Goal: Task Accomplishment & Management: Manage account settings

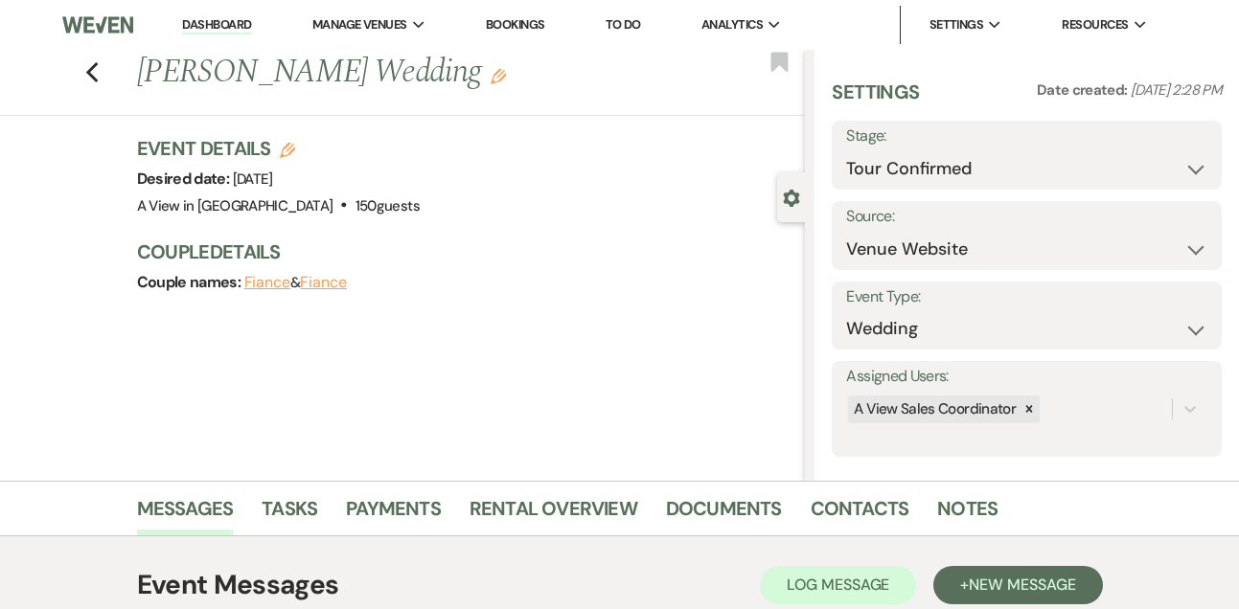
select select "4"
select select "5"
select select "3203"
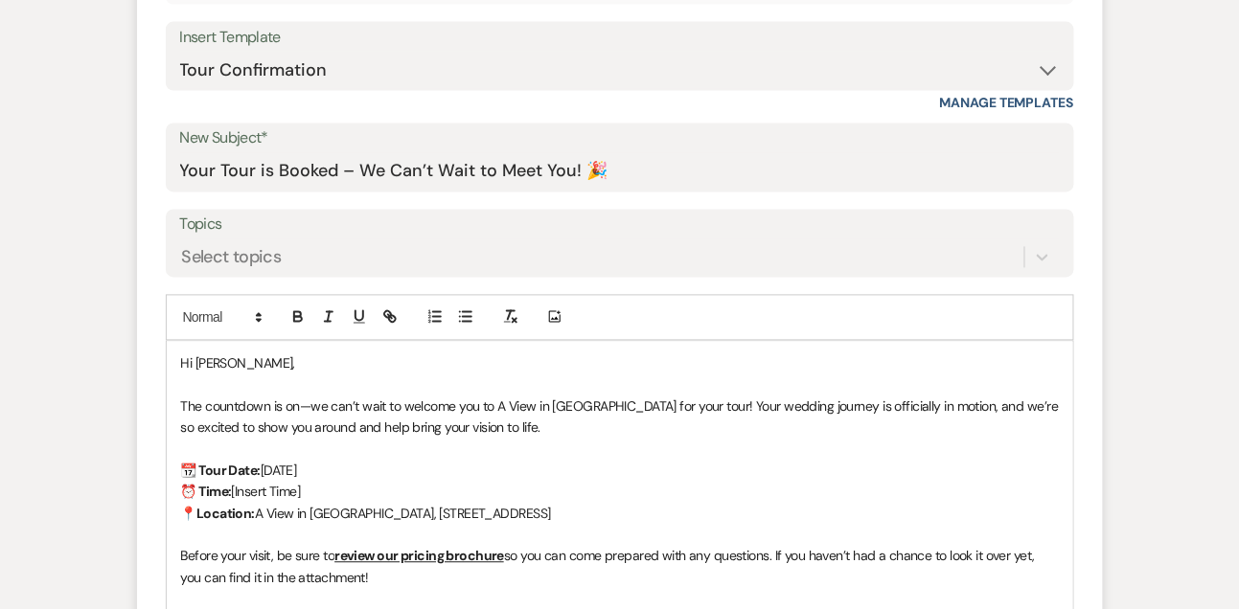
drag, startPoint x: 313, startPoint y: 488, endPoint x: 234, endPoint y: 488, distance: 79.5
click at [234, 488] on p "⏰ Time: [Insert Time]" at bounding box center [620, 492] width 878 height 21
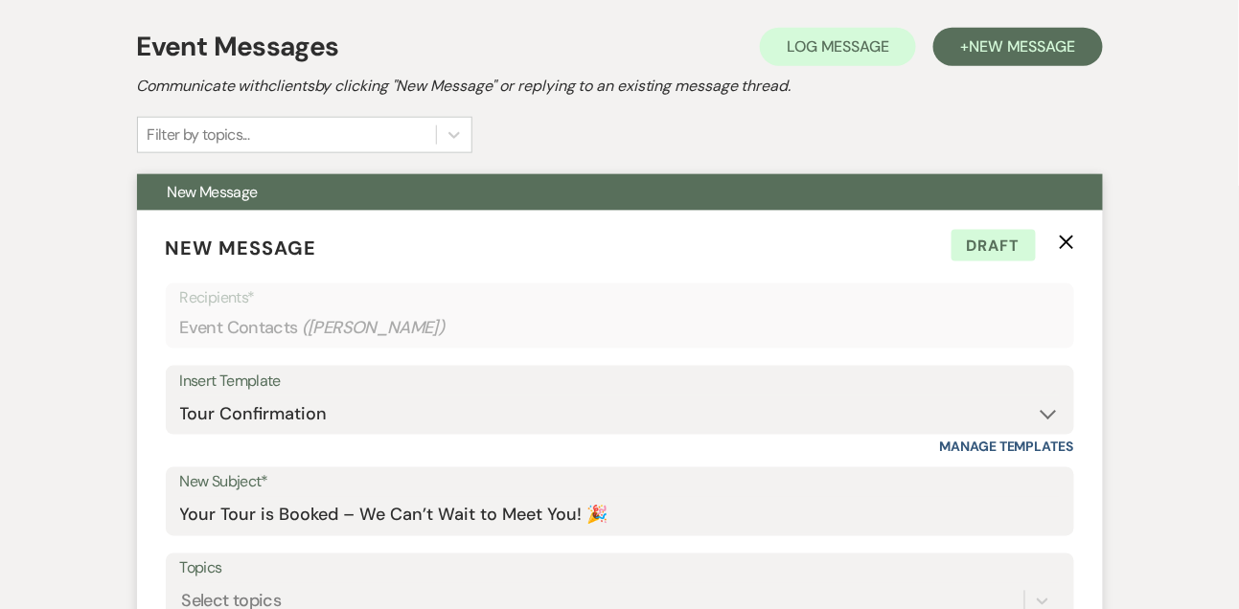
scroll to position [528, 0]
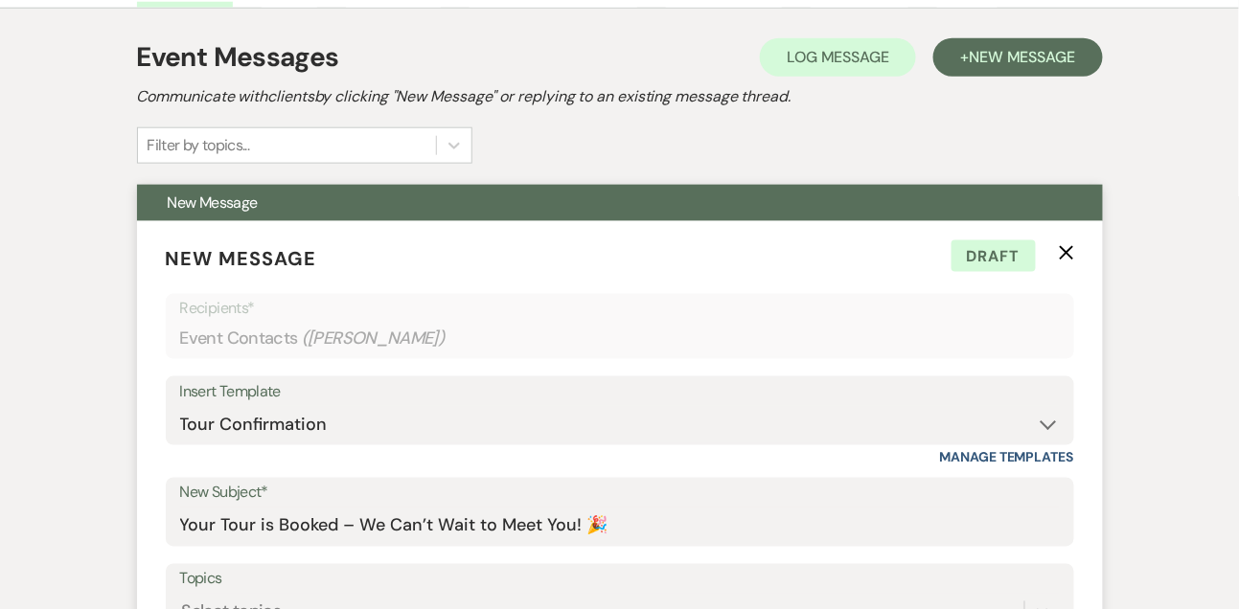
click at [1070, 247] on use "button" at bounding box center [1066, 252] width 14 height 14
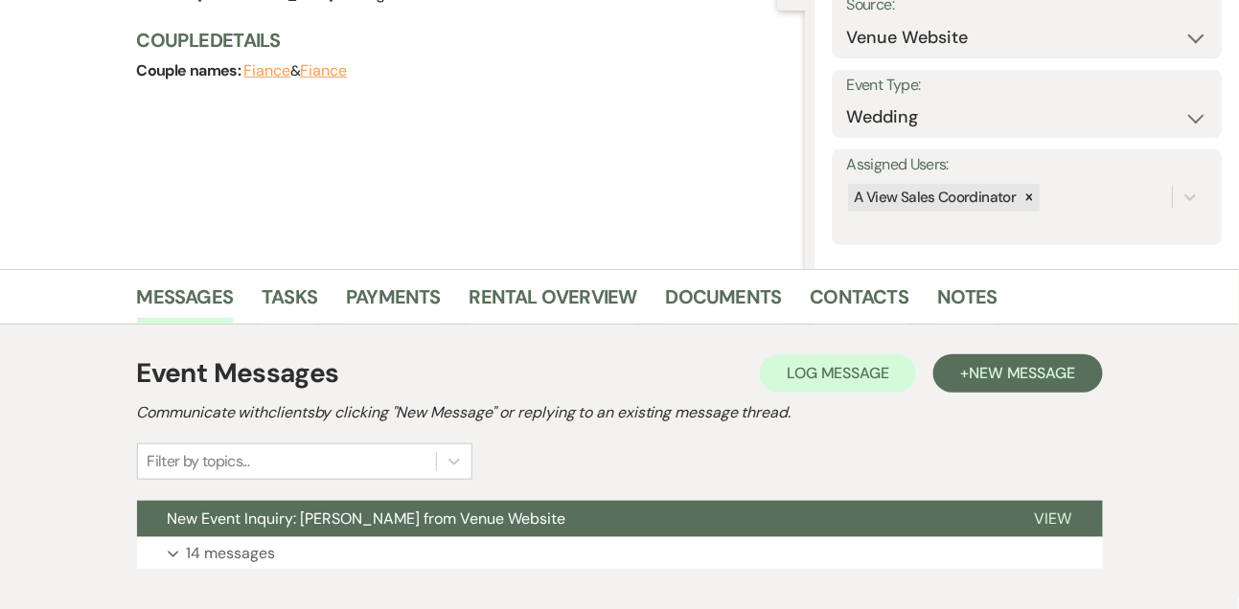
scroll to position [0, 0]
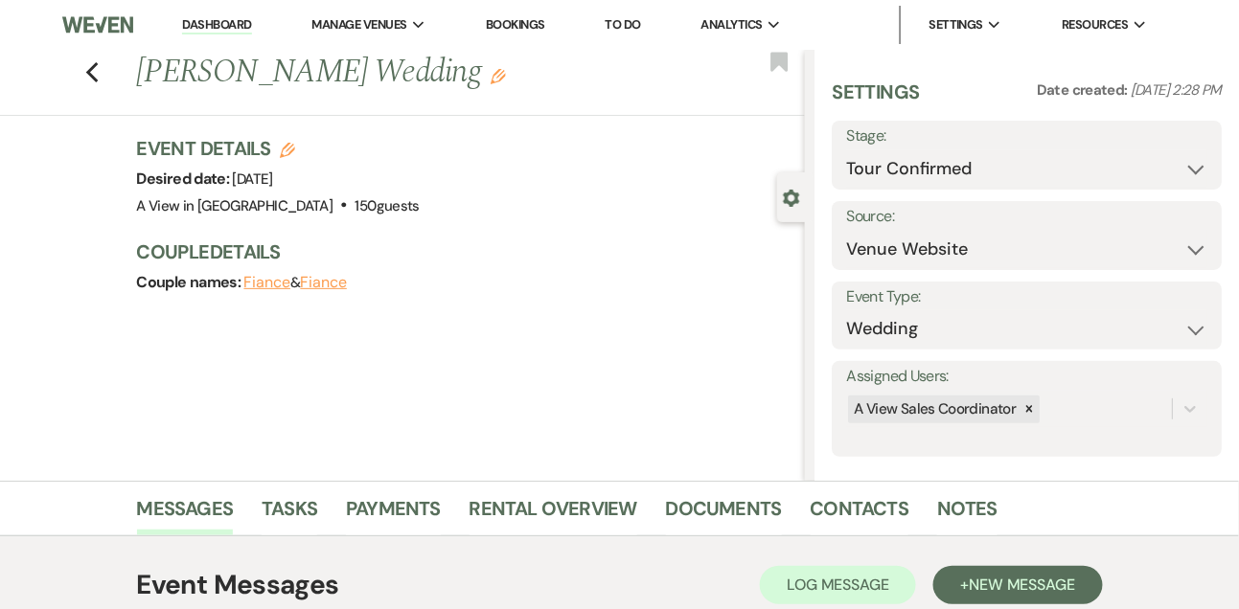
click at [288, 148] on use "button" at bounding box center [287, 150] width 15 height 15
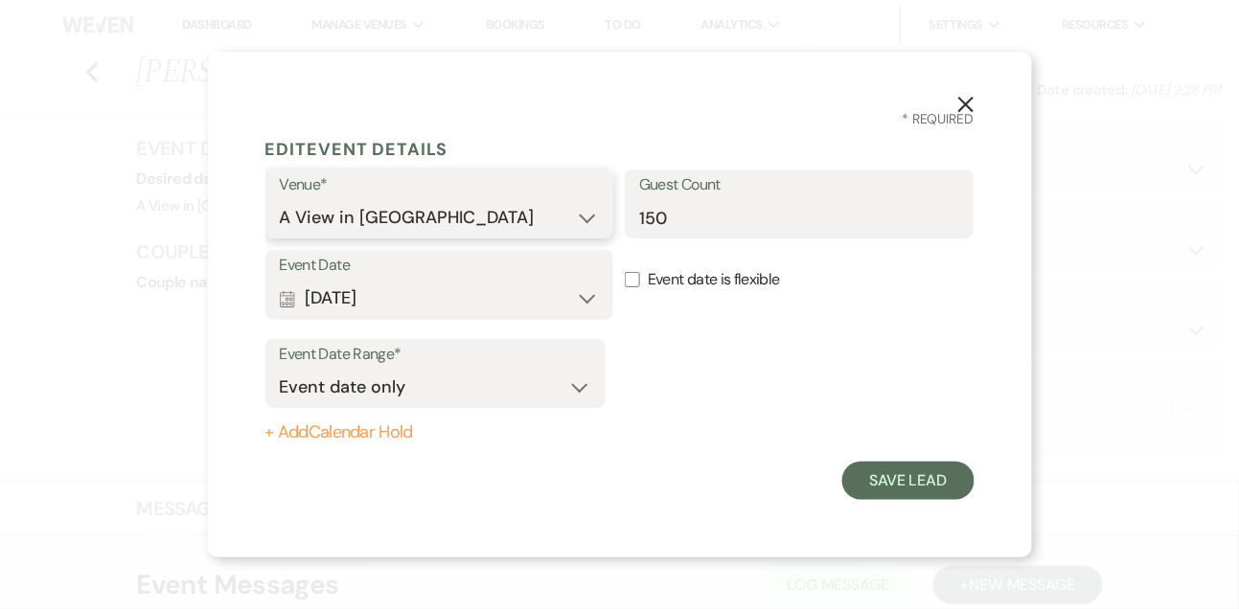
click at [320, 220] on select "A View in [GEOGRAPHIC_DATA] A View [GEOGRAPHIC_DATA] A View on State" at bounding box center [440, 217] width 320 height 37
select select "753"
click at [280, 199] on select "A View in [GEOGRAPHIC_DATA] A View [GEOGRAPHIC_DATA] A View on State" at bounding box center [440, 217] width 320 height 37
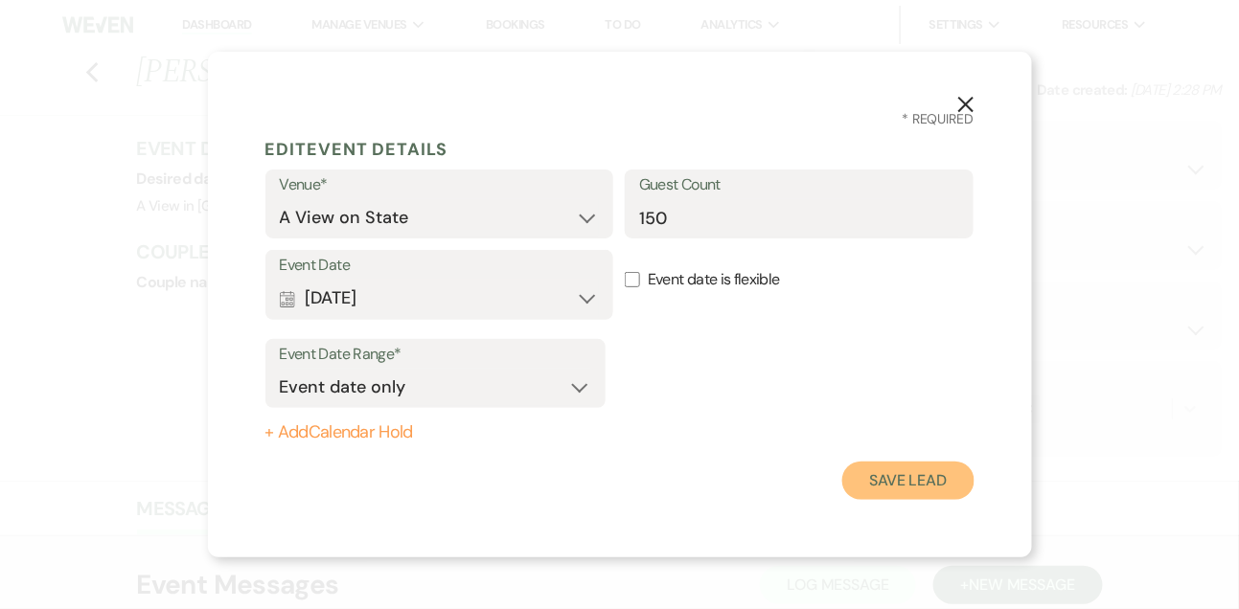
click at [920, 472] on button "Save Lead" at bounding box center [907, 481] width 131 height 38
select select "4"
select select "5"
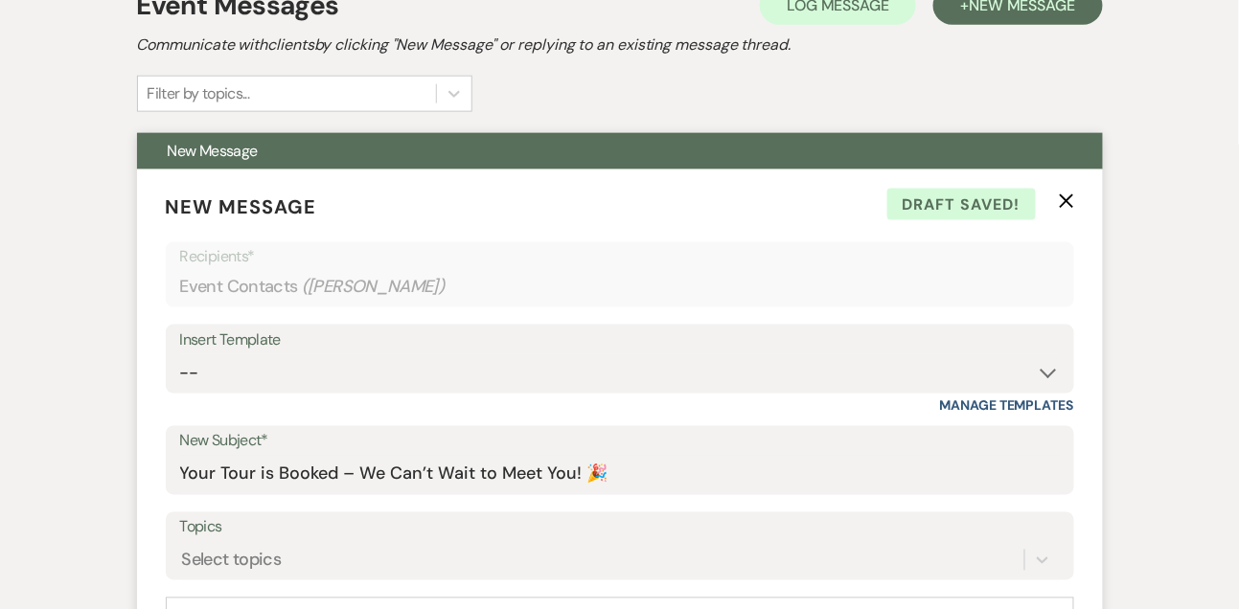
scroll to position [547, 0]
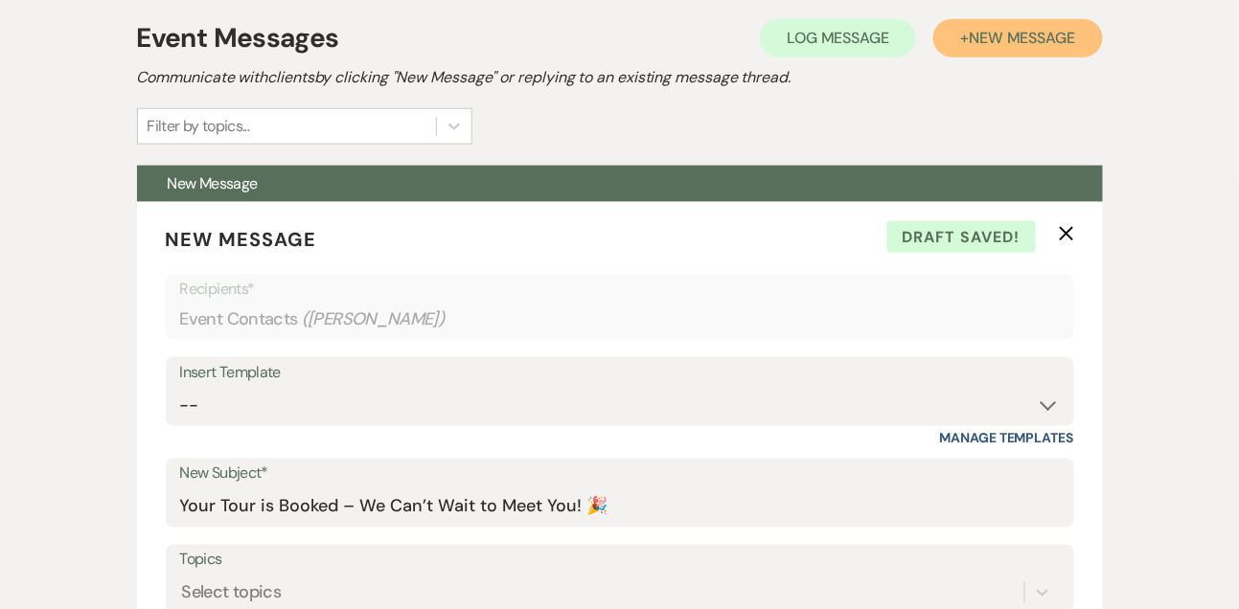
click at [1000, 45] on span "New Message" at bounding box center [1022, 38] width 106 height 20
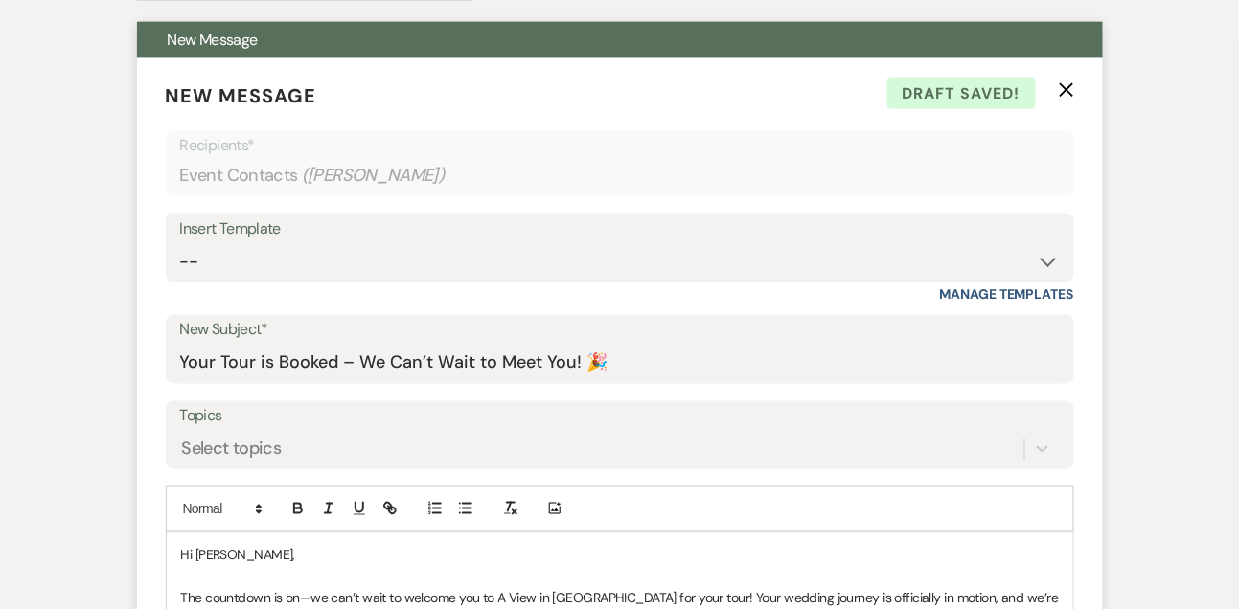
scroll to position [697, 0]
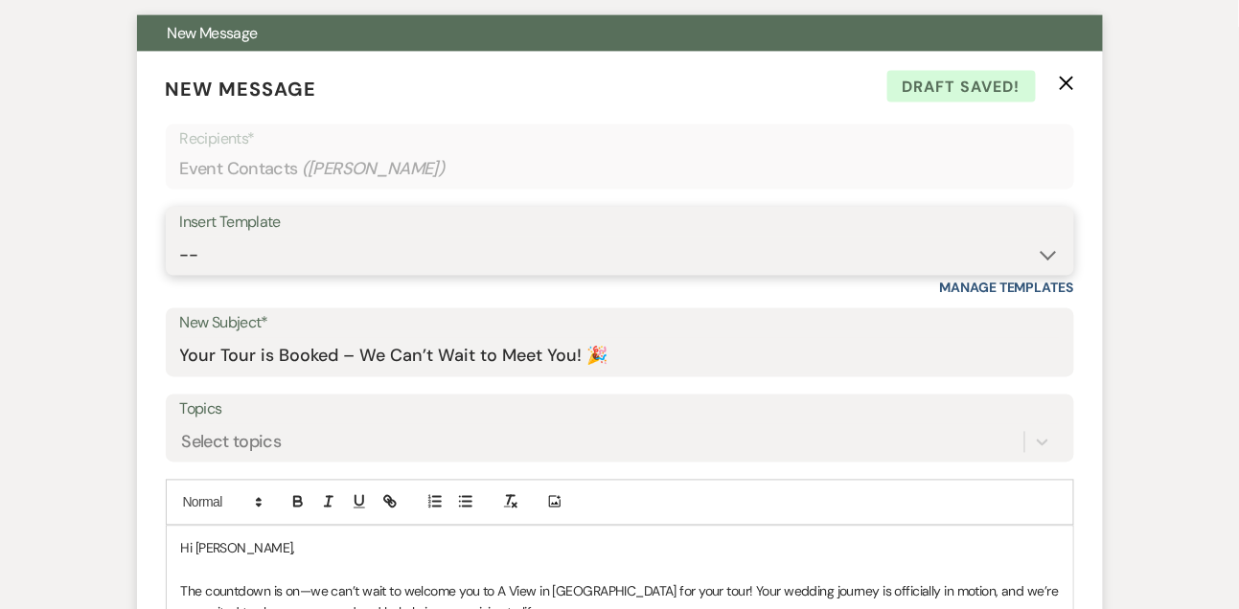
click at [240, 264] on select "-- Tour Confirmation Contract (Pre-Booked Leads) Out of office Inquiry Email Al…" at bounding box center [619, 255] width 879 height 37
select select "3202"
click at [180, 237] on select "-- Tour Confirmation Contract (Pre-Booked Leads) Out of office Inquiry Email Al…" at bounding box center [619, 255] width 879 height 37
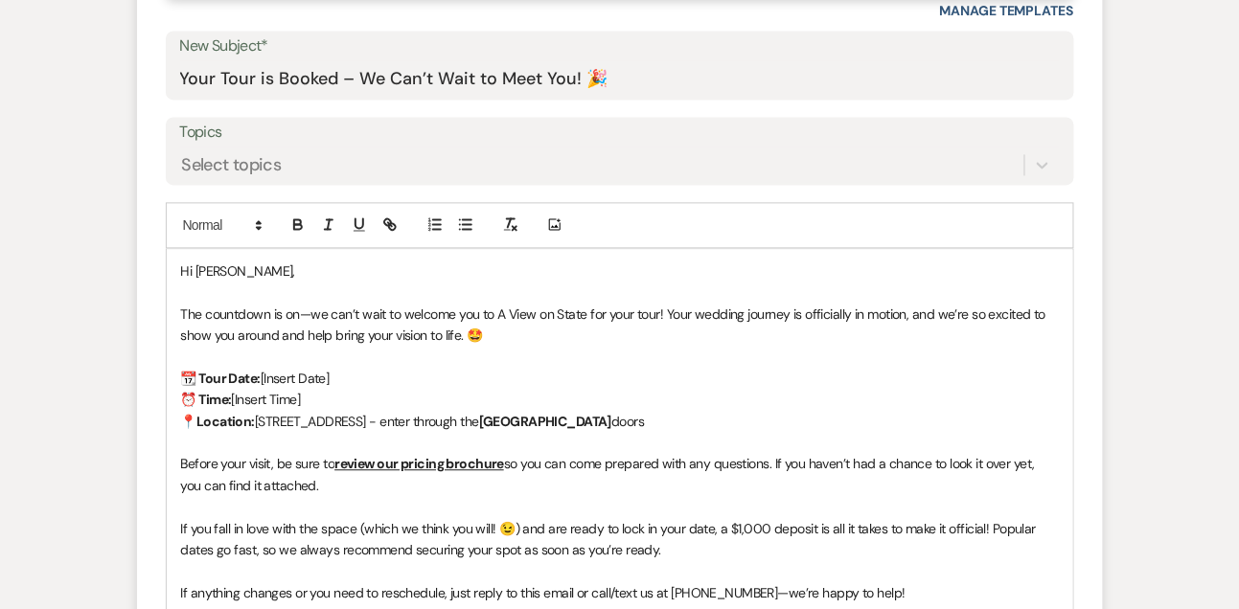
scroll to position [981, 0]
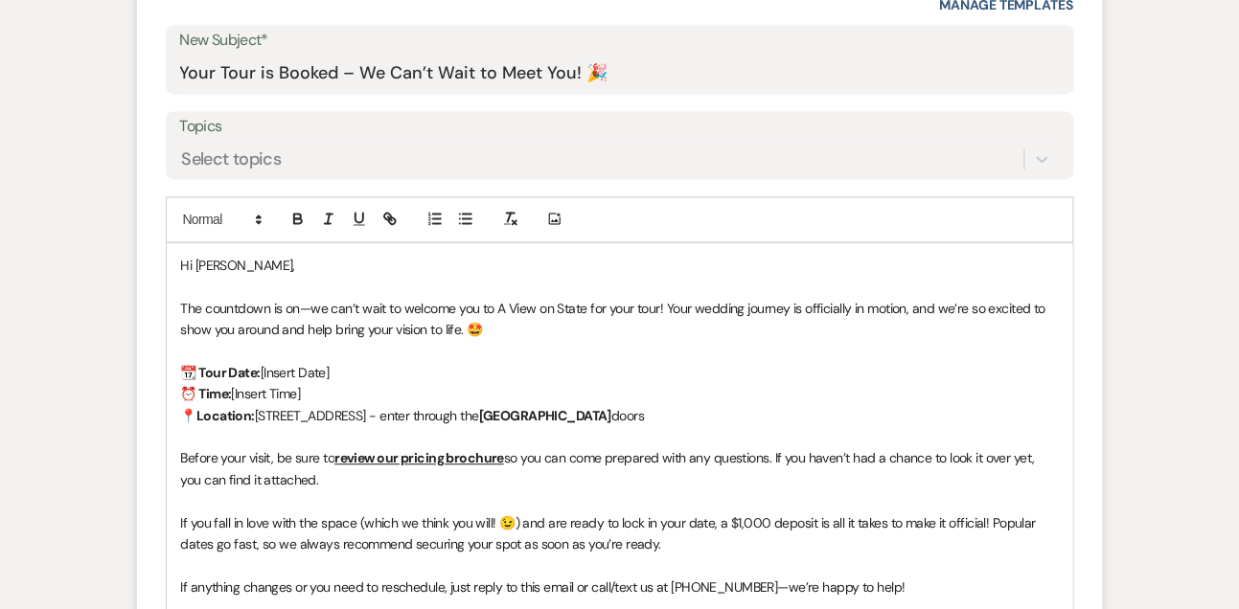
drag, startPoint x: 335, startPoint y: 369, endPoint x: 266, endPoint y: 366, distance: 69.0
click at [266, 367] on p "📆 Tour Date: [Insert Date]" at bounding box center [620, 372] width 878 height 21
drag, startPoint x: 308, startPoint y: 392, endPoint x: 240, endPoint y: 393, distance: 69.0
click at [240, 393] on p "⏰ Time: [Insert Time]" at bounding box center [620, 393] width 878 height 21
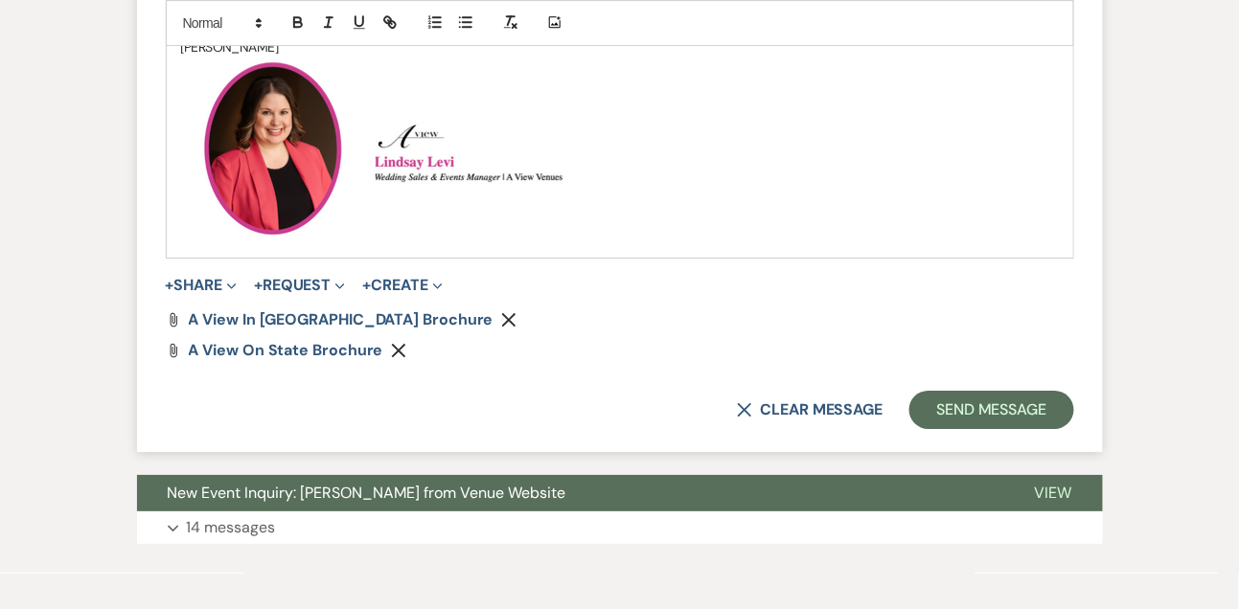
scroll to position [1641, 0]
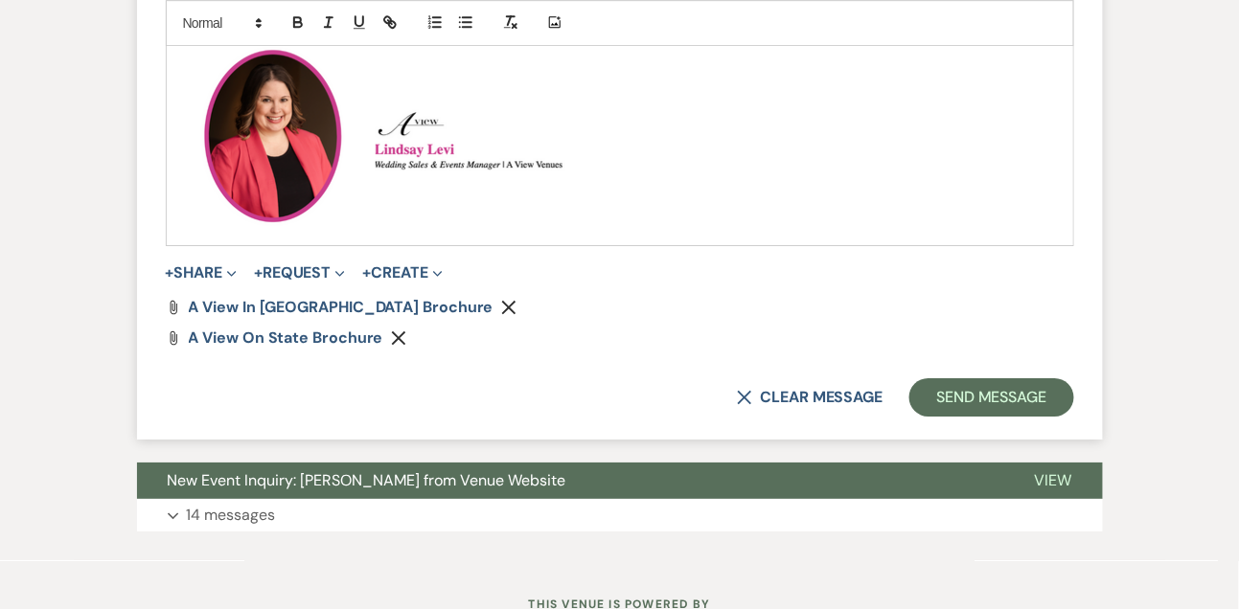
click at [501, 307] on icon "Remove" at bounding box center [508, 307] width 15 height 15
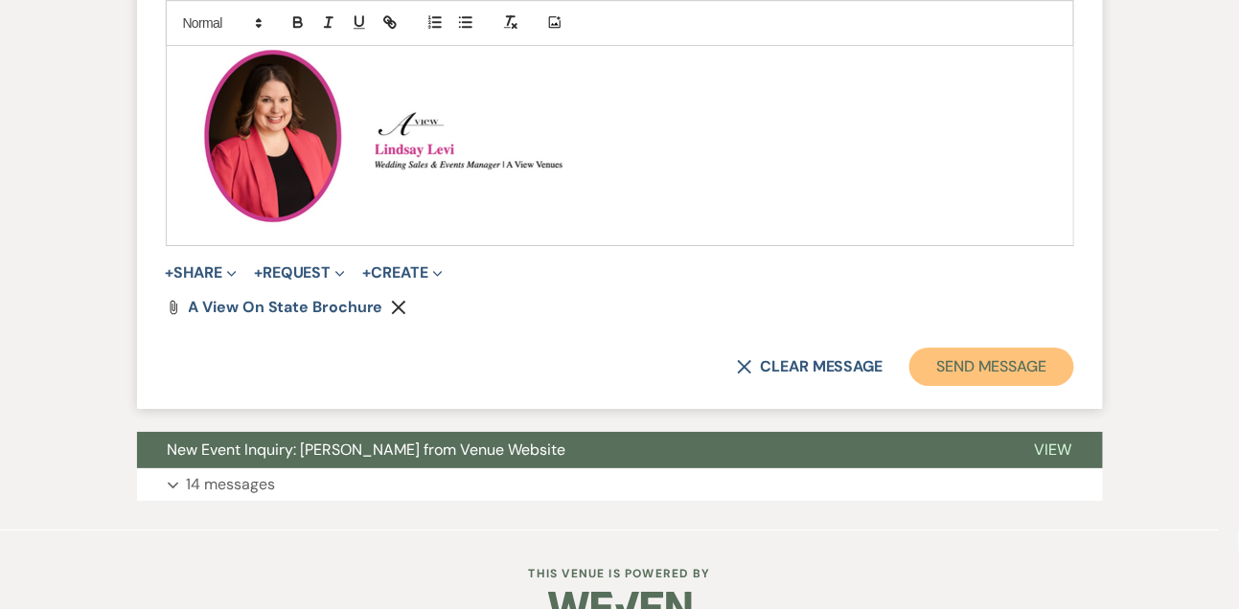
click at [977, 372] on button "Send Message" at bounding box center [991, 367] width 164 height 38
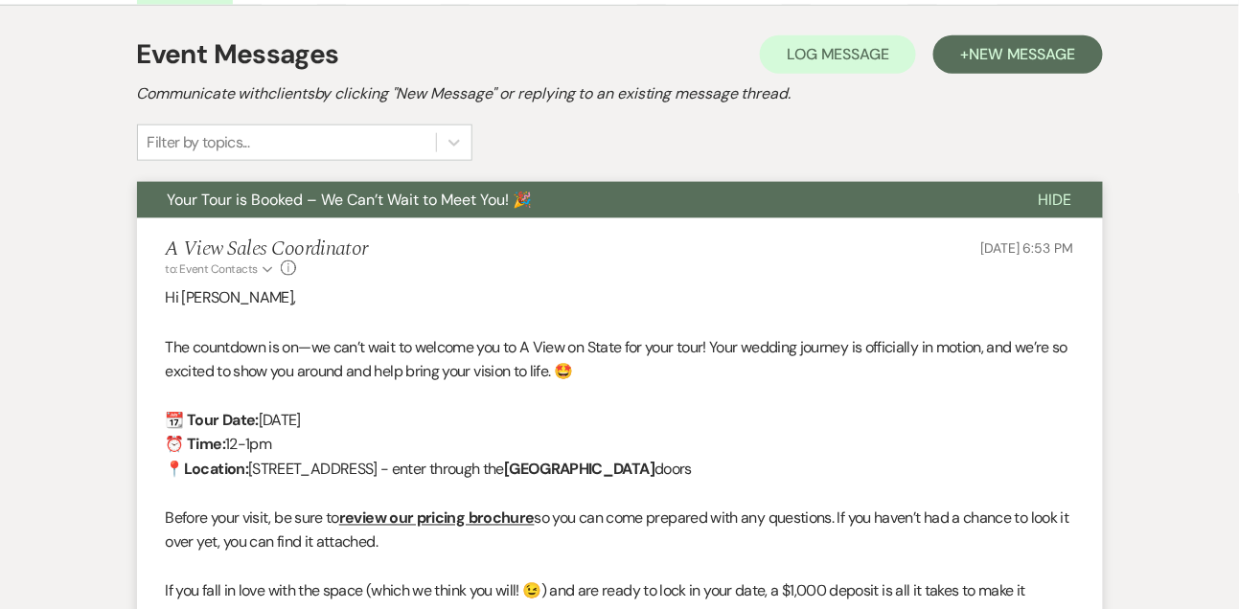
scroll to position [0, 0]
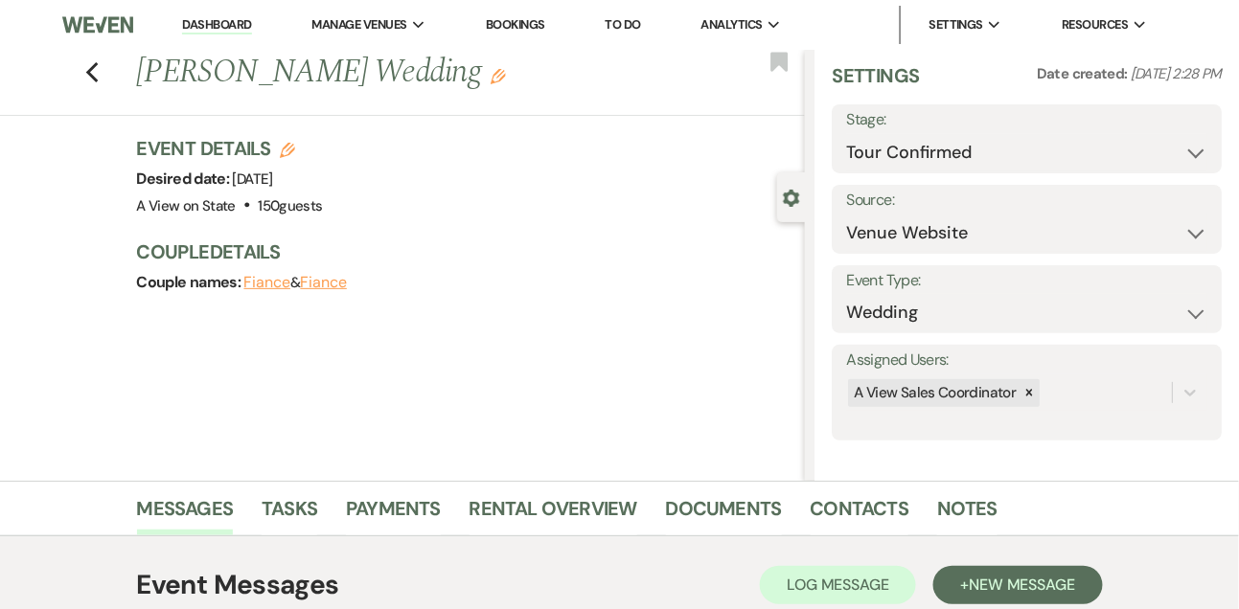
click at [228, 26] on link "Dashboard" at bounding box center [216, 25] width 69 height 18
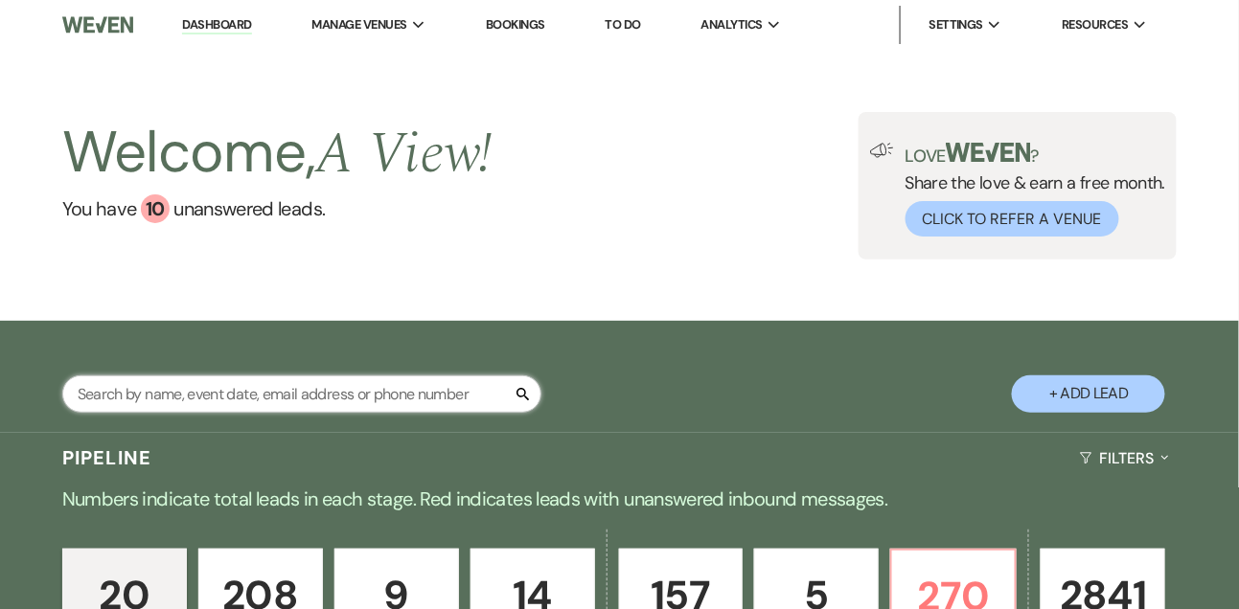
click at [231, 409] on input "text" at bounding box center [301, 394] width 479 height 37
type input "[PERSON_NAME]"
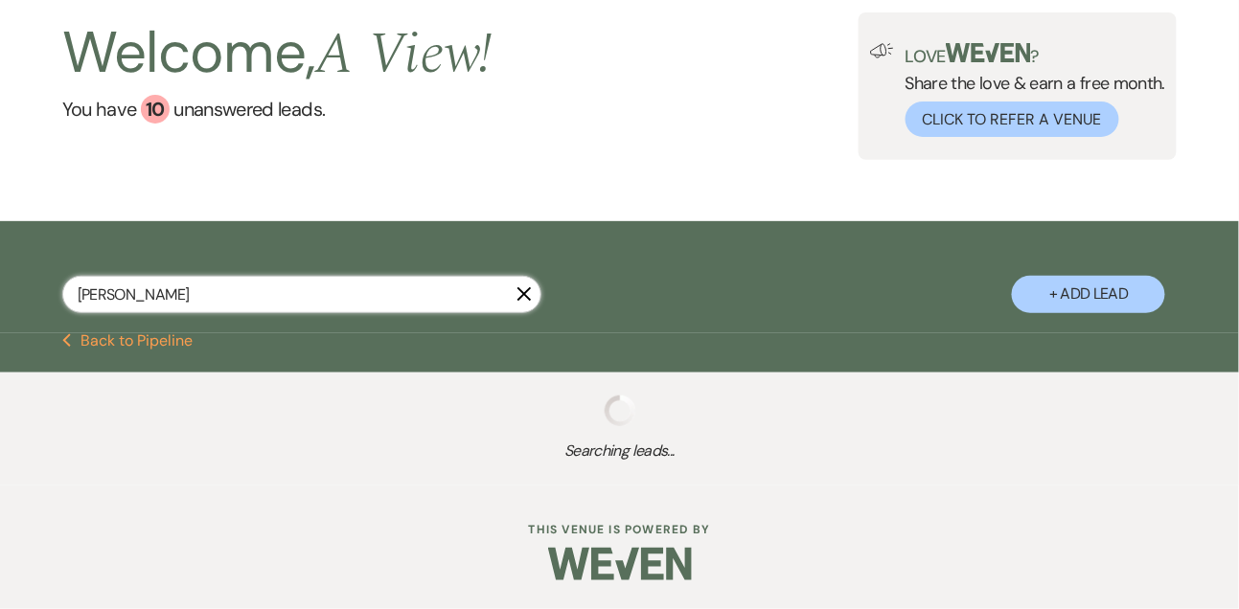
select select "9"
select select "4"
select select "8"
select select "4"
select select "8"
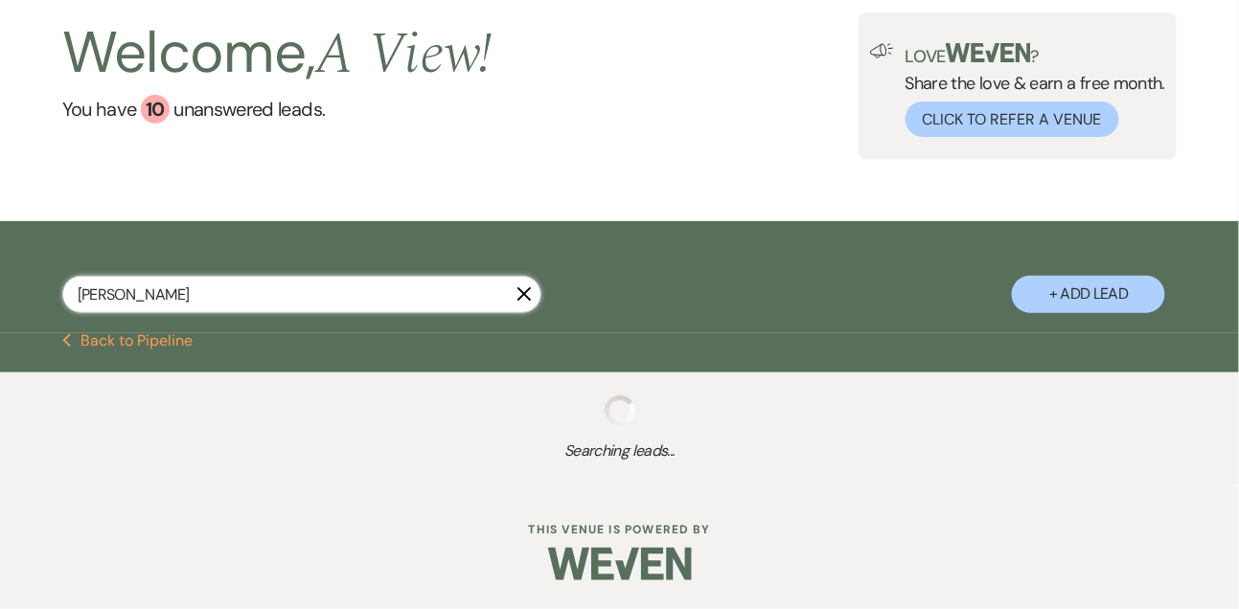
select select "4"
select select "9"
select select "8"
select select "6"
select select "8"
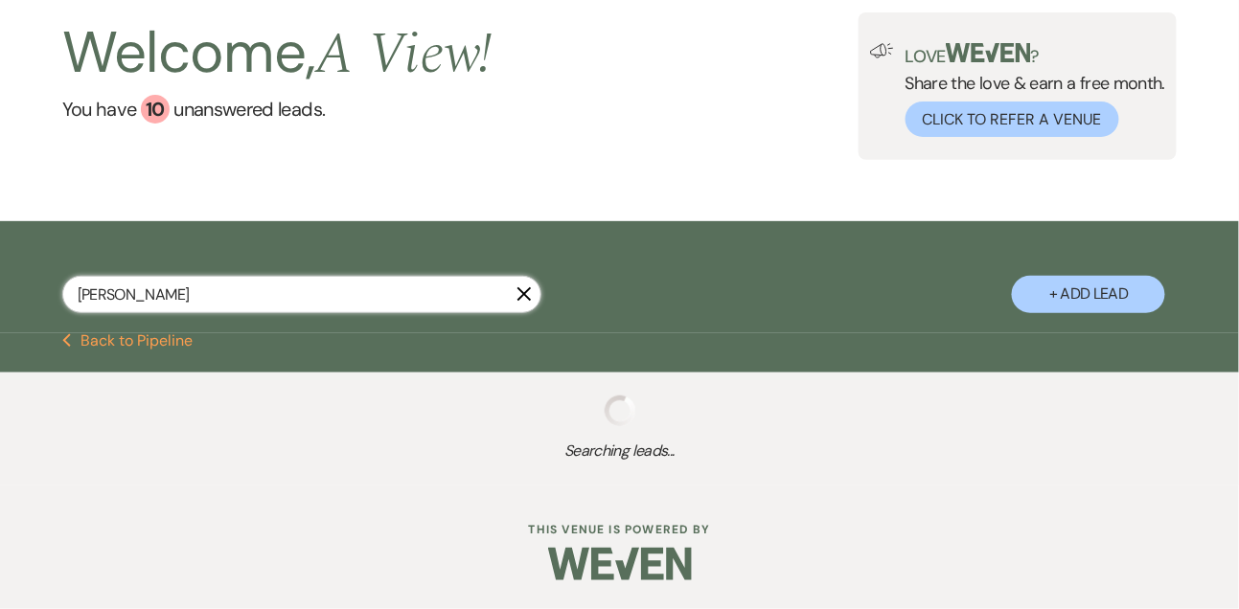
select select "4"
select select "8"
select select "4"
select select "8"
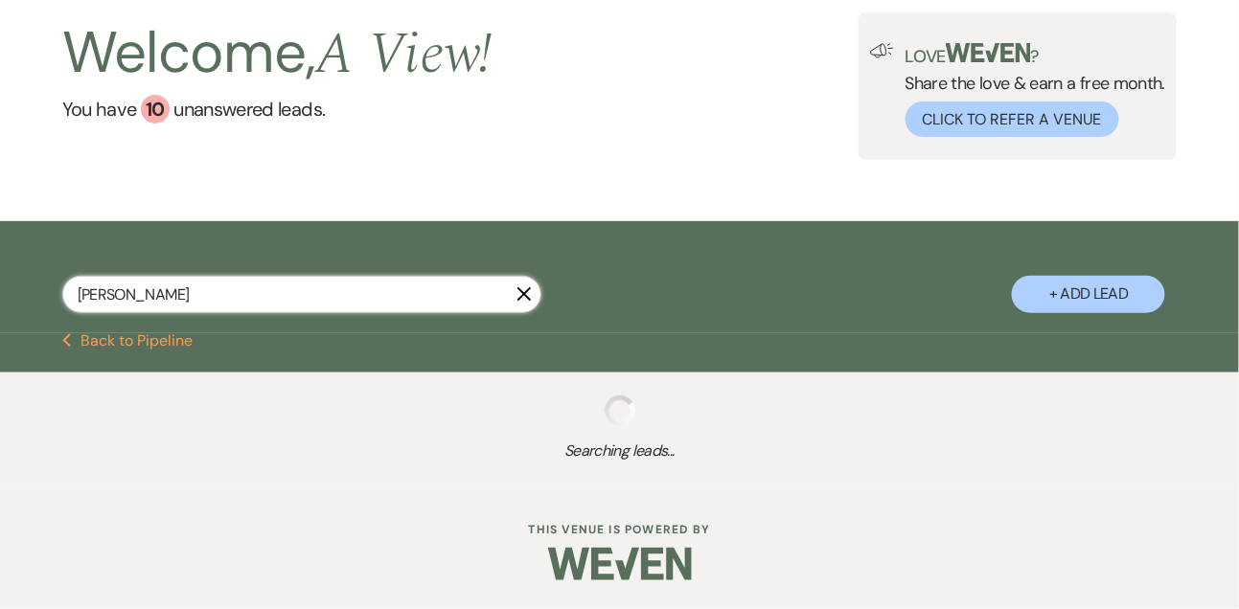
select select "6"
select select "8"
select select "4"
select select "8"
select select "6"
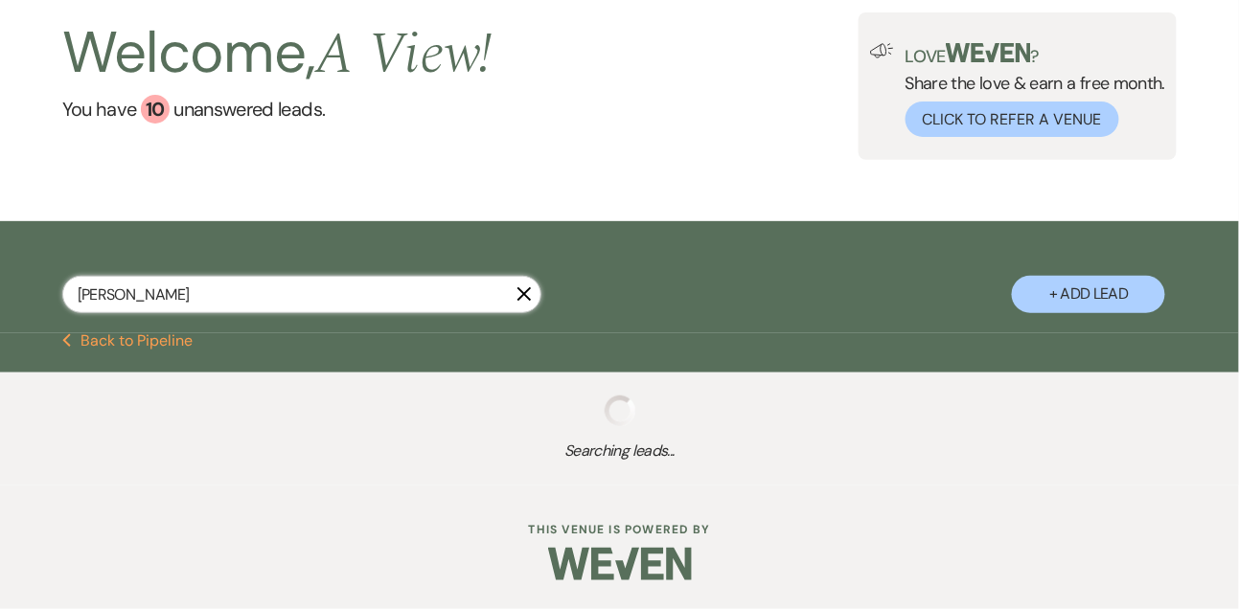
select select "8"
select select "5"
select select "8"
select select "4"
select select "8"
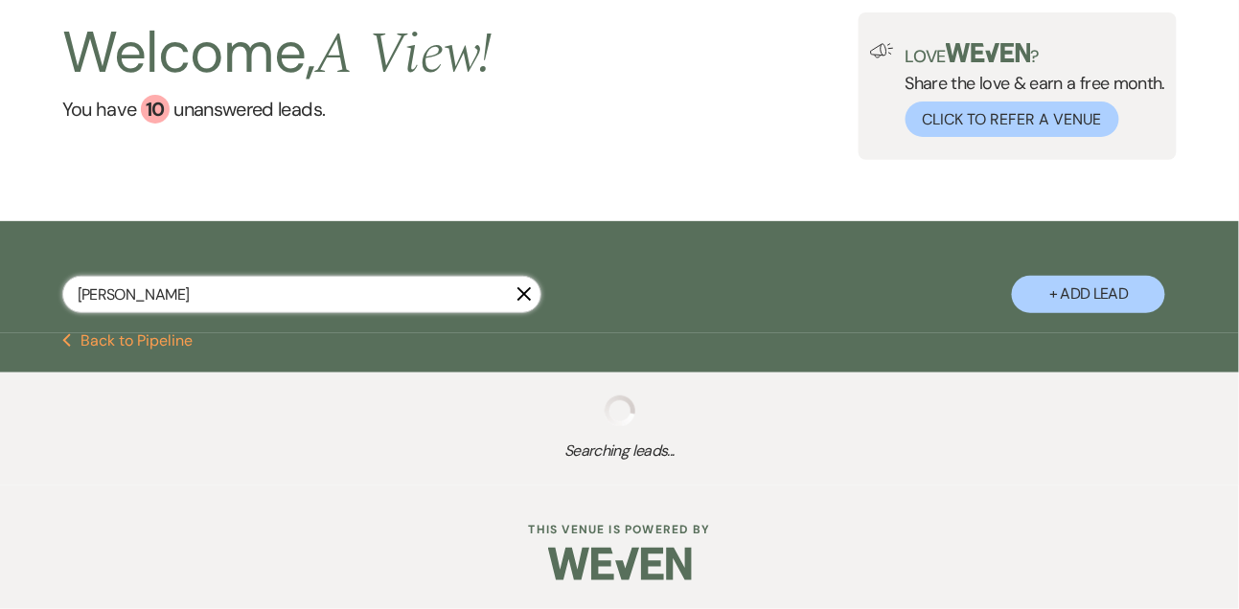
select select "4"
select select "8"
select select "5"
select select "8"
select select "6"
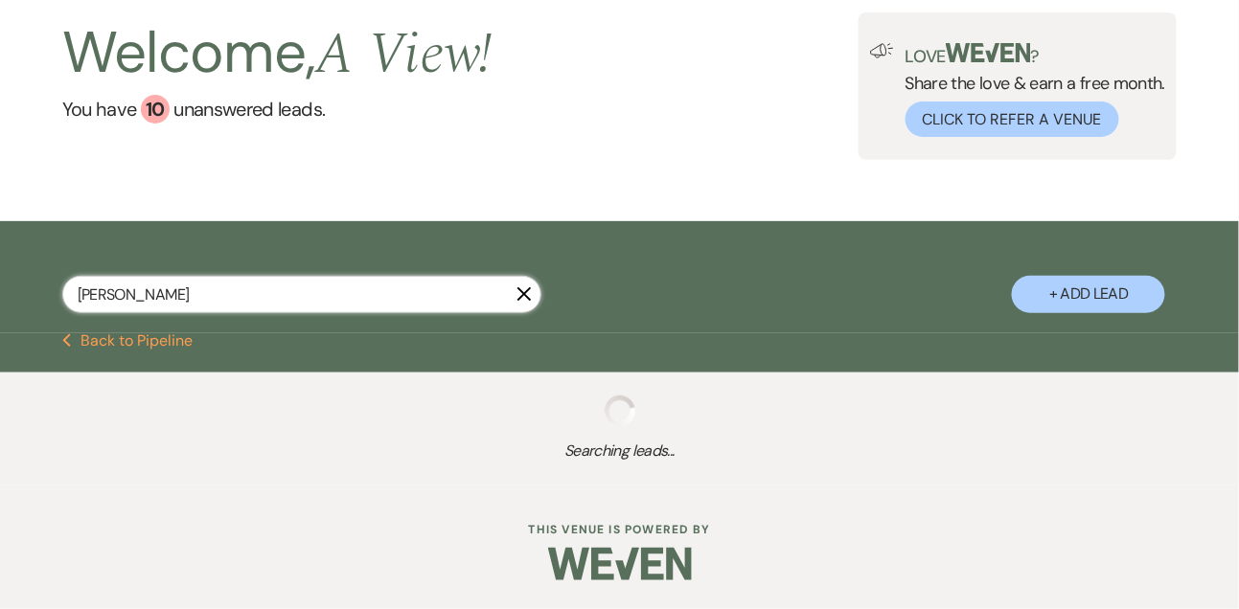
select select "5"
select select "8"
select select "5"
select select "8"
select select "4"
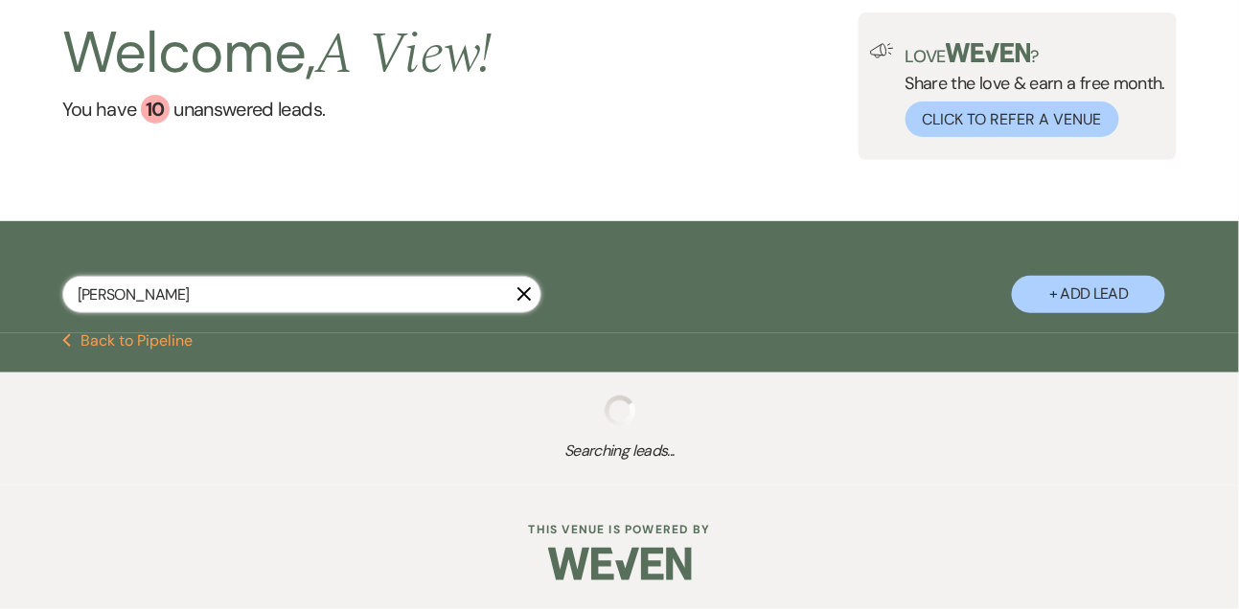
select select "8"
select select "5"
select select "8"
select select "5"
select select "8"
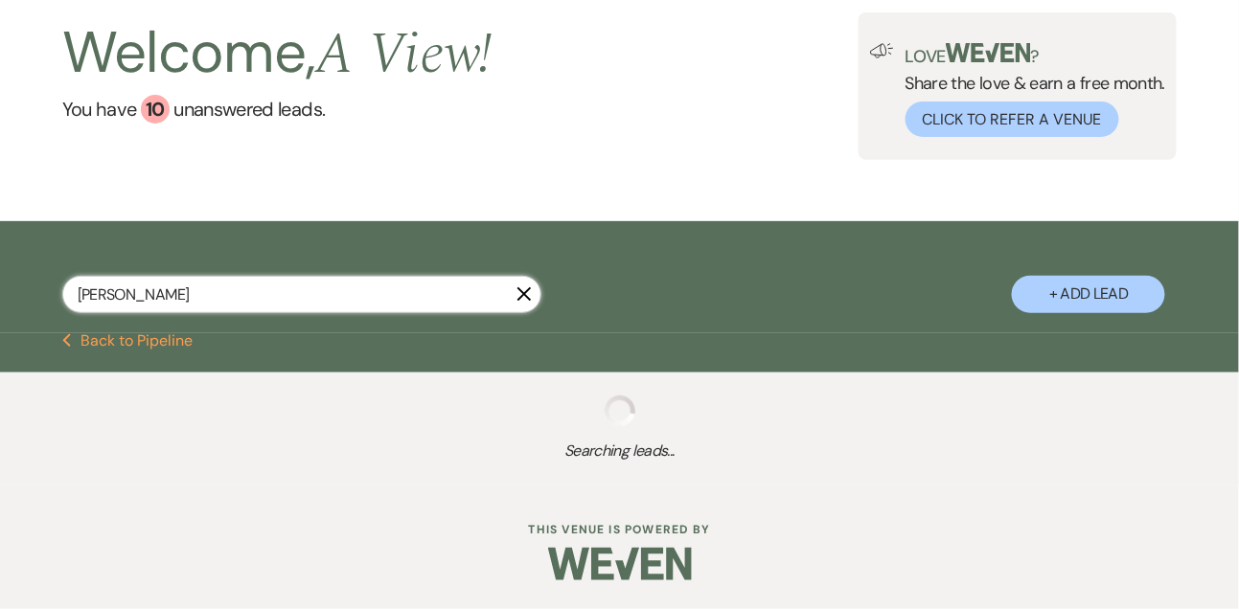
select select "5"
select select "8"
select select "5"
select select "8"
select select "4"
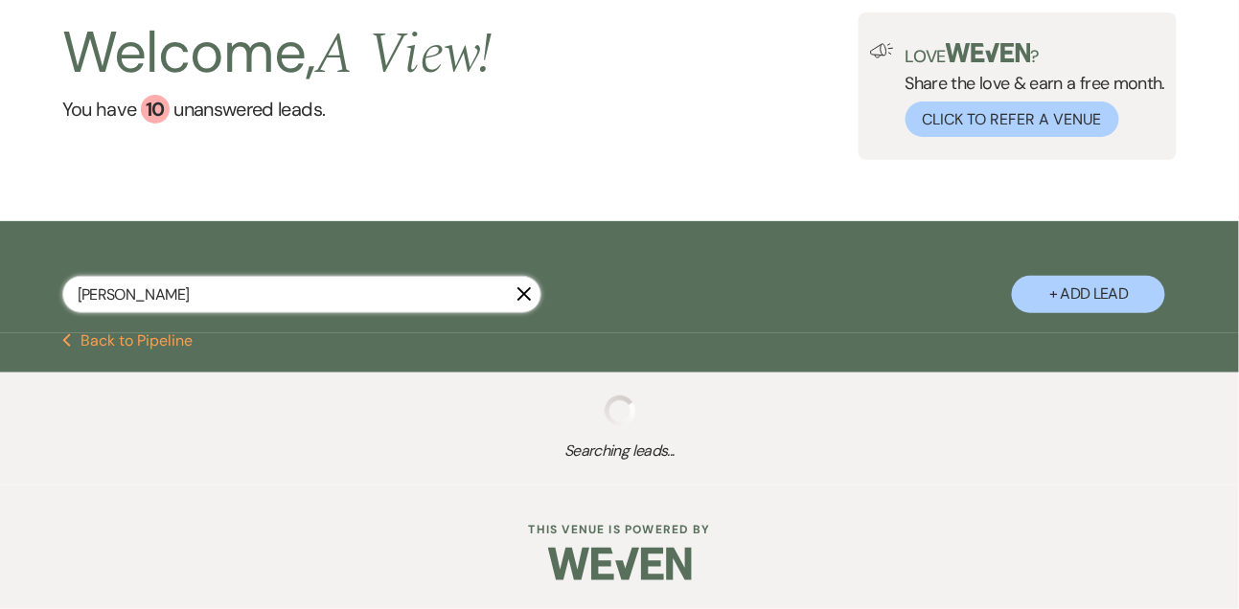
select select "8"
select select "5"
select select "8"
select select "4"
select select "8"
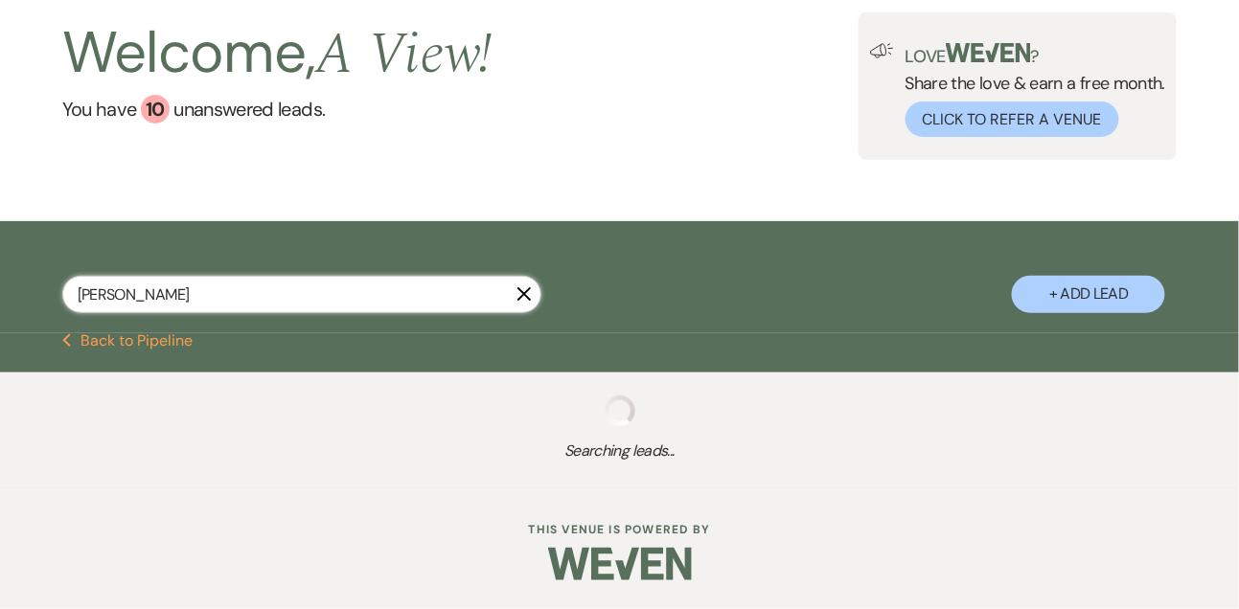
select select "5"
select select "8"
select select "4"
select select "8"
select select "4"
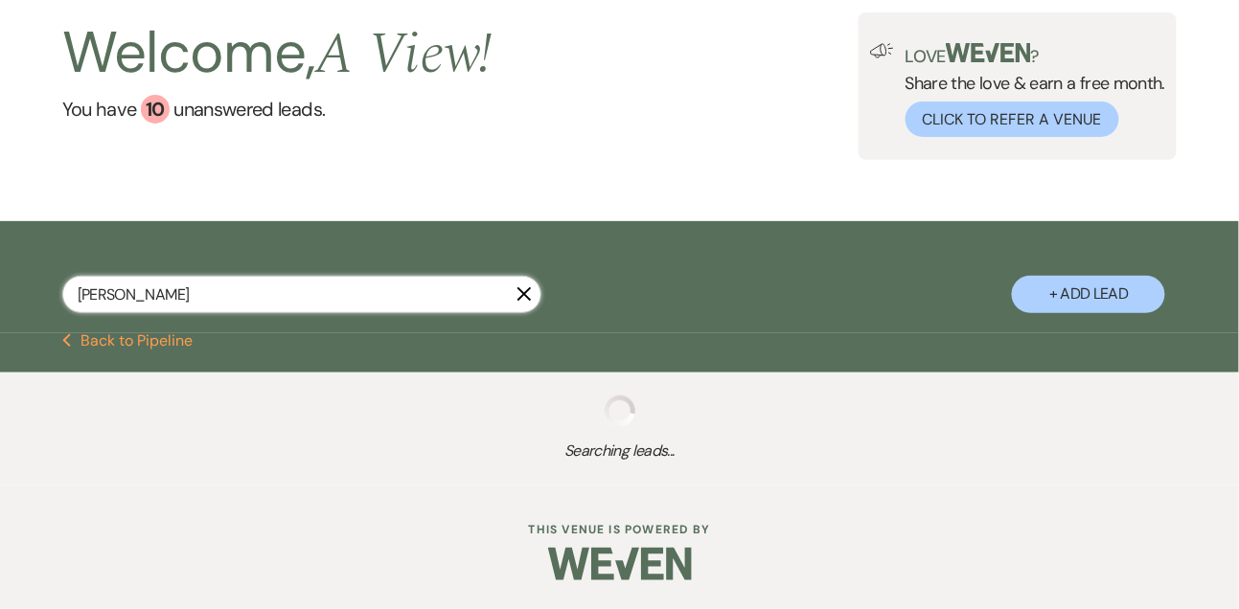
select select "8"
select select "4"
select select "8"
select select "4"
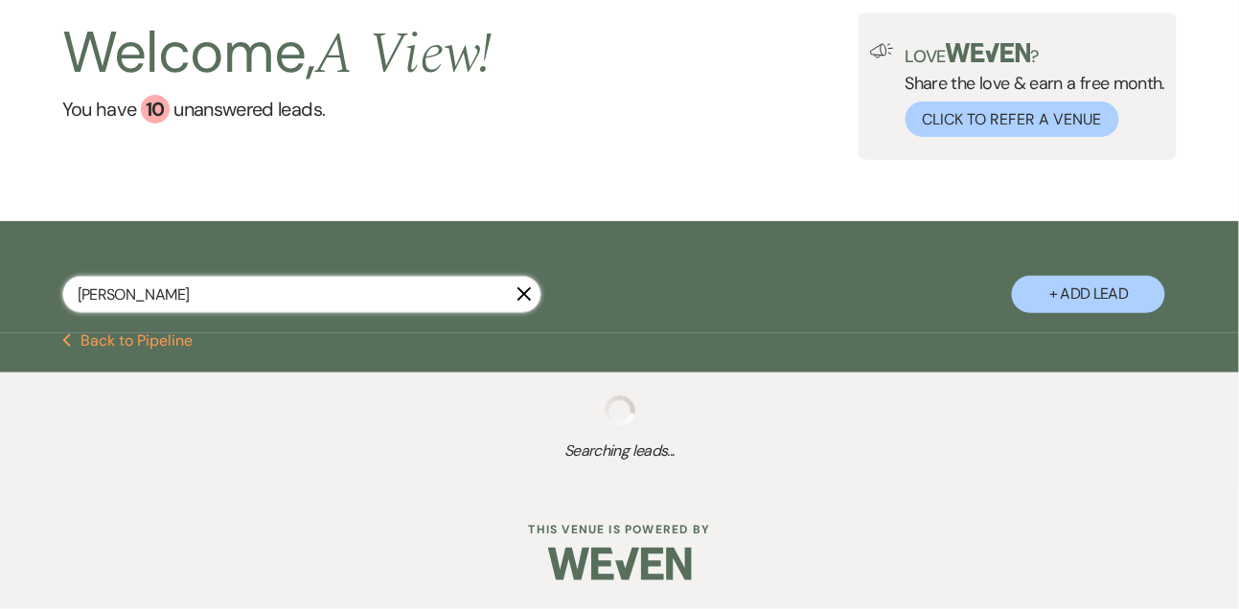
select select "8"
select select "5"
select select "8"
select select "5"
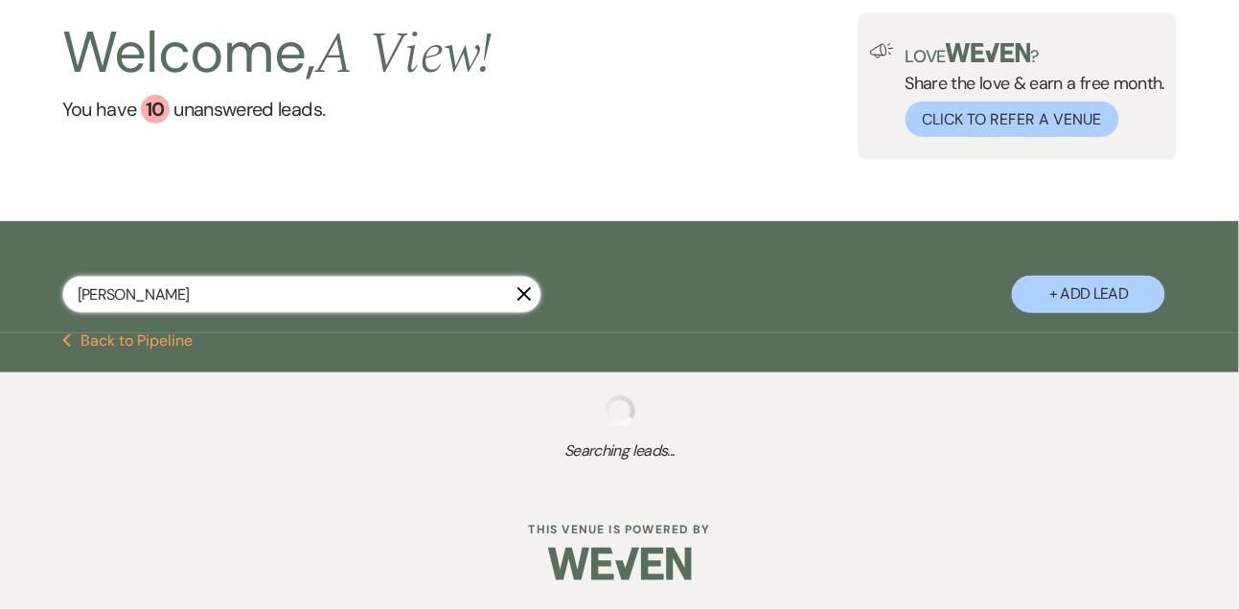
select select "8"
select select "4"
select select "5"
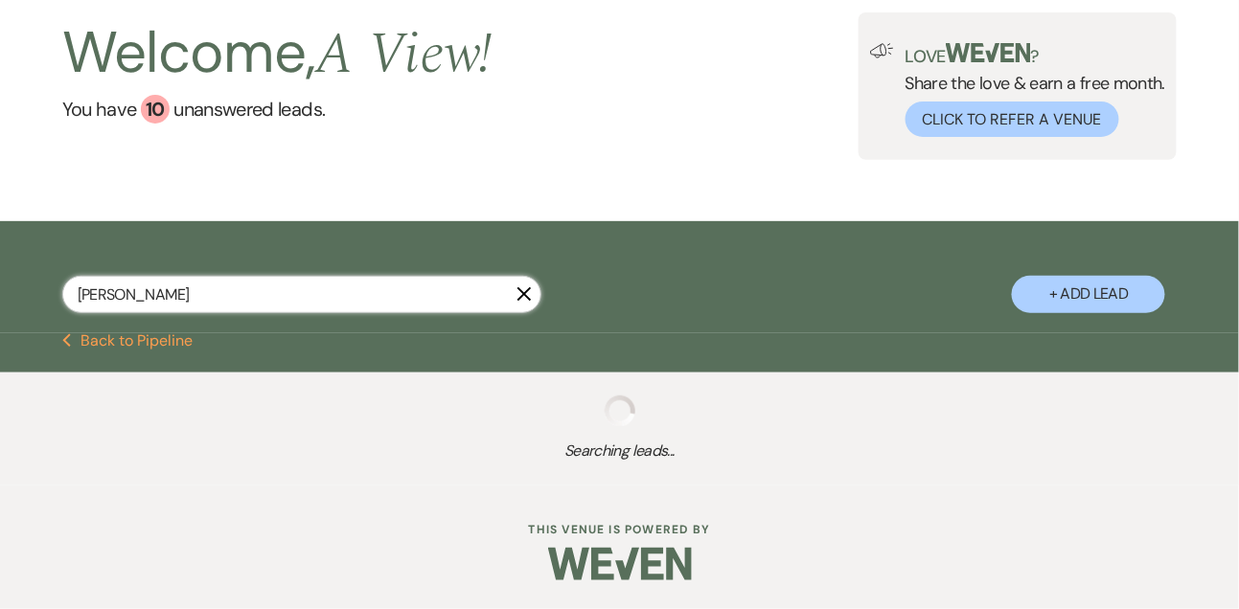
select select "8"
select select "6"
select select "8"
select select "4"
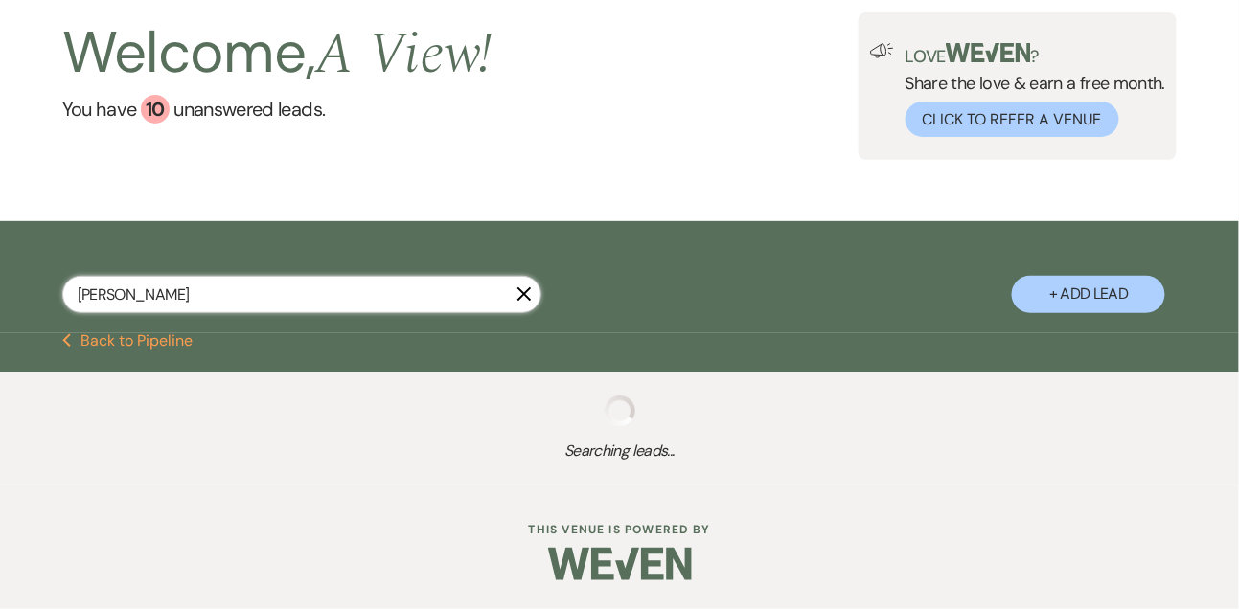
select select "8"
select select "4"
select select "8"
select select "4"
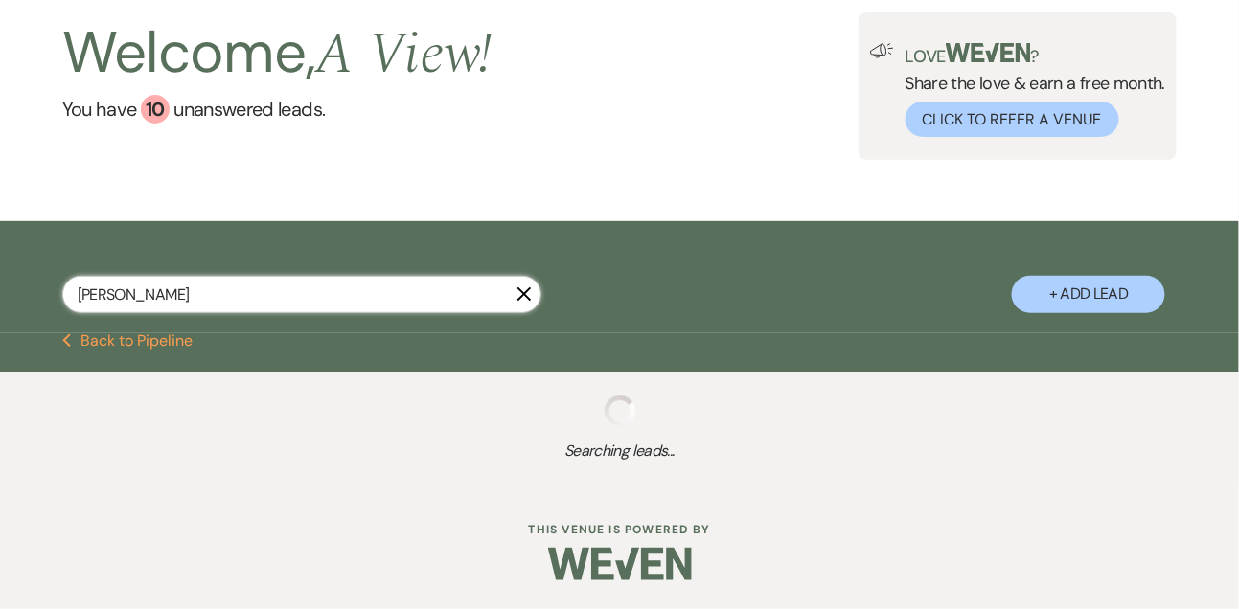
select select "8"
select select "4"
select select "8"
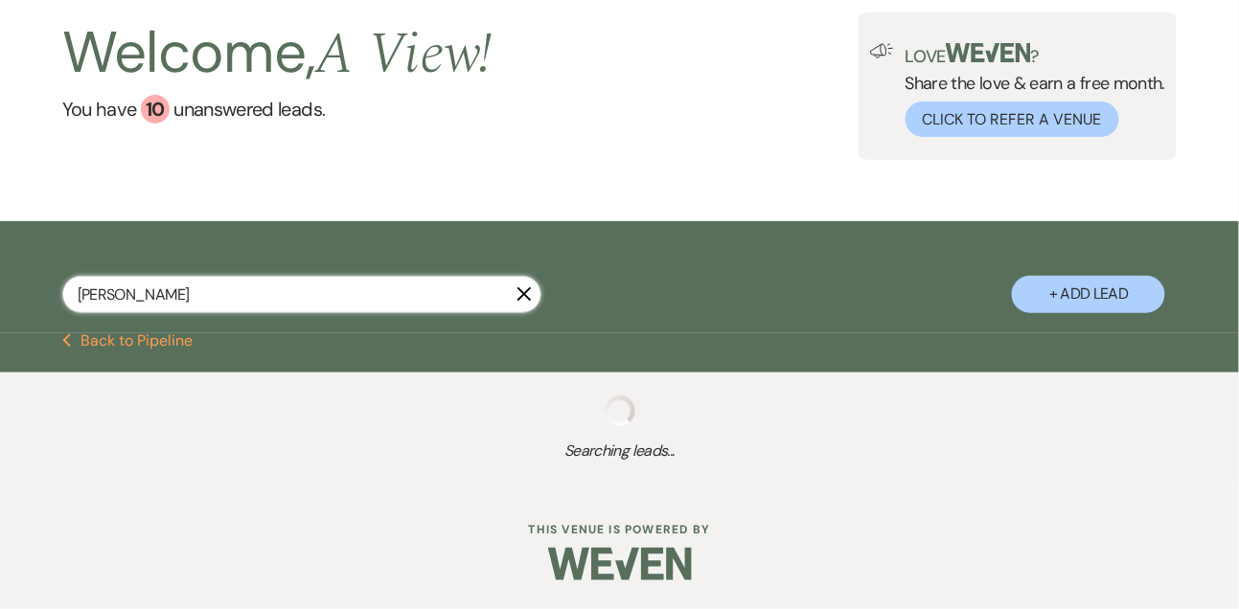
select select "8"
select select "4"
select select "8"
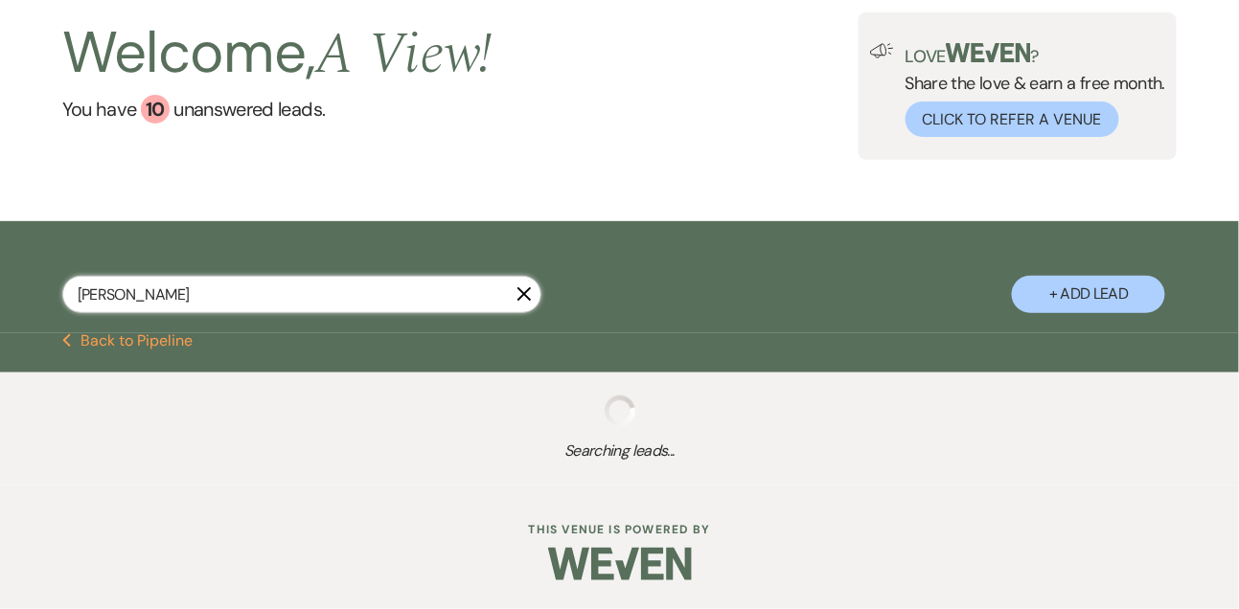
select select "4"
select select "8"
select select "7"
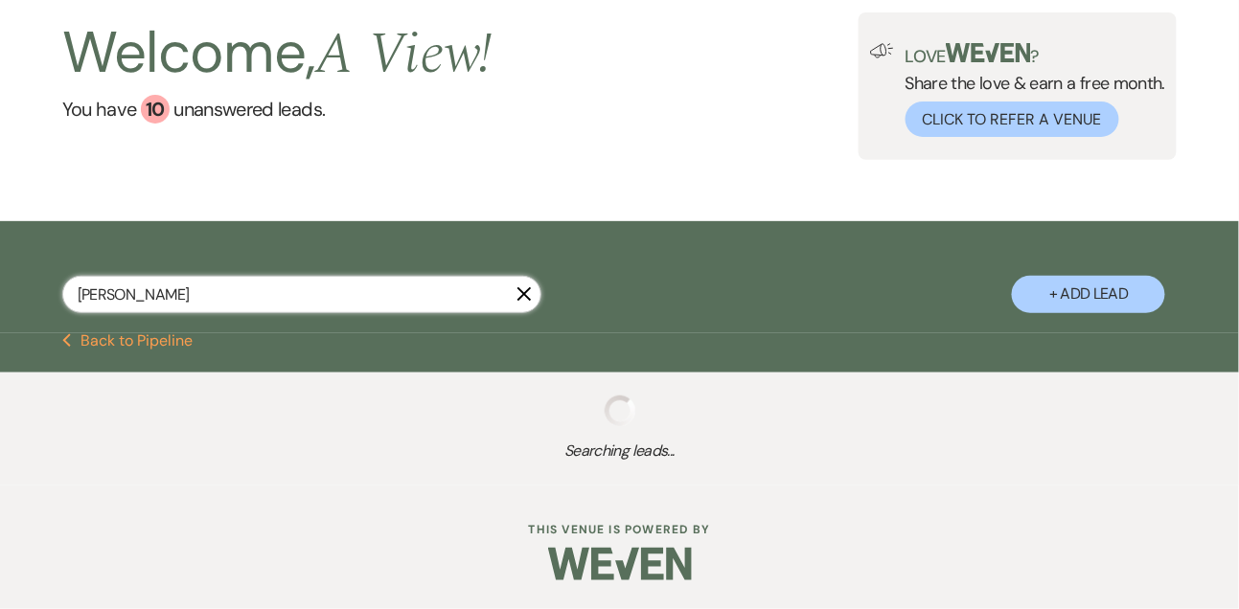
select select "8"
select select "4"
select select "8"
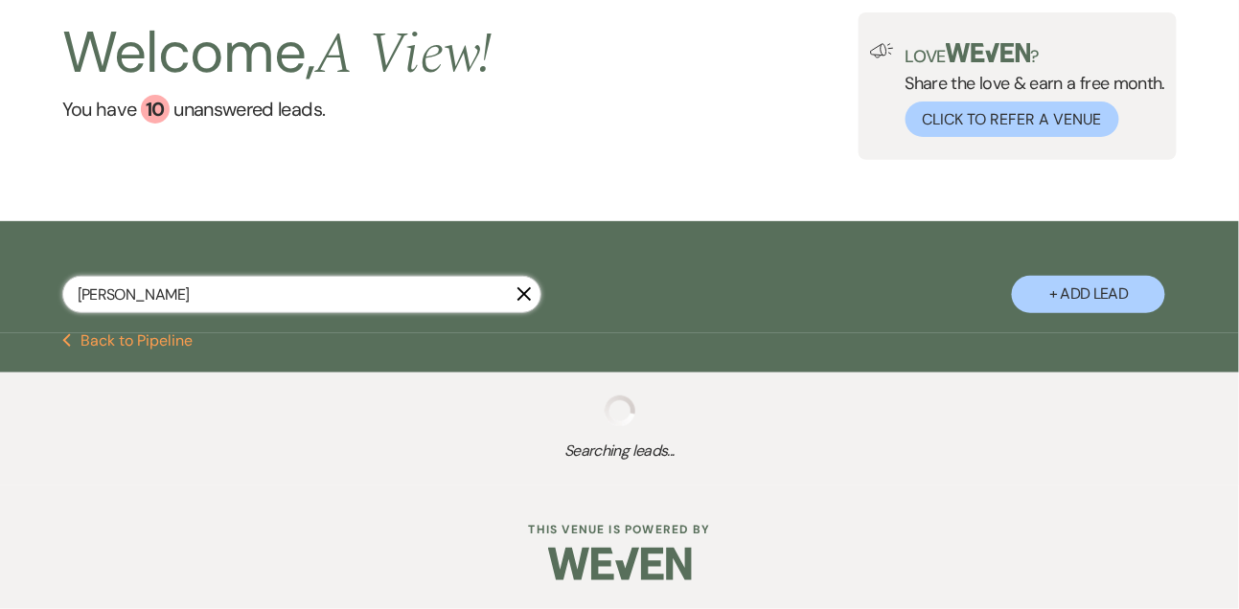
select select "8"
select select "4"
select select "8"
select select "4"
select select "8"
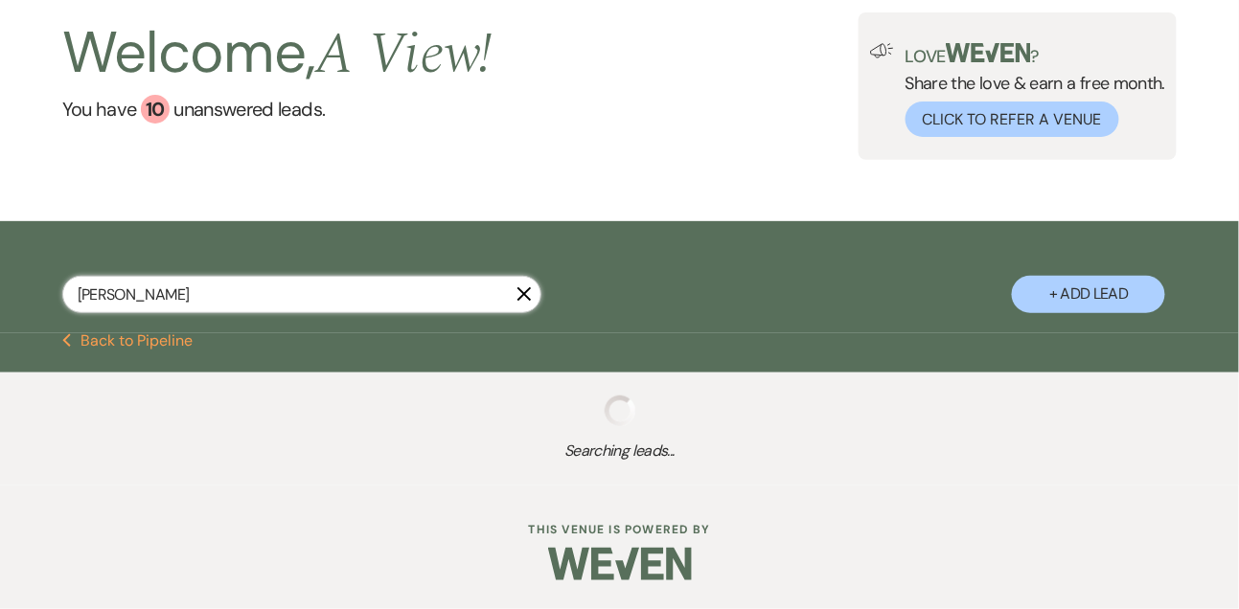
select select "8"
select select "4"
select select "8"
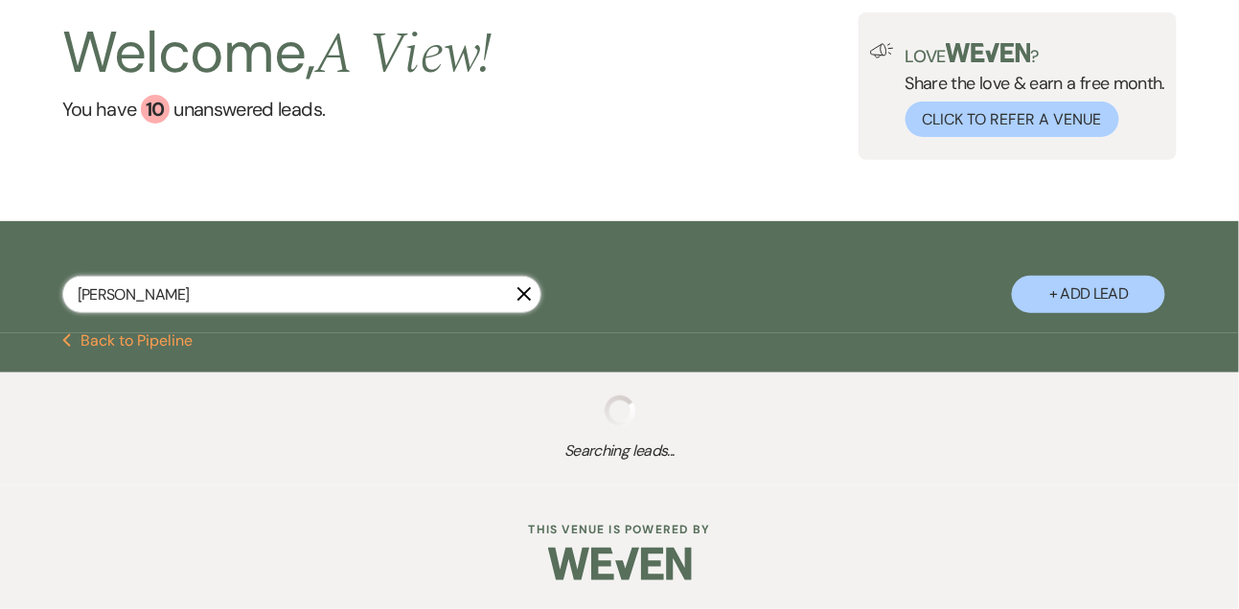
select select "8"
select select "4"
select select "8"
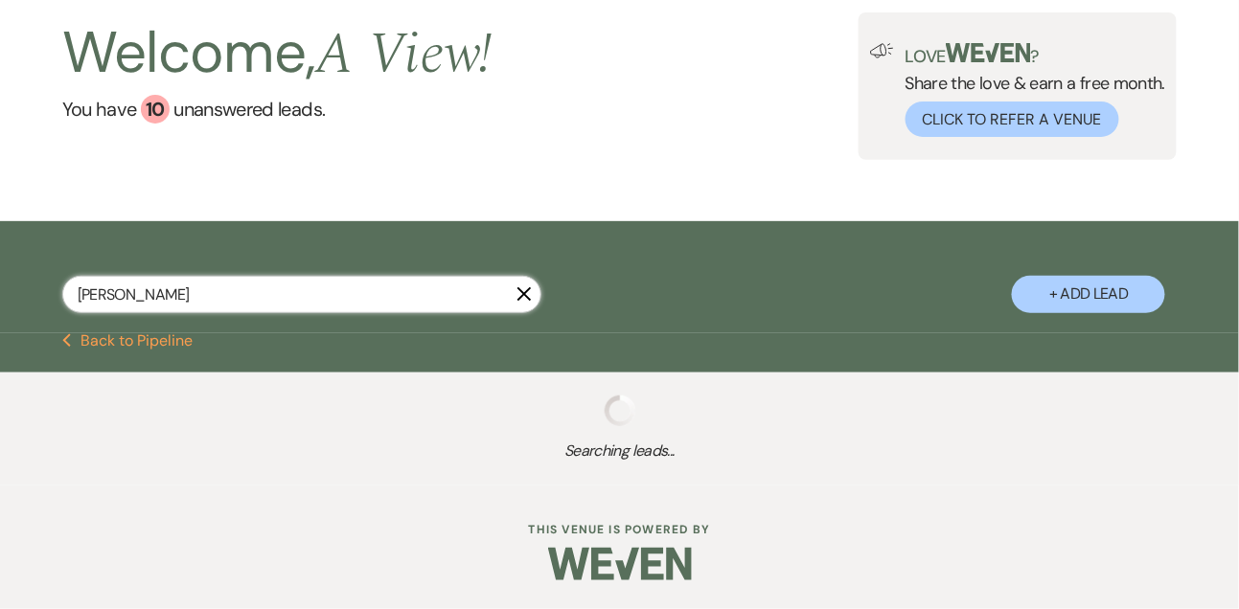
select select "4"
select select "8"
select select "4"
select select "8"
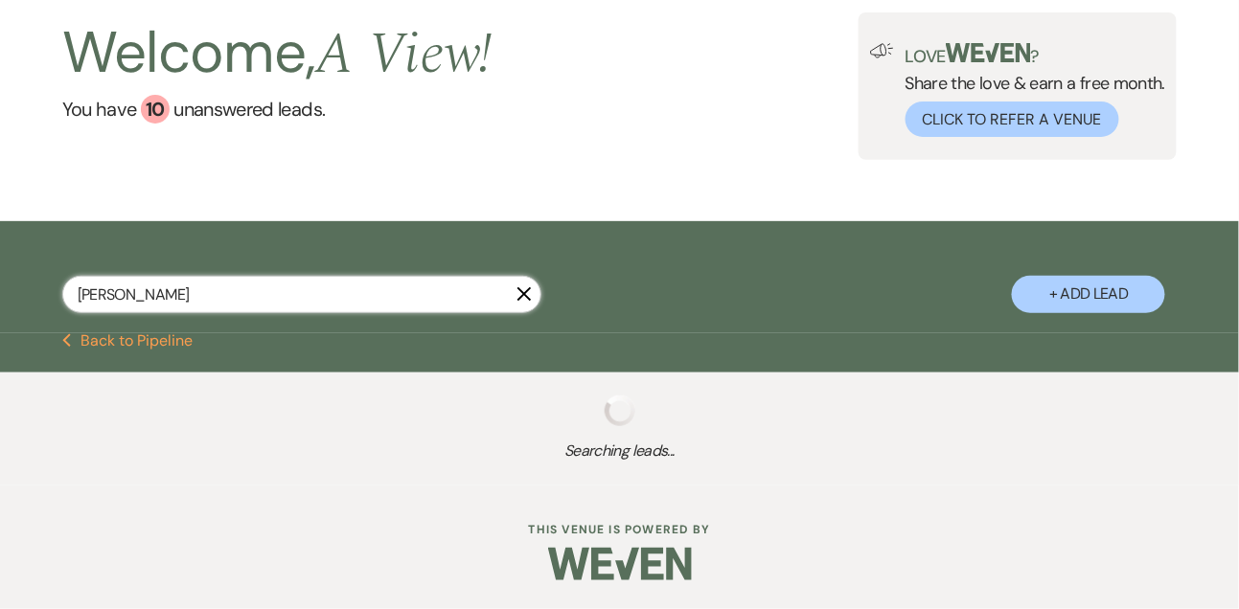
select select "8"
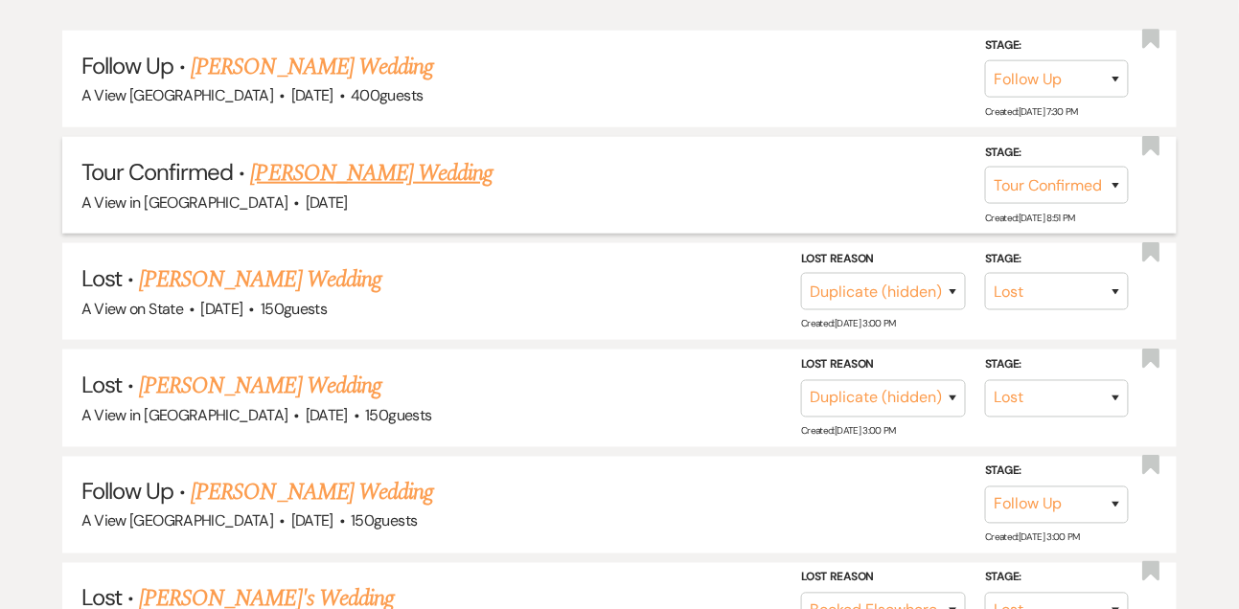
scroll to position [478, 0]
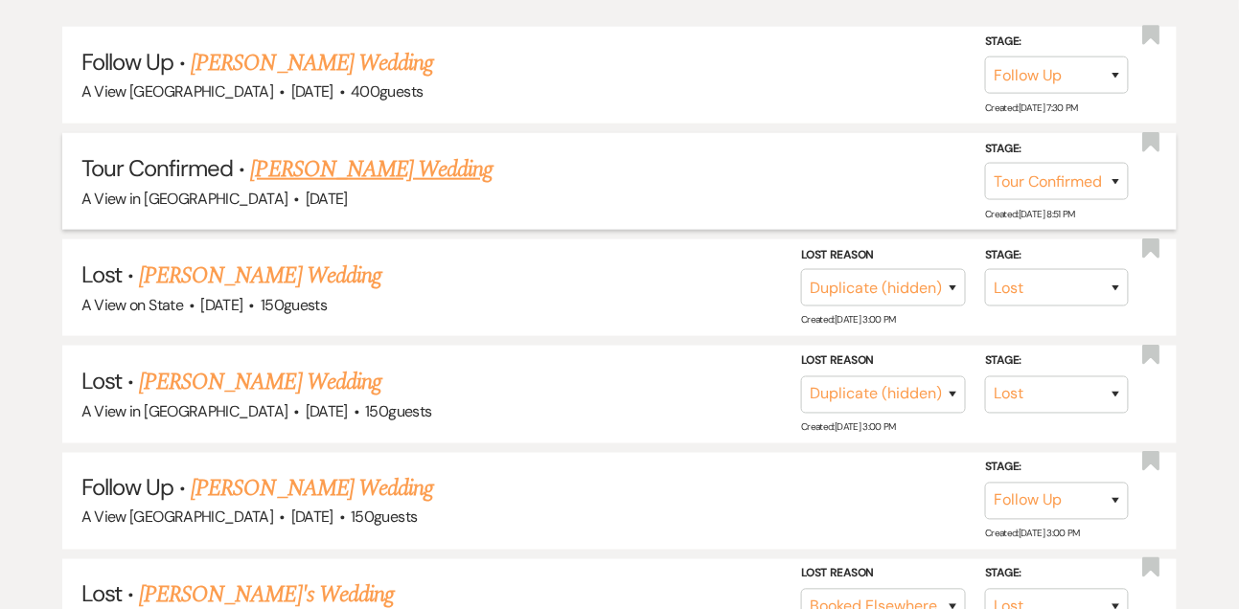
type input "[PERSON_NAME]"
click at [320, 187] on link "[PERSON_NAME] Wedding" at bounding box center [372, 169] width 242 height 34
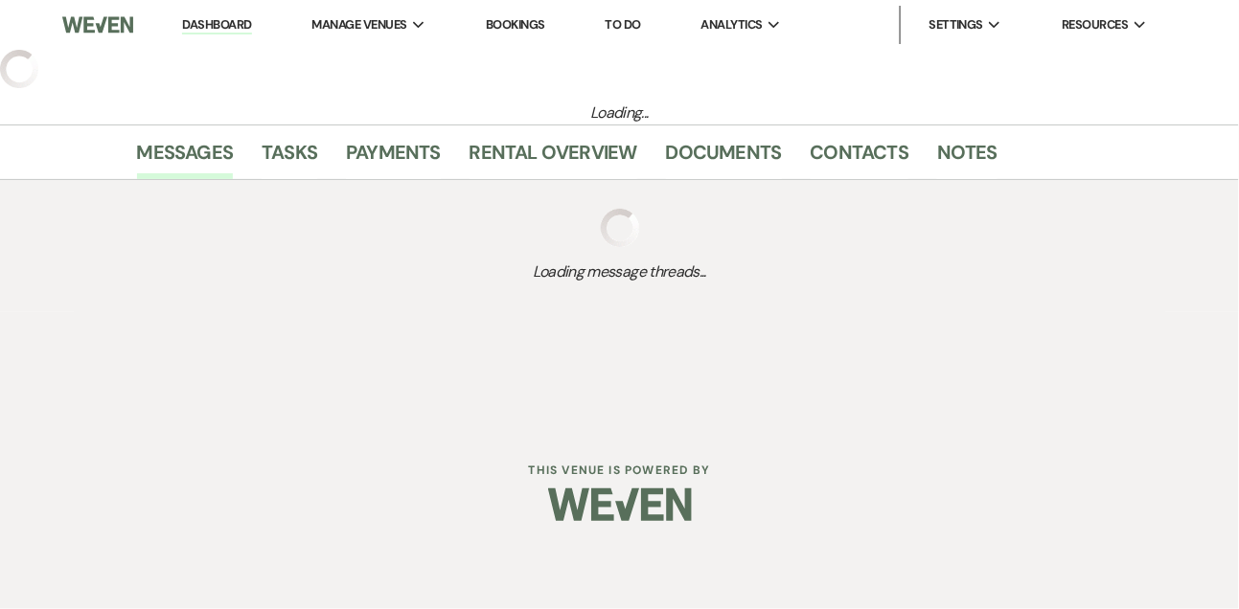
select select "4"
select select "2"
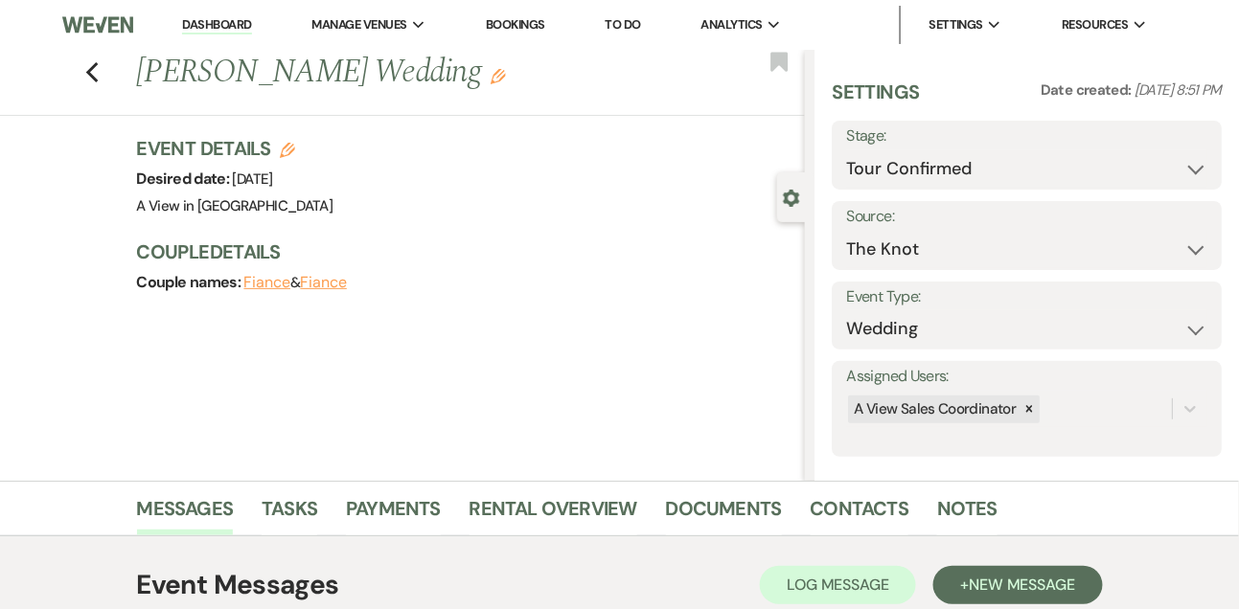
click at [280, 149] on icon "Edit" at bounding box center [287, 150] width 15 height 15
select select "751"
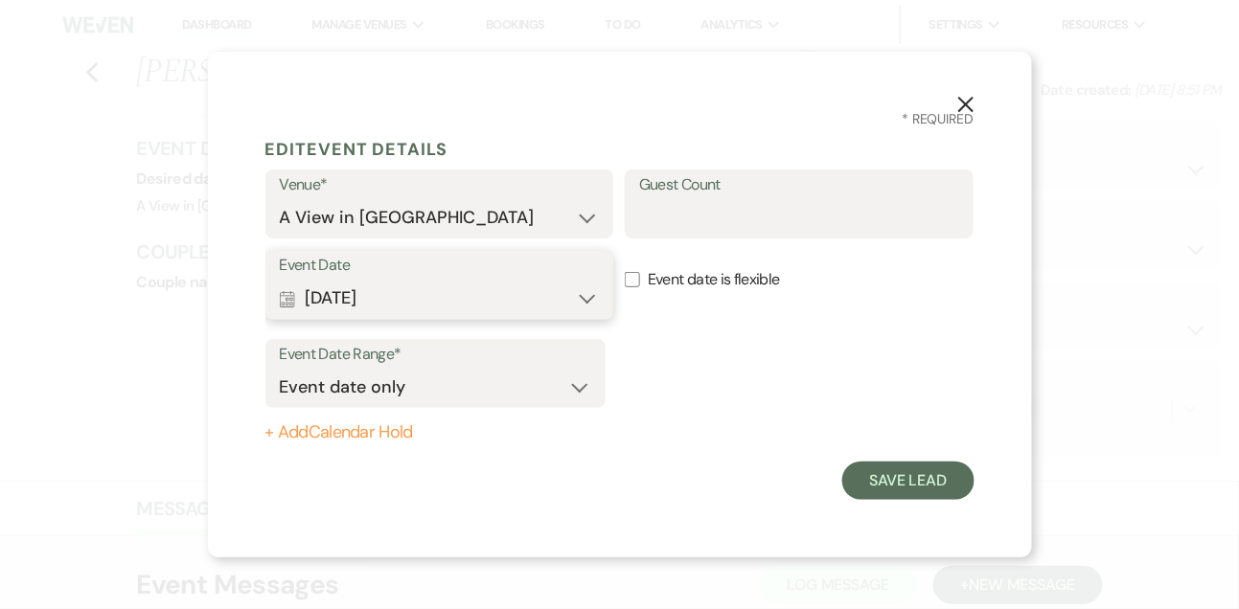
click at [375, 306] on button "Calendar [DATE] Expand" at bounding box center [440, 299] width 320 height 38
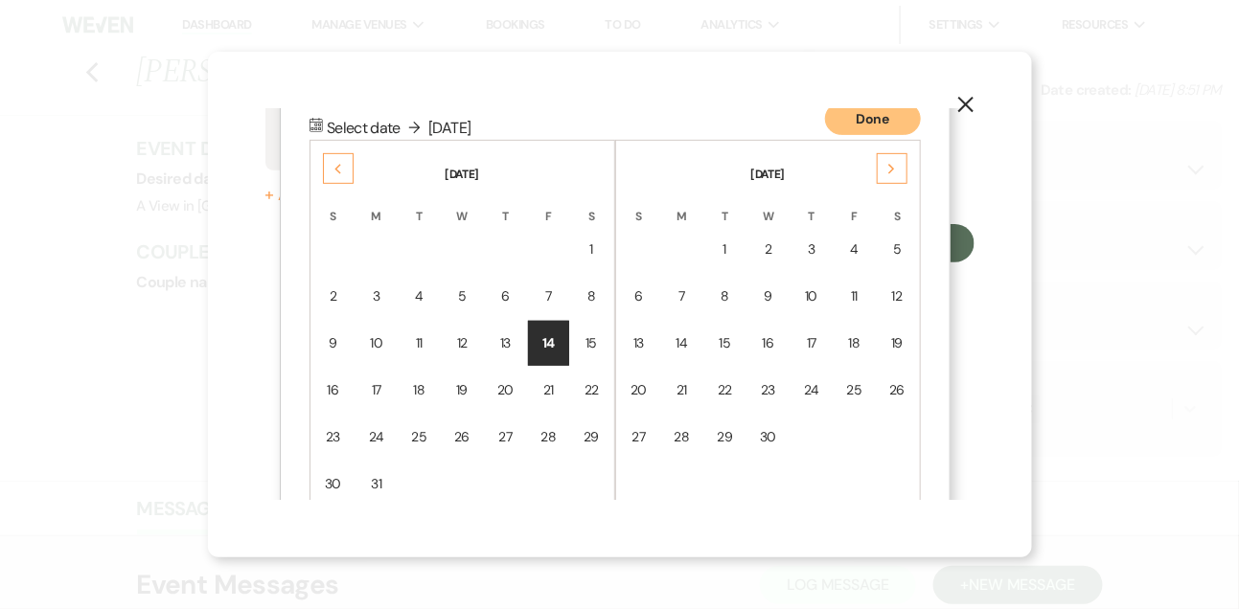
scroll to position [244, 0]
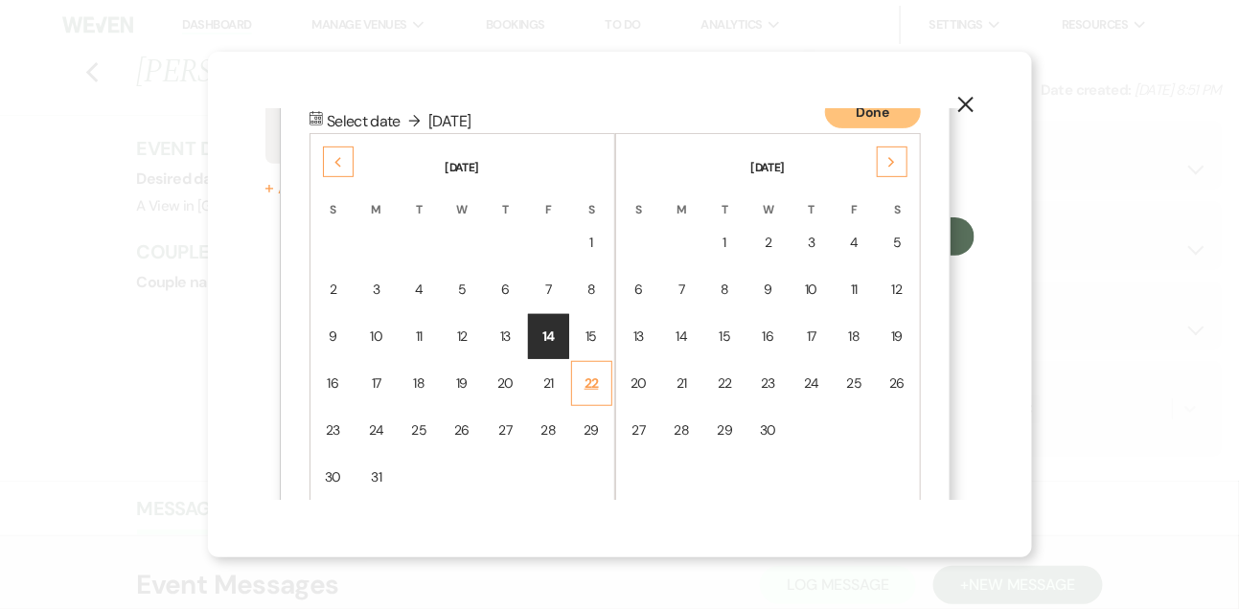
click at [585, 380] on div "22" at bounding box center [591, 384] width 16 height 20
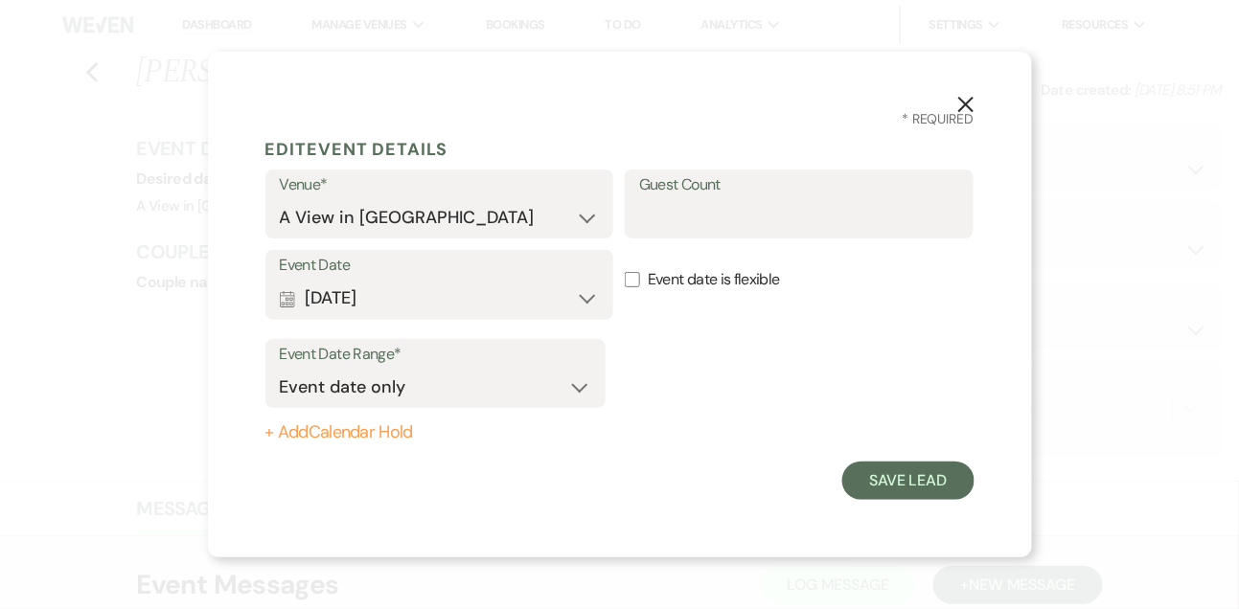
click at [883, 502] on div "X * Required Edit Event Details Venue* A View in [GEOGRAPHIC_DATA] A View [GEOG…" at bounding box center [620, 305] width 824 height 506
click at [883, 491] on button "Save Lead" at bounding box center [907, 481] width 131 height 38
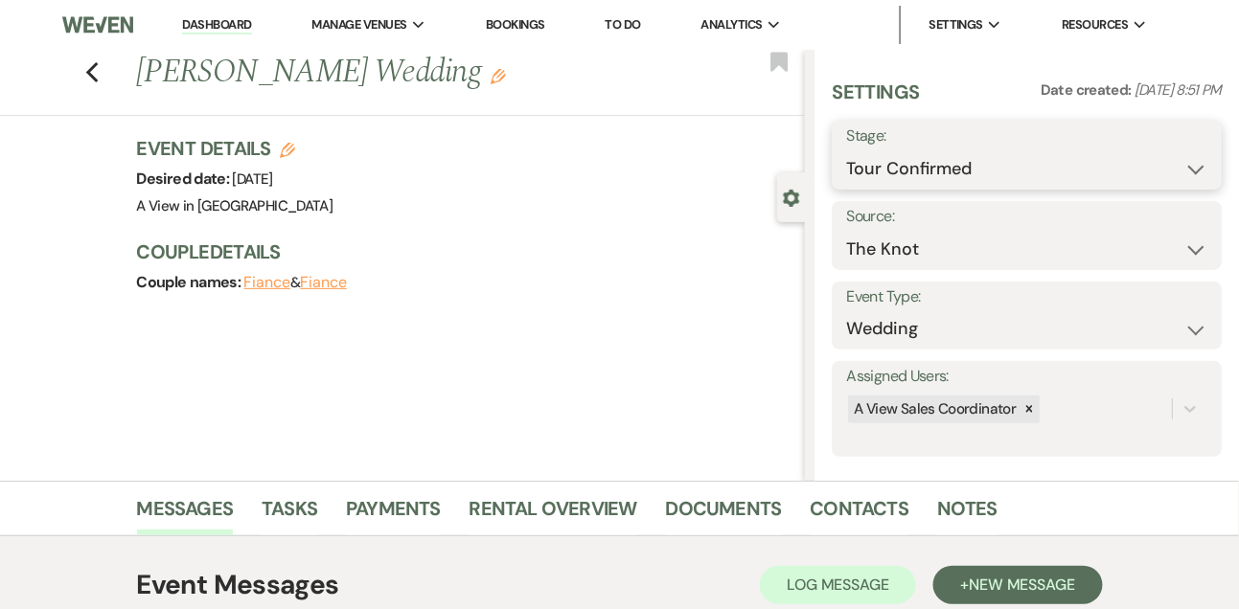
click at [906, 168] on select "Inquiry Follow Up Tour Requested Tour Confirmed Toured Proposal Sent Booked Lost" at bounding box center [1026, 168] width 361 height 37
select select "5"
click at [846, 150] on select "Inquiry Follow Up Tour Requested Tour Confirmed Toured Proposal Sent Booked Lost" at bounding box center [1026, 168] width 361 height 37
click at [1185, 145] on button "Save" at bounding box center [1181, 155] width 80 height 38
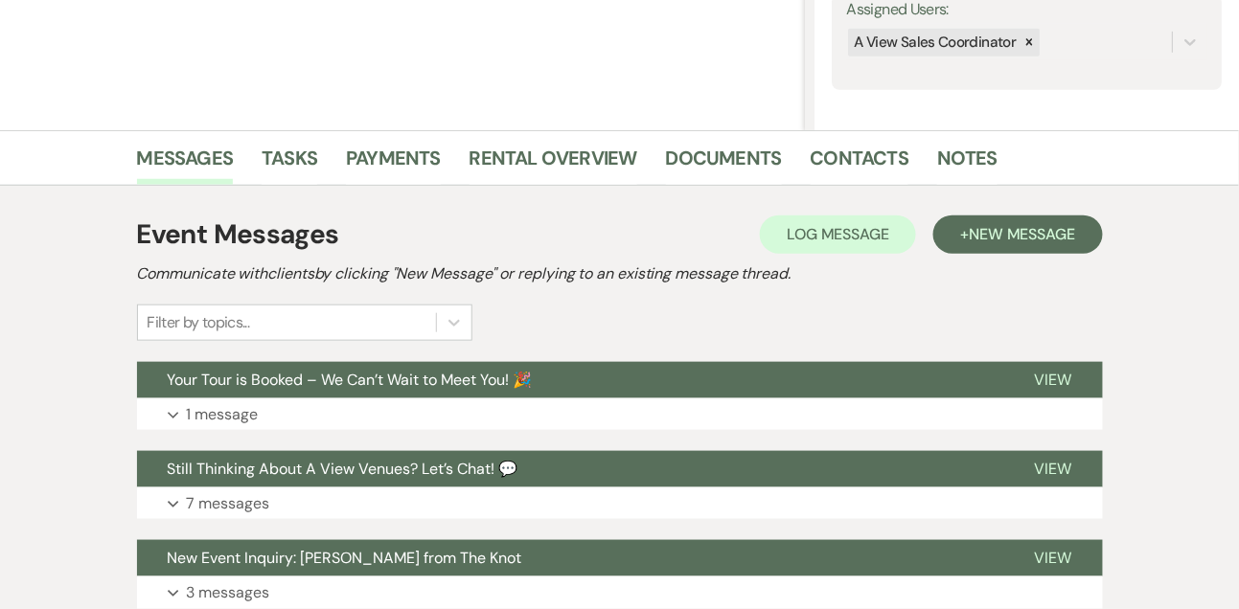
scroll to position [354, 0]
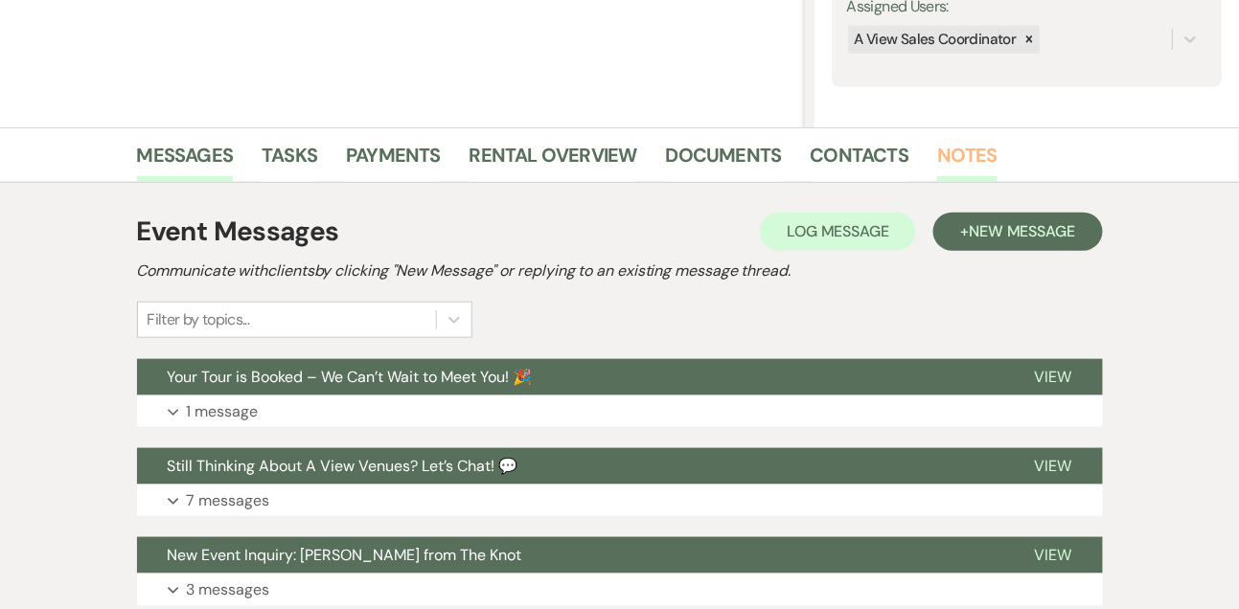
click at [972, 163] on link "Notes" at bounding box center [967, 161] width 60 height 42
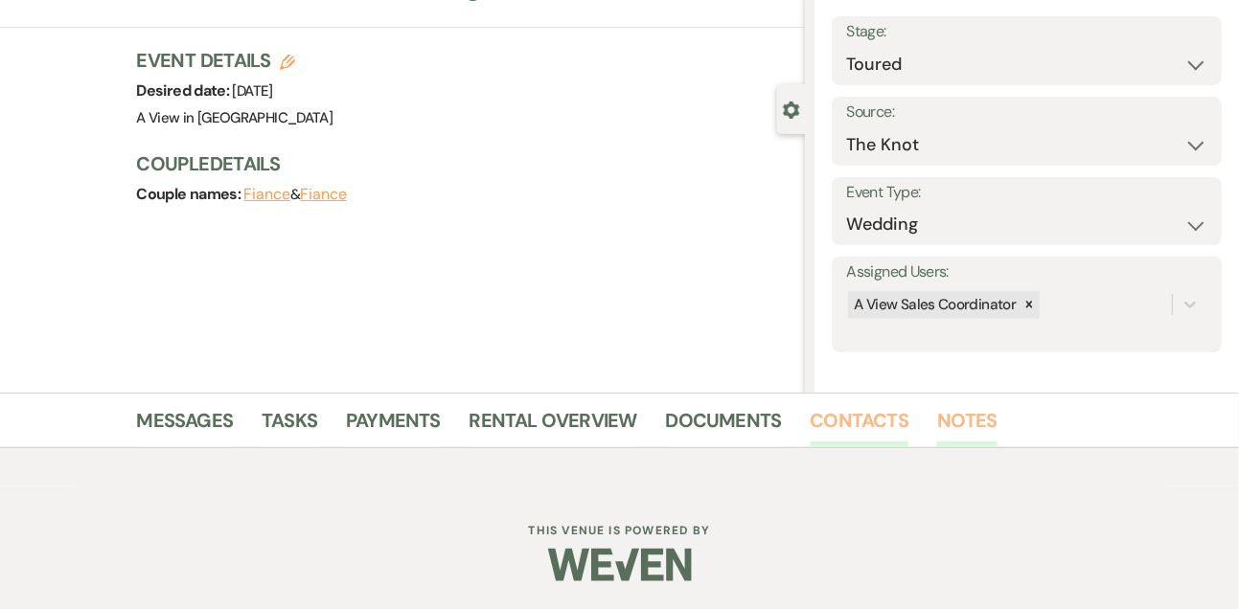
scroll to position [273, 0]
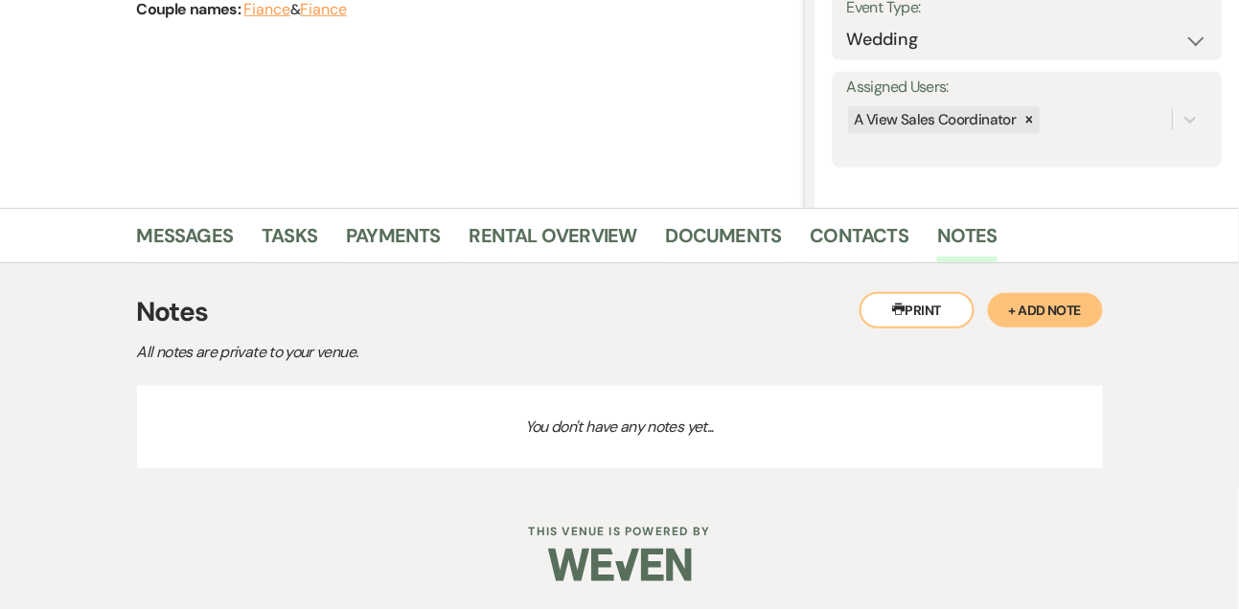
click at [1039, 304] on button "+ Add Note" at bounding box center [1045, 310] width 115 height 34
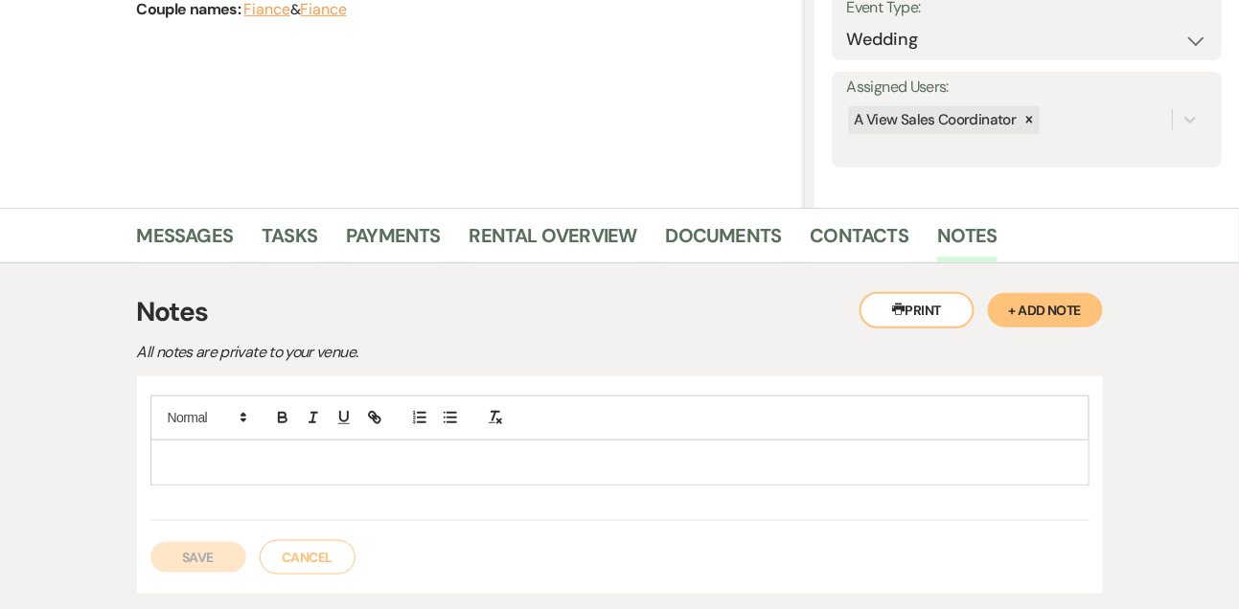
click at [482, 459] on p at bounding box center [620, 462] width 908 height 21
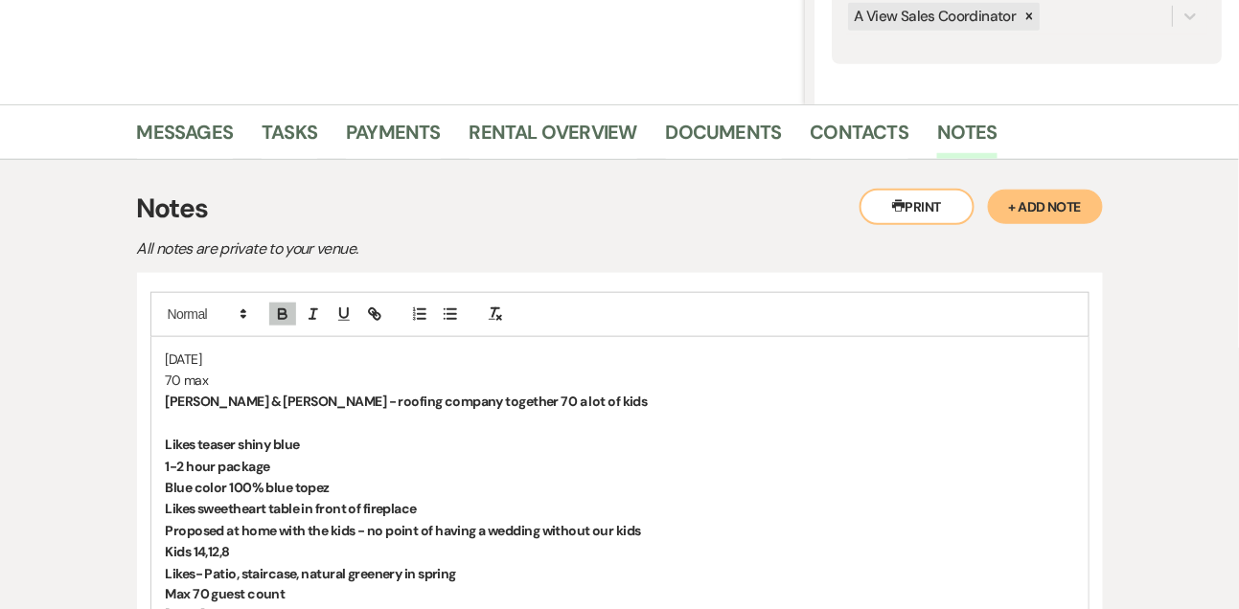
scroll to position [417, 0]
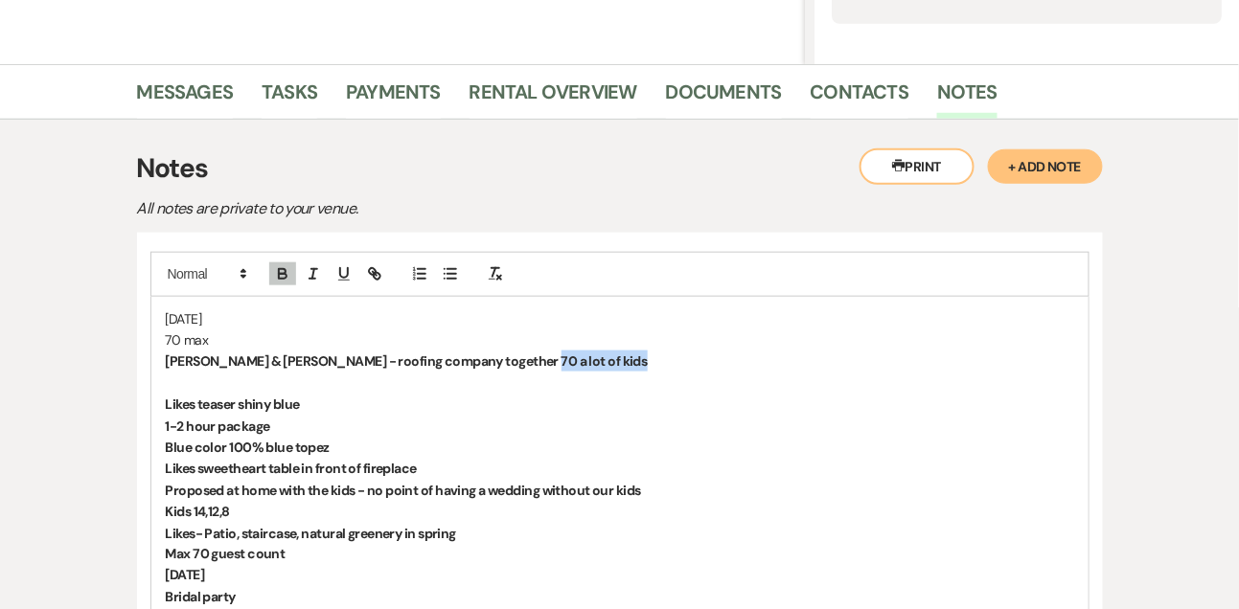
drag, startPoint x: 512, startPoint y: 356, endPoint x: 619, endPoint y: 354, distance: 107.3
click at [619, 356] on p "[PERSON_NAME] & [PERSON_NAME] - roofing company together 70 a lot of kids" at bounding box center [620, 361] width 908 height 21
click at [316, 378] on p at bounding box center [620, 383] width 908 height 21
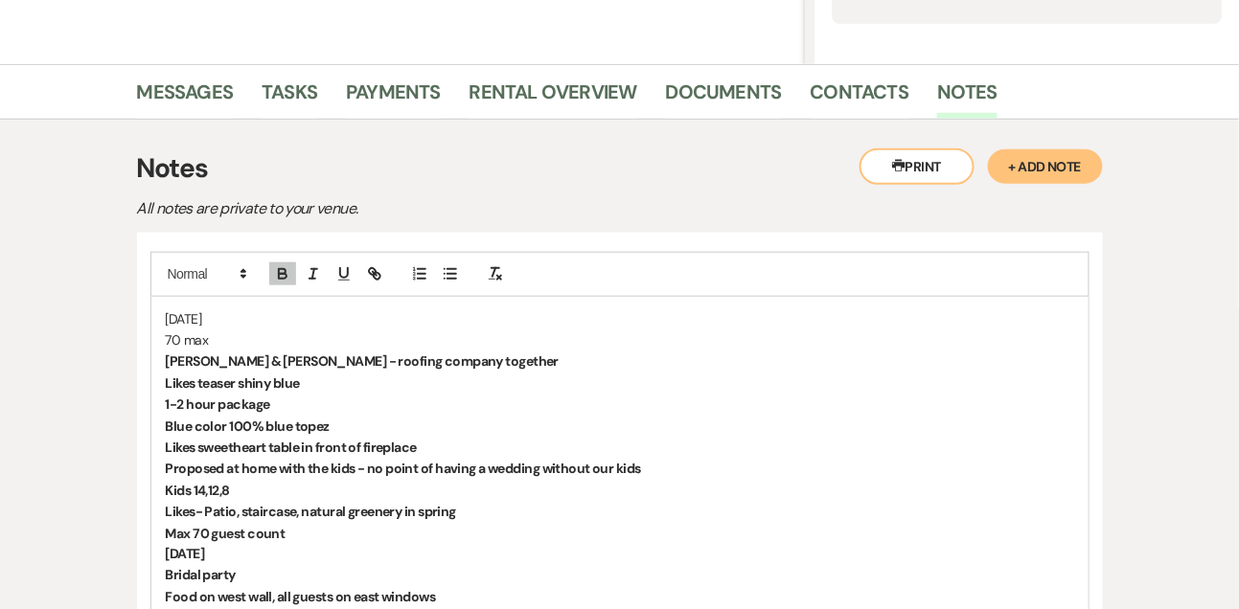
scroll to position [516, 0]
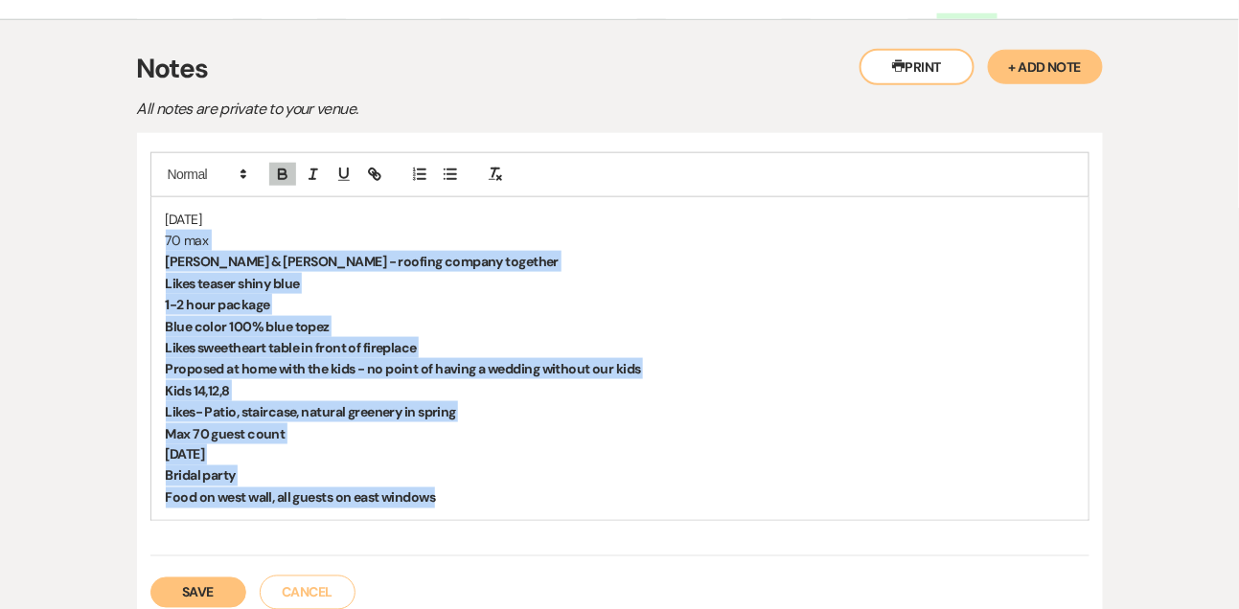
drag, startPoint x: 452, startPoint y: 493, endPoint x: 143, endPoint y: 227, distance: 408.3
click at [150, 235] on div "[DATE] 70 [PERSON_NAME] & [PERSON_NAME] - roofing company together Likes teaser…" at bounding box center [619, 359] width 939 height 324
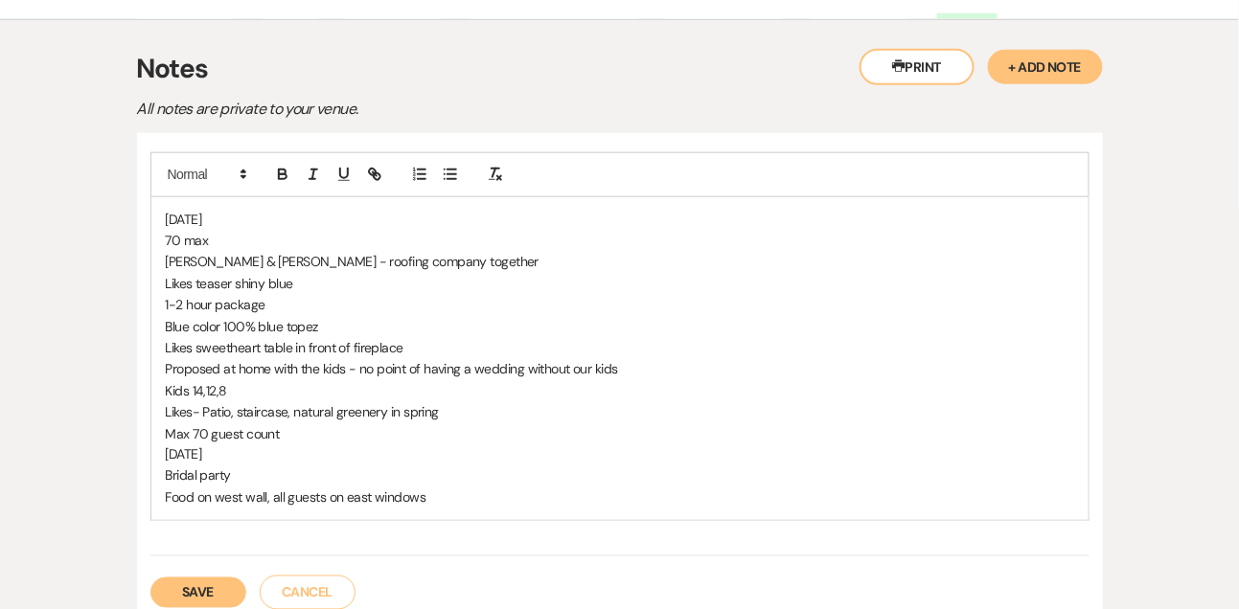
click at [256, 429] on p "Max 70 guest count" at bounding box center [620, 433] width 908 height 21
click at [220, 213] on p "[DATE]" at bounding box center [620, 219] width 908 height 21
click at [282, 260] on p "[PERSON_NAME] & [PERSON_NAME] - roofing company together" at bounding box center [620, 261] width 908 height 21
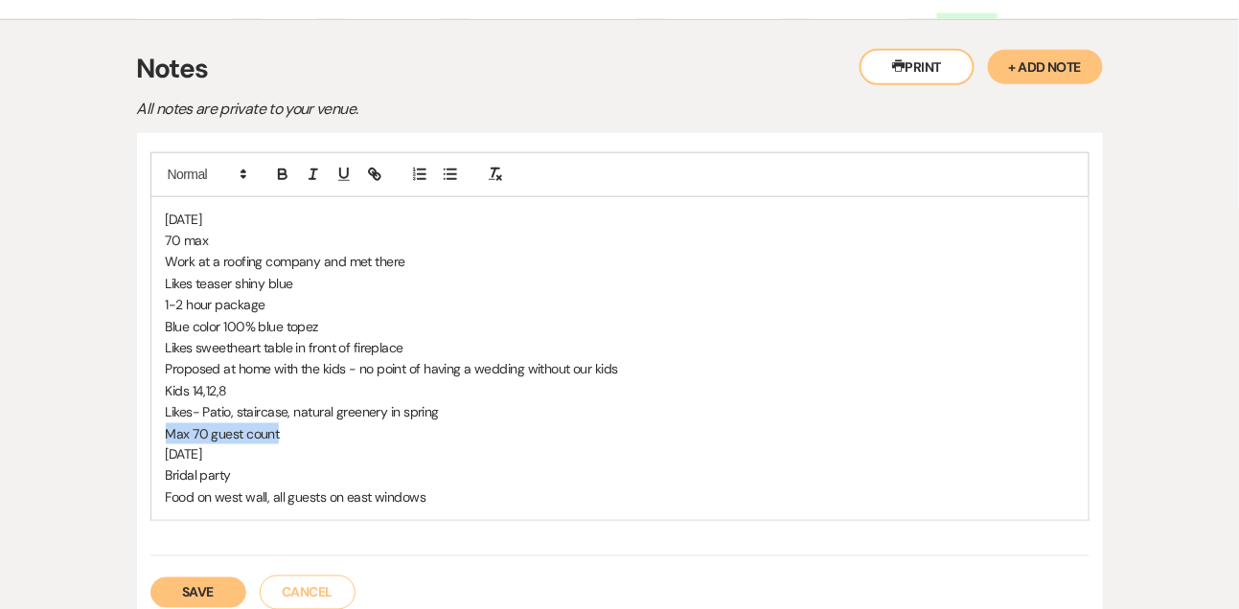
drag, startPoint x: 302, startPoint y: 433, endPoint x: 151, endPoint y: 442, distance: 150.7
click at [151, 442] on div "[DATE] 70 max Work at a roofing company and met there Likes teaser shiny blue 1…" at bounding box center [619, 358] width 937 height 323
drag, startPoint x: 237, startPoint y: 477, endPoint x: 152, endPoint y: 421, distance: 101.5
click at [152, 421] on div "[DATE] 70 max Work at a roofing company and met there Likes teaser shiny blue 1…" at bounding box center [619, 358] width 937 height 323
click at [185, 435] on p at bounding box center [620, 433] width 908 height 21
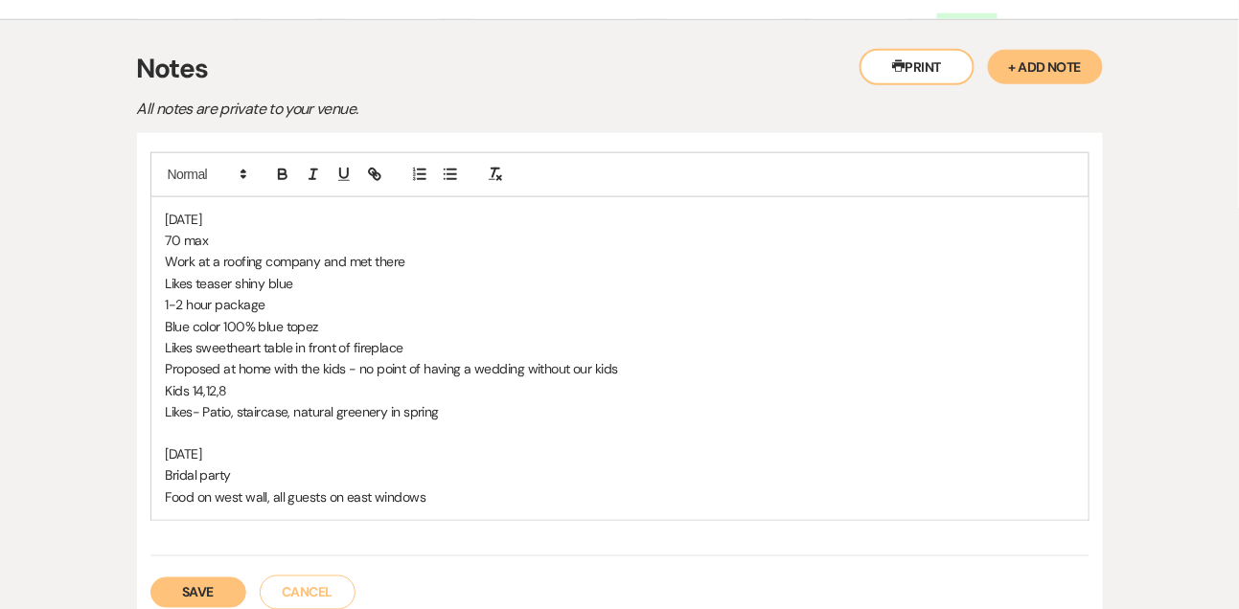
drag, startPoint x: 245, startPoint y: 473, endPoint x: 149, endPoint y: 434, distance: 103.5
click at [150, 434] on div "[DATE] 70 max Work at a roofing company and met there Likes teaser shiny blue 1…" at bounding box center [619, 359] width 939 height 324
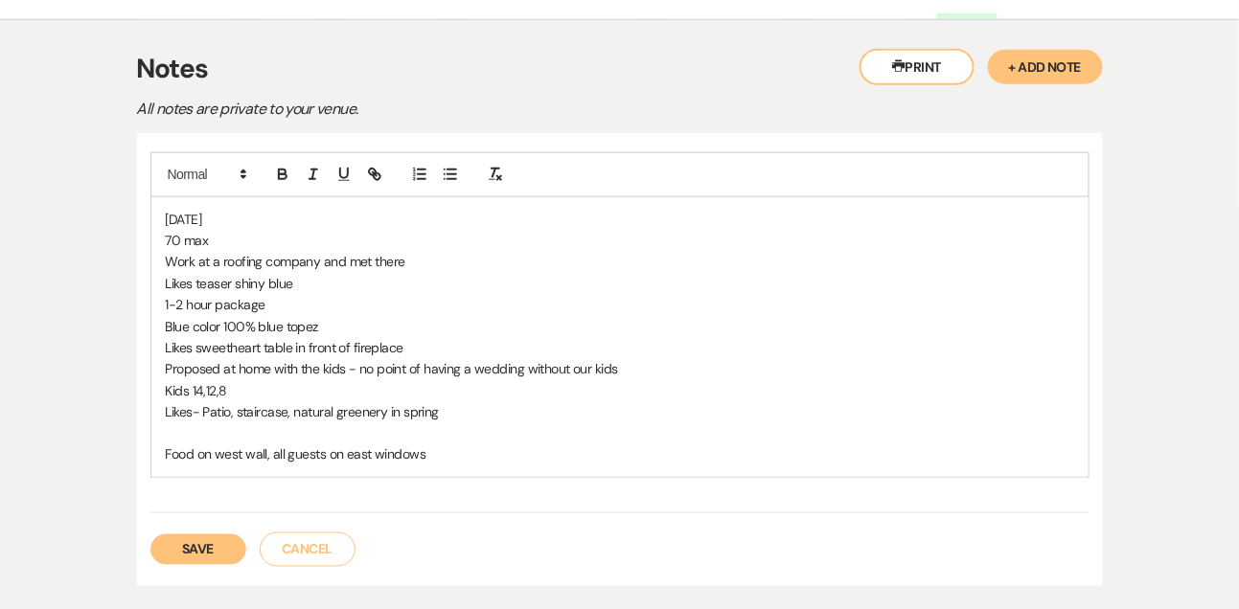
click at [178, 449] on p "Food on west wall, all guests on east windows" at bounding box center [620, 455] width 908 height 21
copy p "Food on west wall, all guests on east windows"
click at [450, 341] on p "Likes sweetheart table in front of fireplace" at bounding box center [620, 347] width 908 height 21
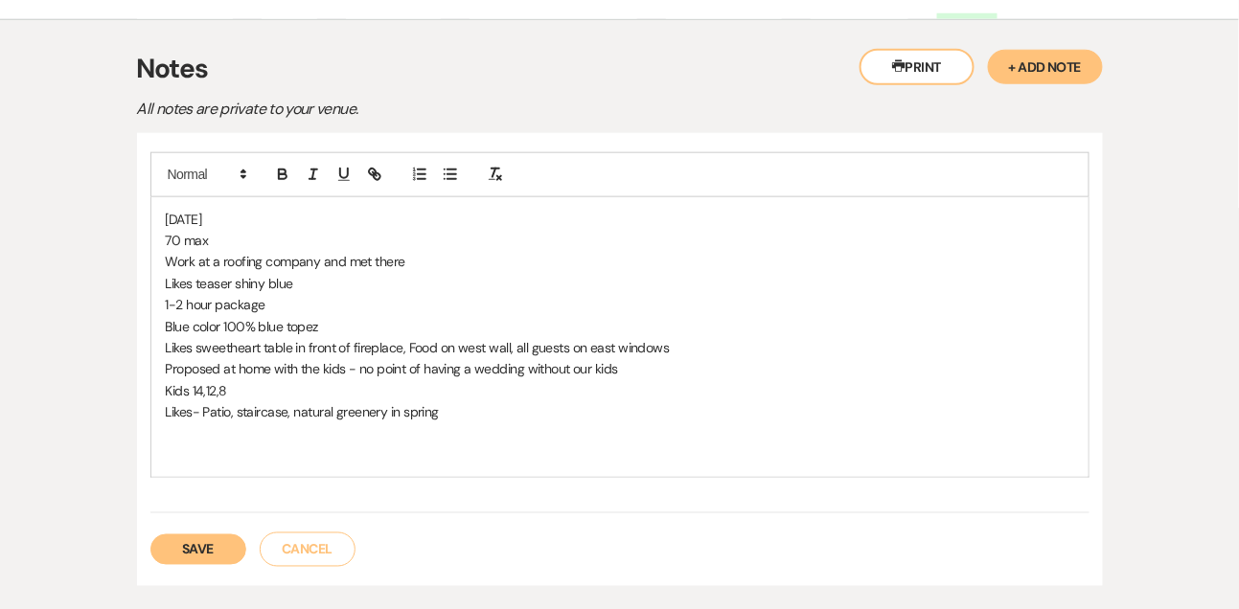
click at [411, 340] on p "Likes sweetheart table in front of fireplace, Food on west wall, all guests on …" at bounding box center [620, 347] width 908 height 21
click at [431, 339] on p "Likes sweetheart table in front of fireplace, food on west wall, all guests on …" at bounding box center [620, 347] width 908 height 21
click at [725, 348] on p "Likes sweetheart table in front of fireplace, food/kids area on west wall, all …" at bounding box center [620, 347] width 908 height 21
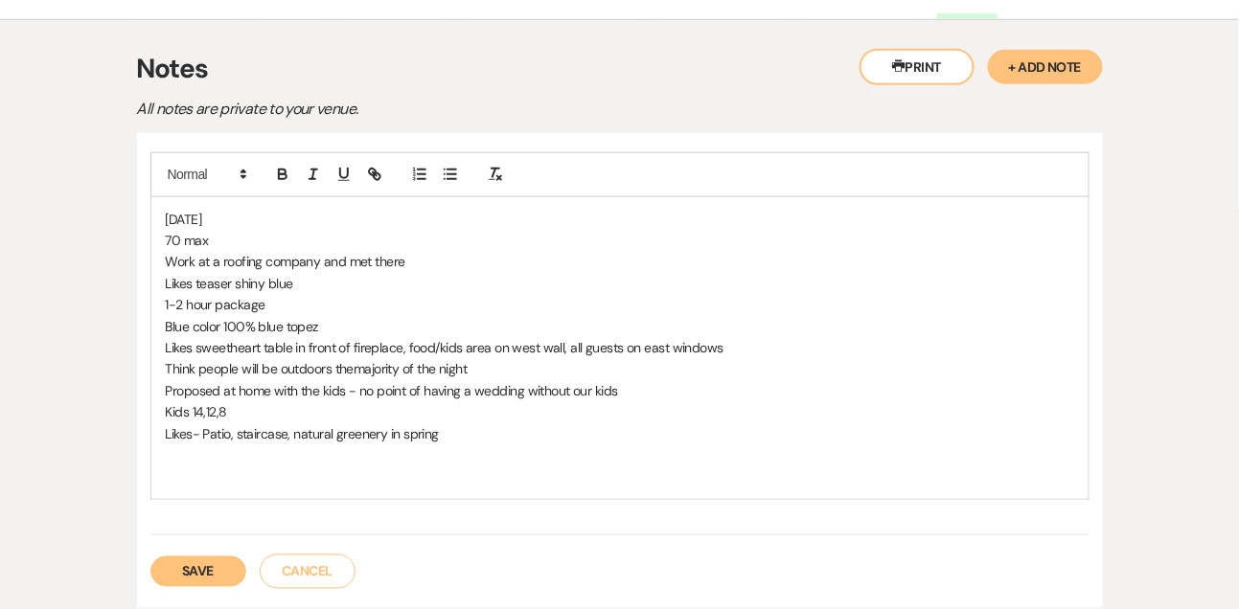
click at [353, 368] on p "Think people will be outdoors themajority of the night" at bounding box center [620, 368] width 908 height 21
click at [564, 445] on p at bounding box center [620, 455] width 908 height 21
click at [301, 325] on p "Blue color 100% blue topez" at bounding box center [620, 326] width 908 height 21
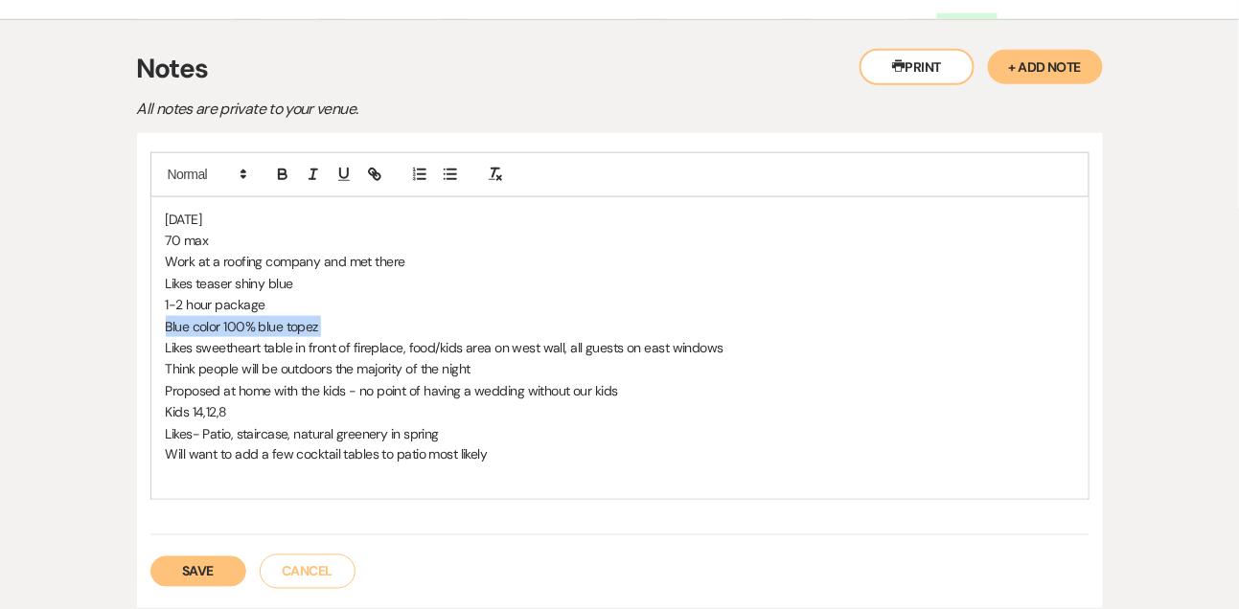
click at [301, 325] on p "Blue color 100% blue topez" at bounding box center [620, 326] width 908 height 21
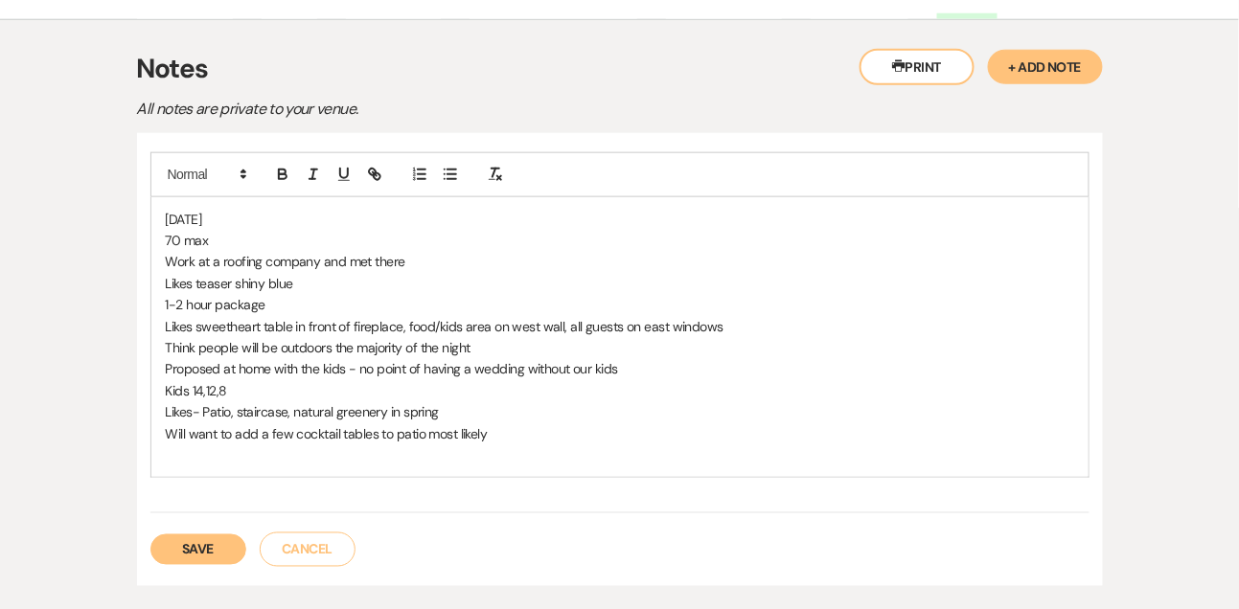
click at [326, 296] on p "1-2 hour package" at bounding box center [620, 304] width 908 height 21
click at [196, 547] on button "Save" at bounding box center [198, 550] width 96 height 31
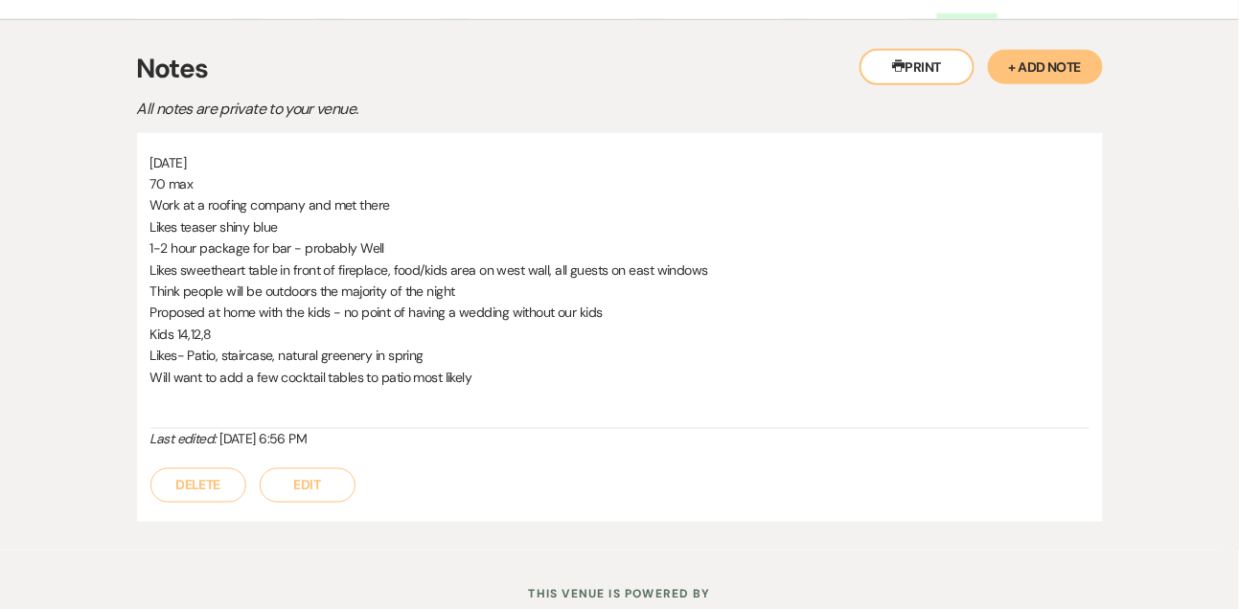
click at [304, 488] on button "Edit" at bounding box center [308, 485] width 96 height 34
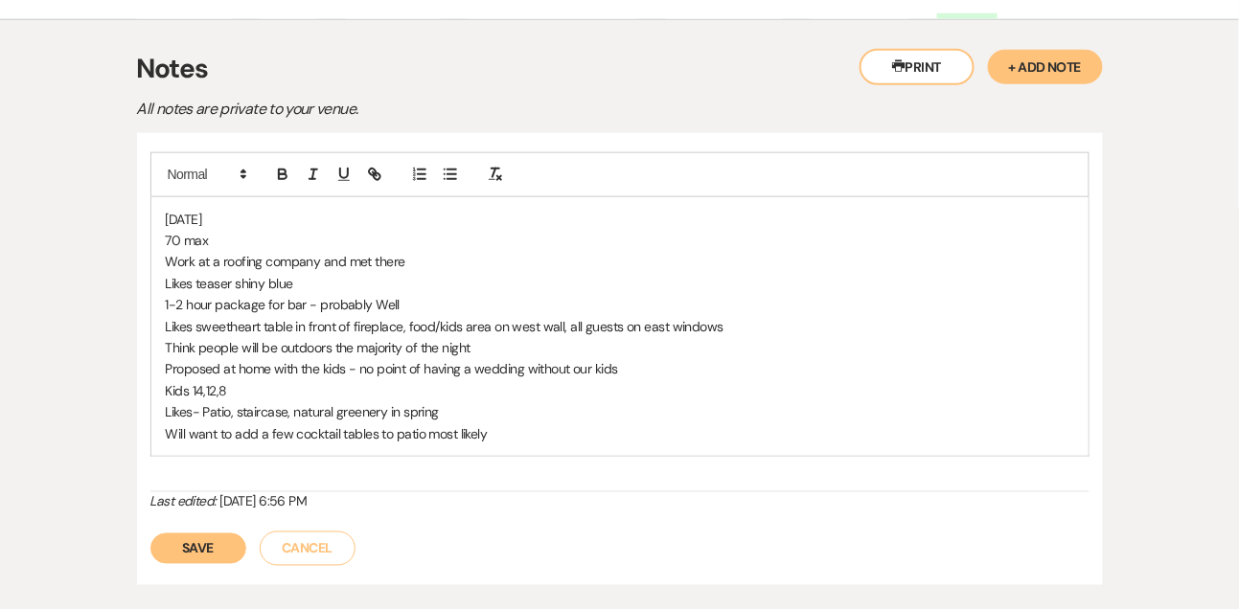
drag, startPoint x: 518, startPoint y: 439, endPoint x: 483, endPoint y: 320, distance: 124.0
click at [516, 439] on p "Will want to add a few cocktail tables to patio most likely" at bounding box center [620, 433] width 908 height 21
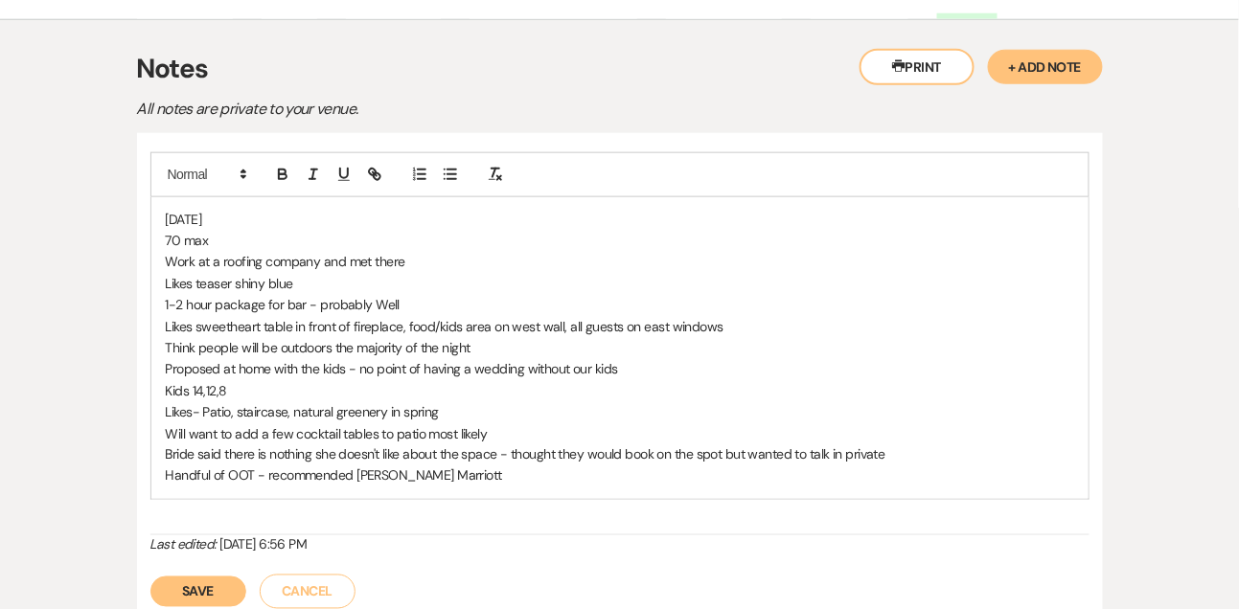
click at [184, 590] on button "Save" at bounding box center [198, 592] width 96 height 31
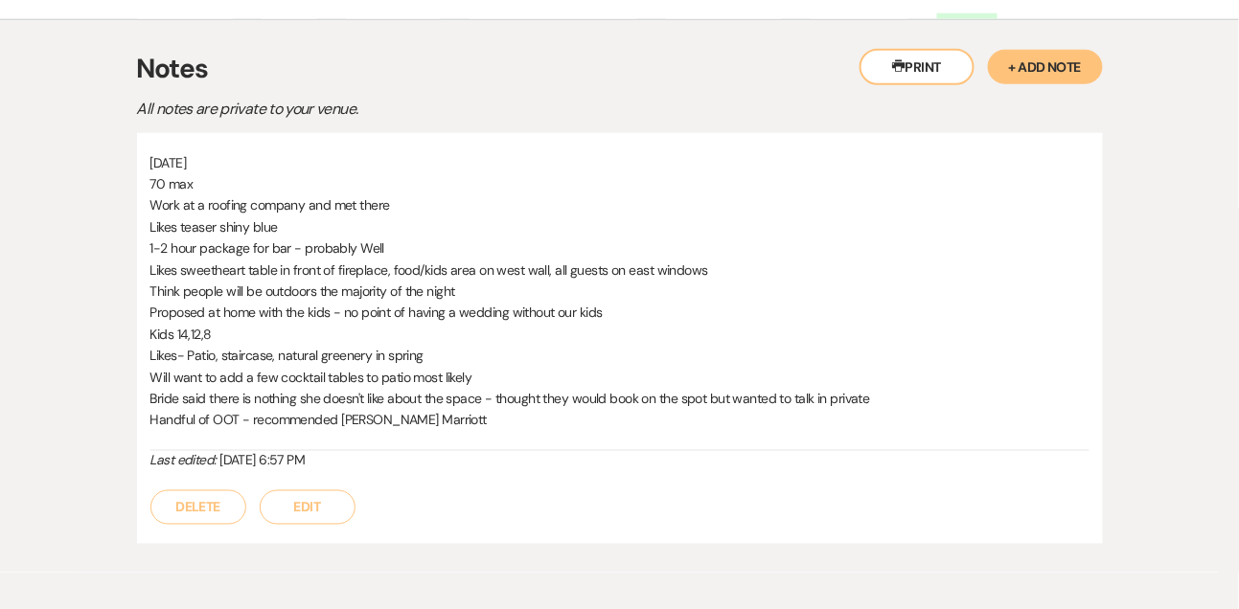
scroll to position [0, 0]
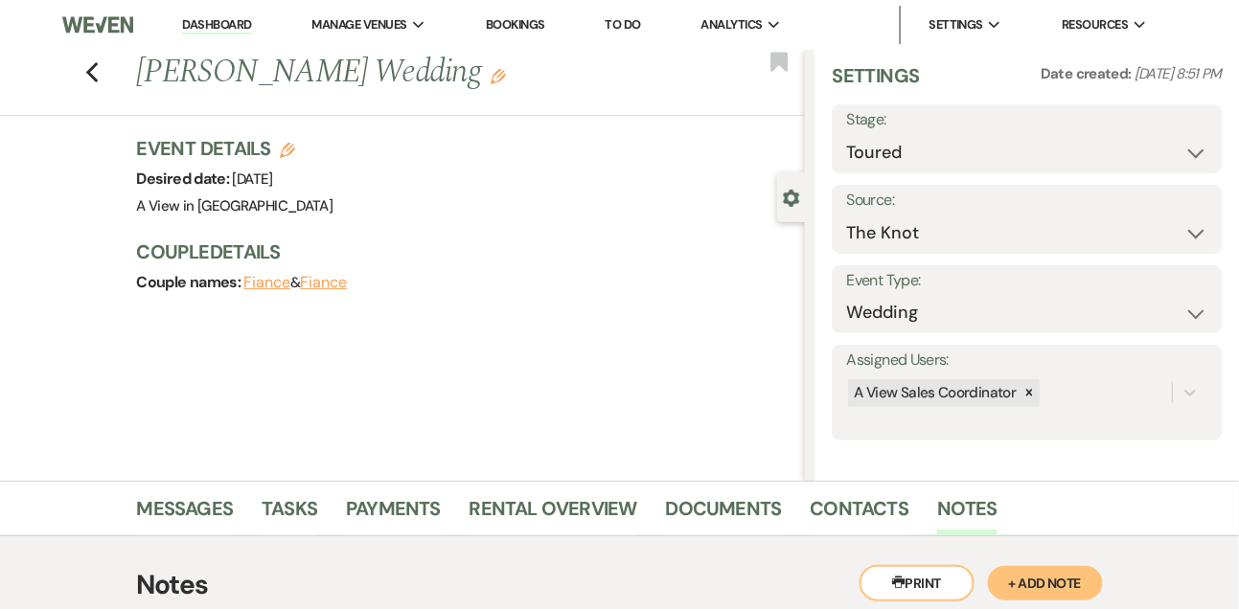
click at [224, 12] on li "Dashboard" at bounding box center [216, 25] width 88 height 38
click at [224, 30] on link "Dashboard" at bounding box center [216, 25] width 69 height 18
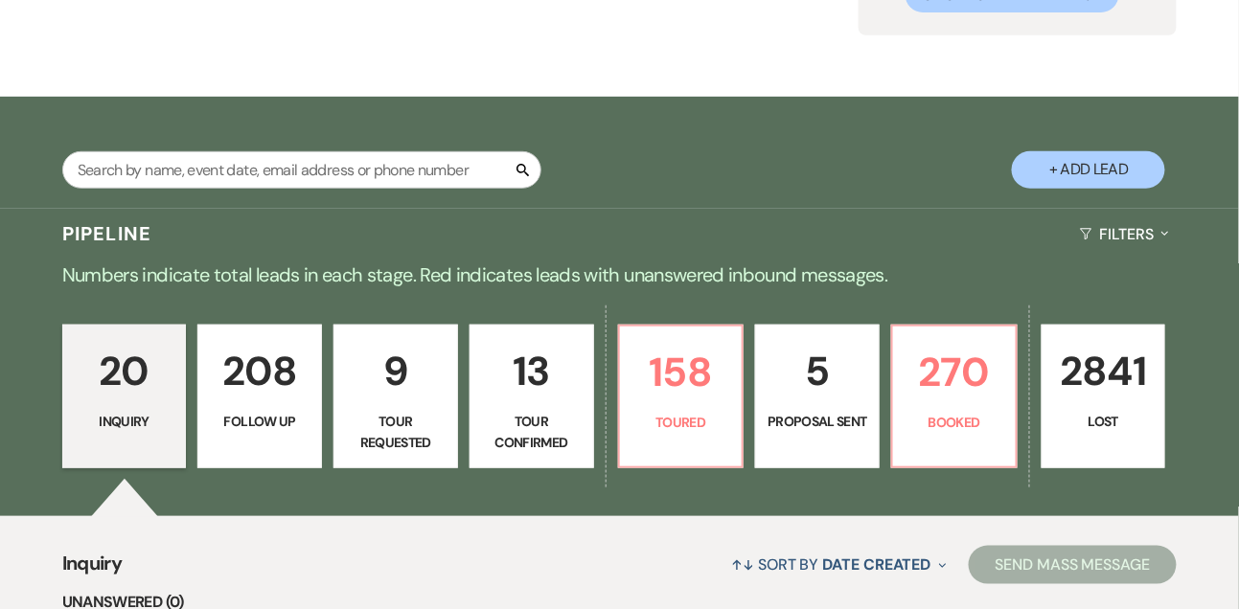
scroll to position [285, 0]
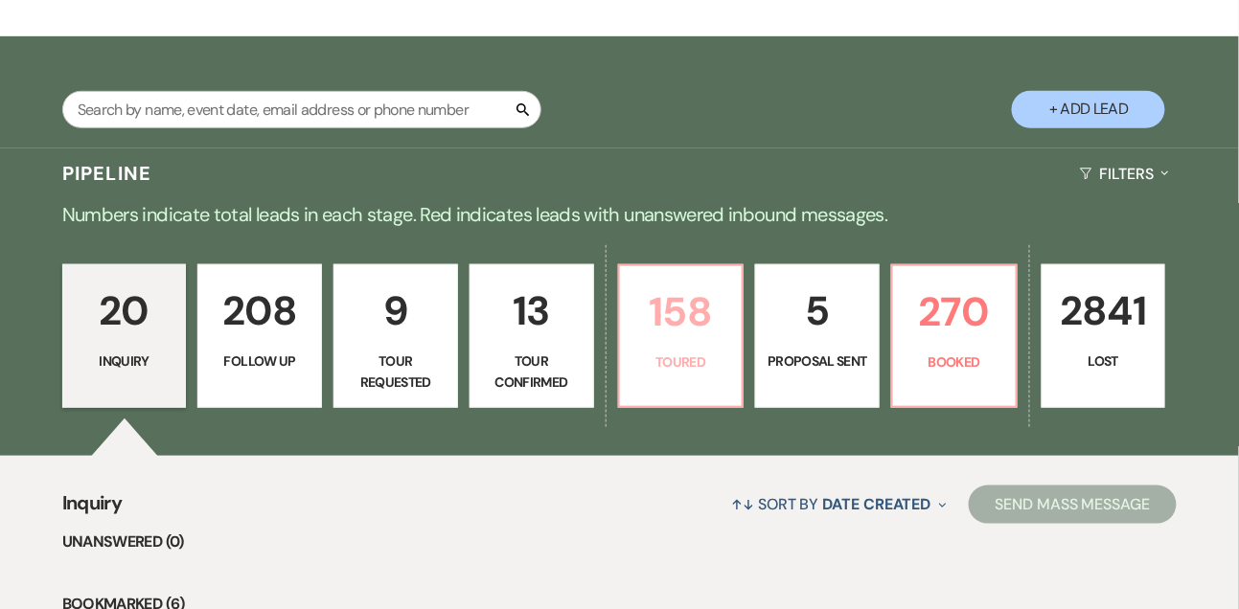
click at [667, 367] on link "158 Toured" at bounding box center [681, 336] width 126 height 144
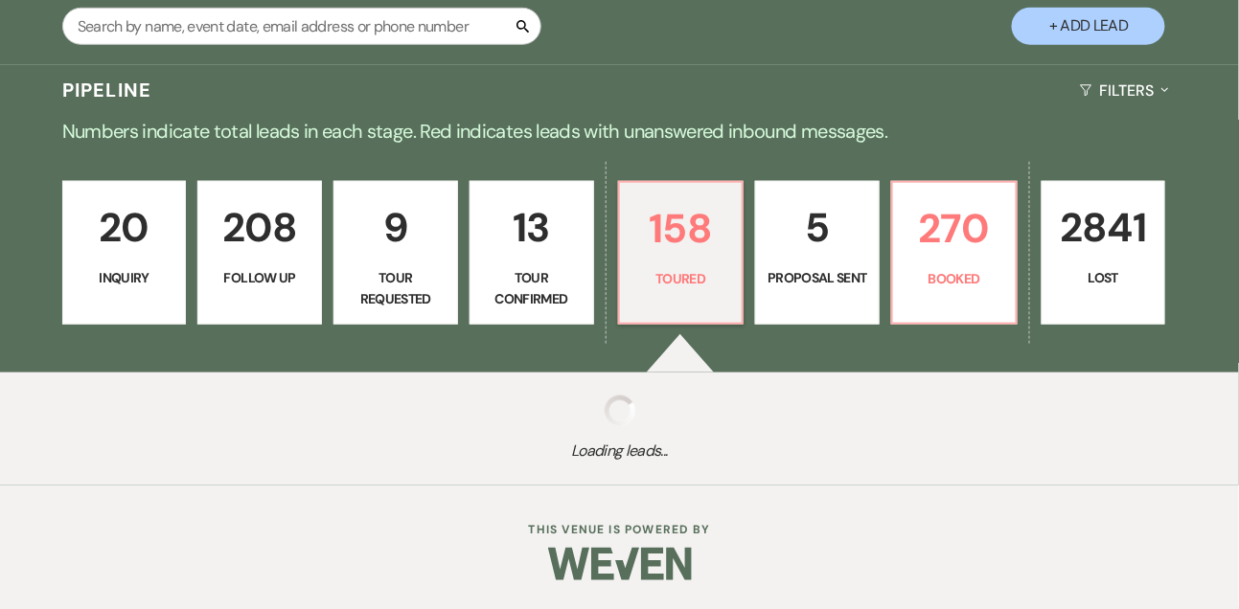
select select "5"
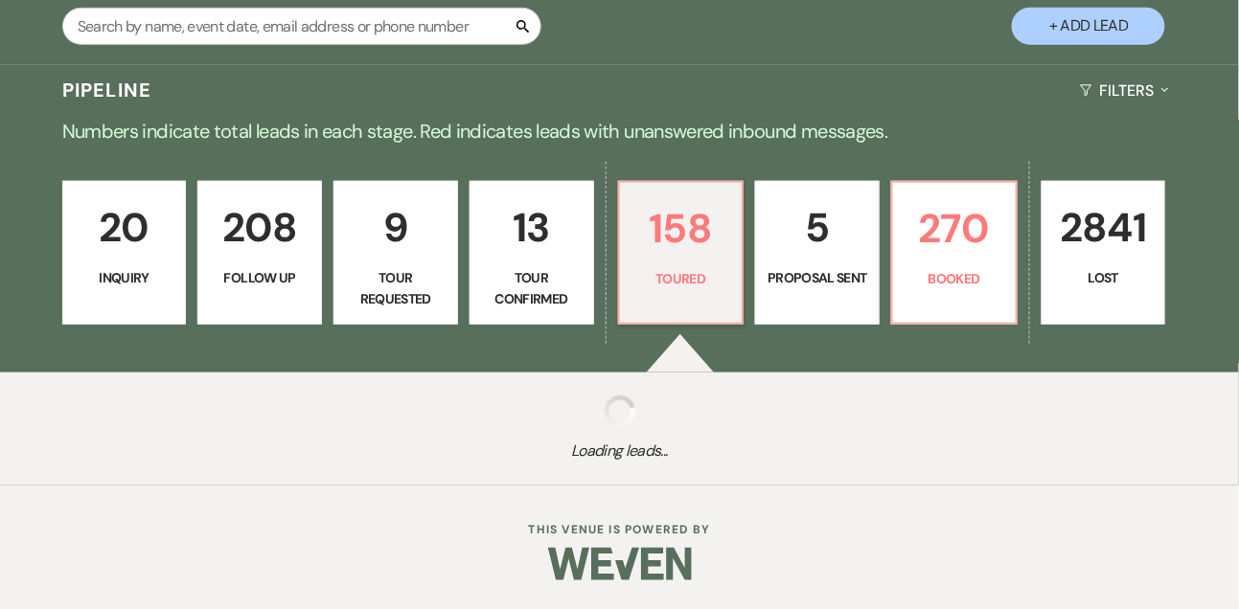
select select "5"
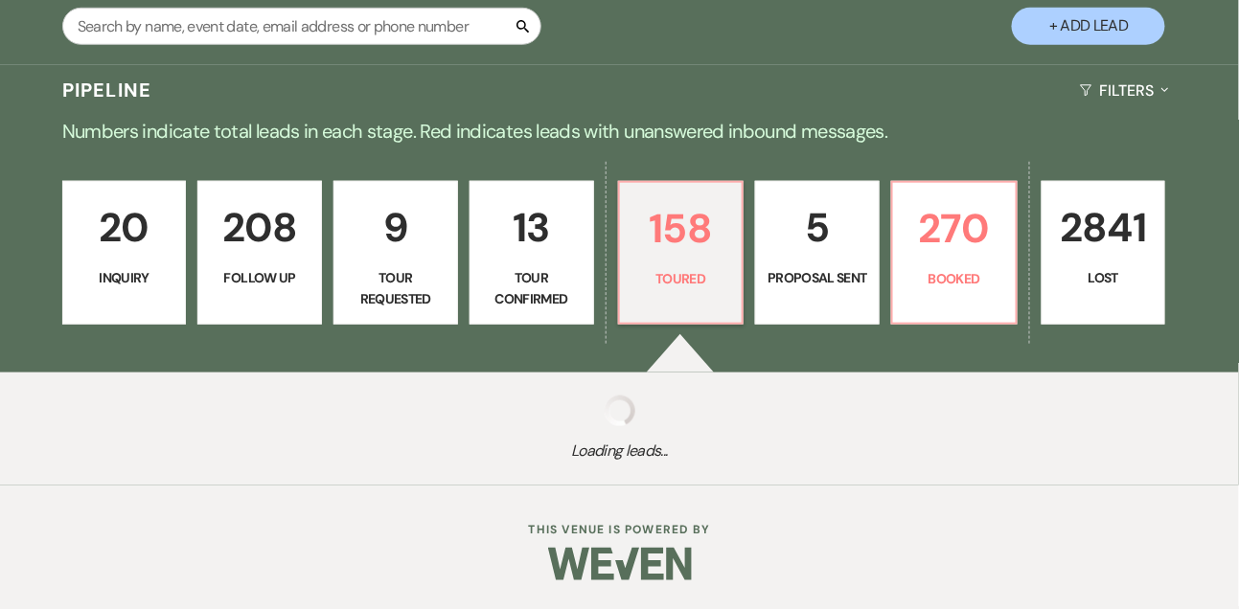
select select "5"
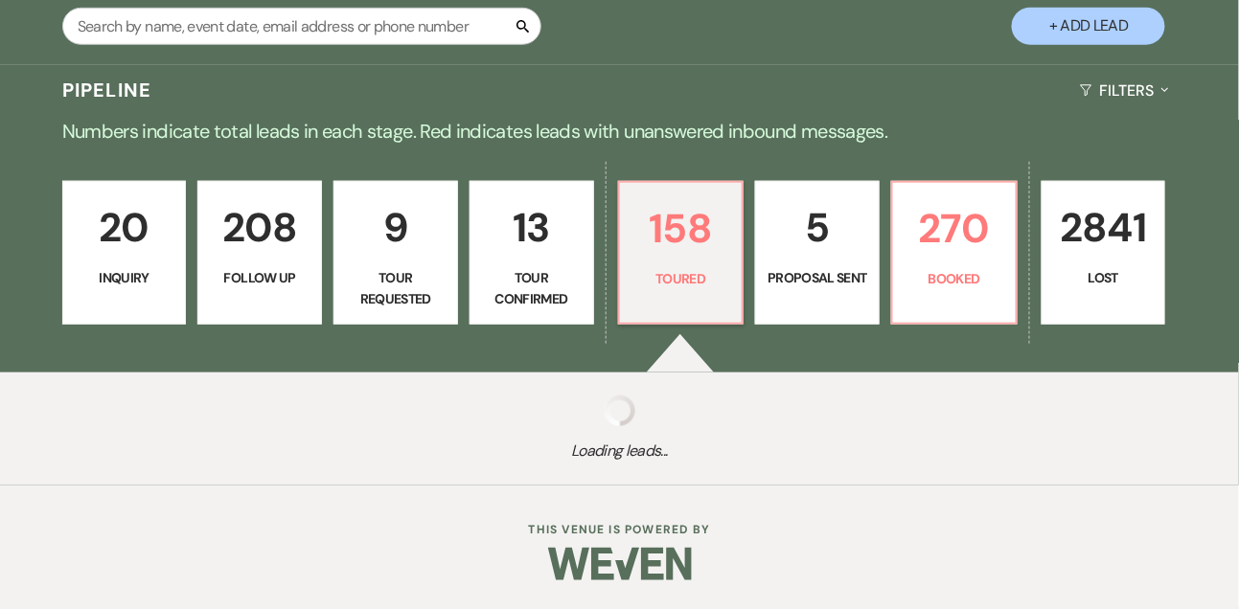
select select "5"
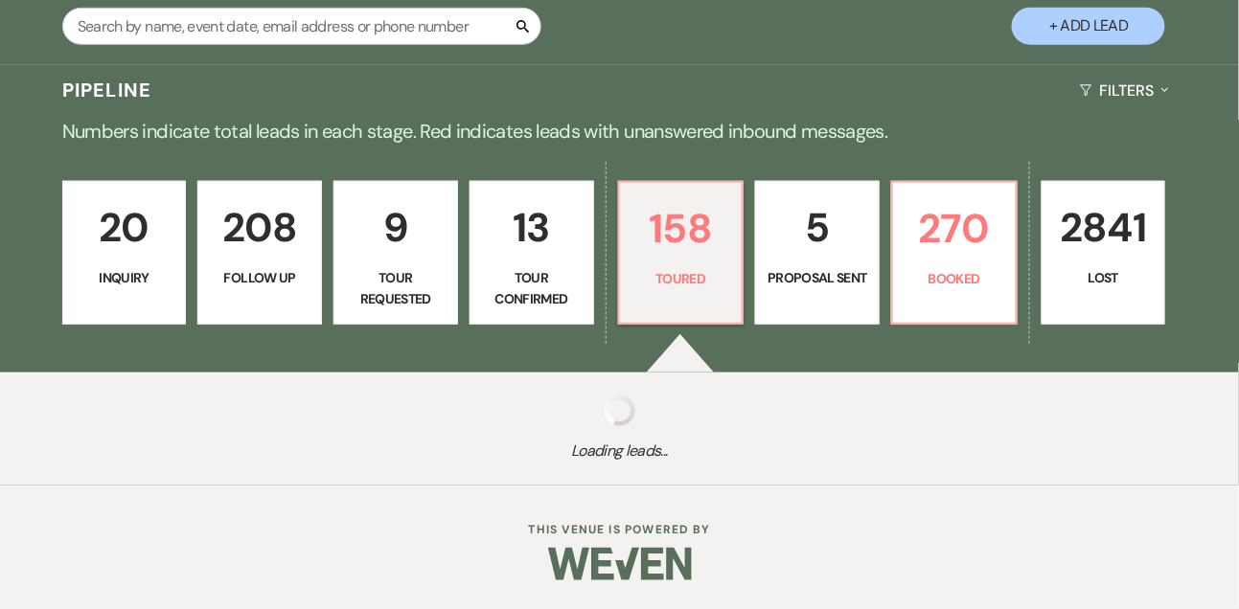
select select "5"
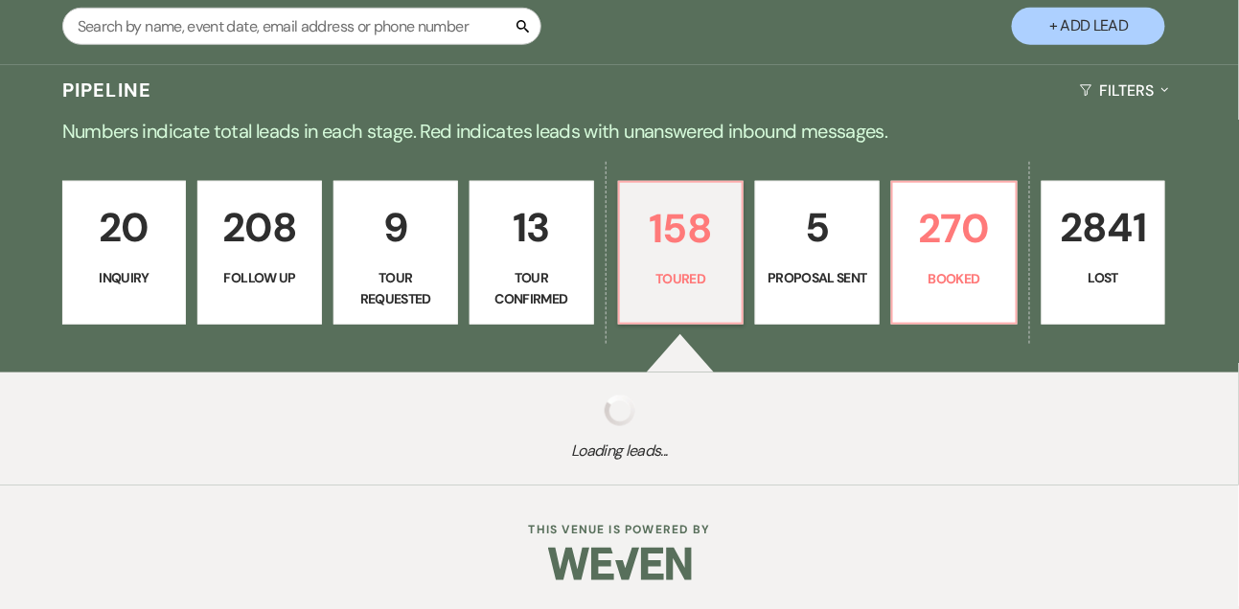
select select "5"
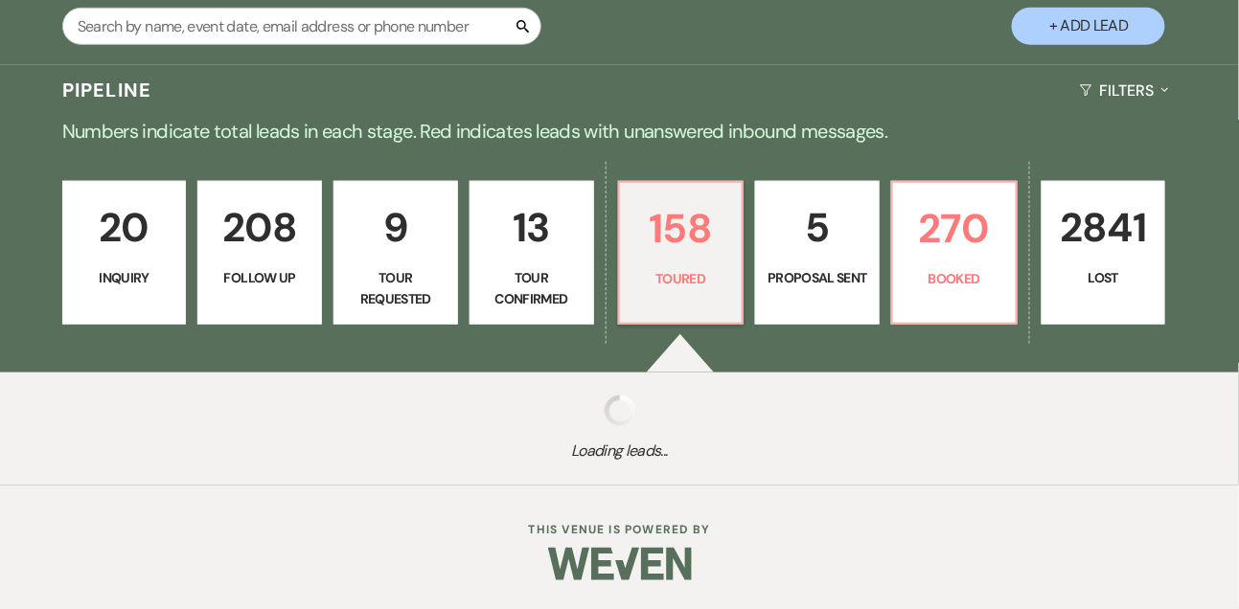
select select "5"
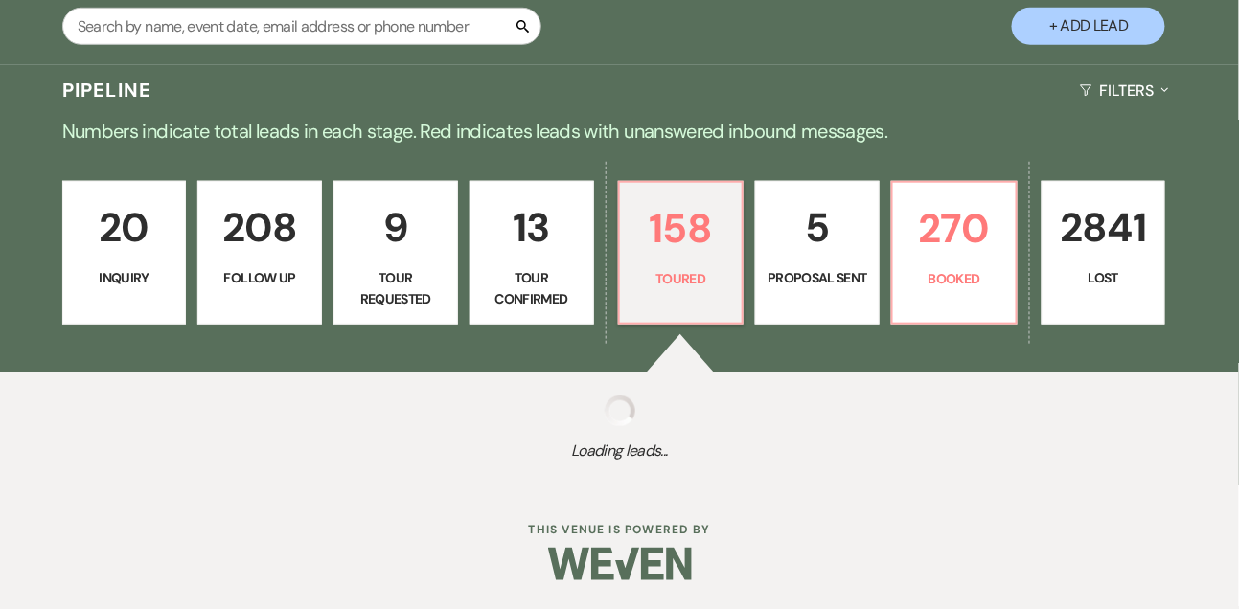
select select "5"
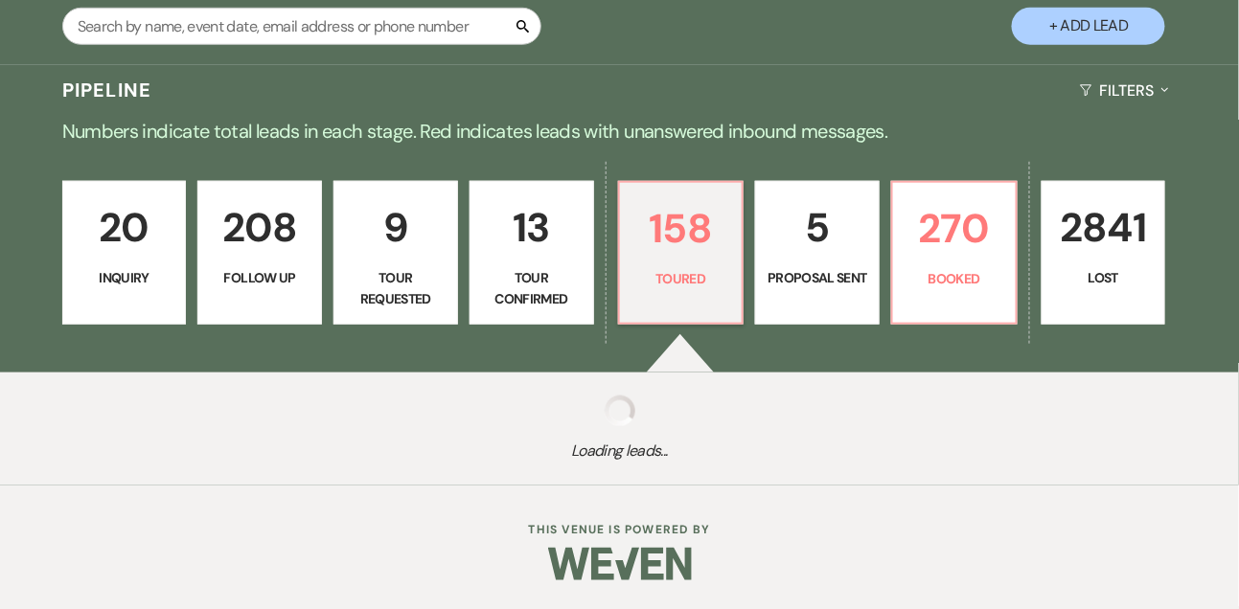
select select "5"
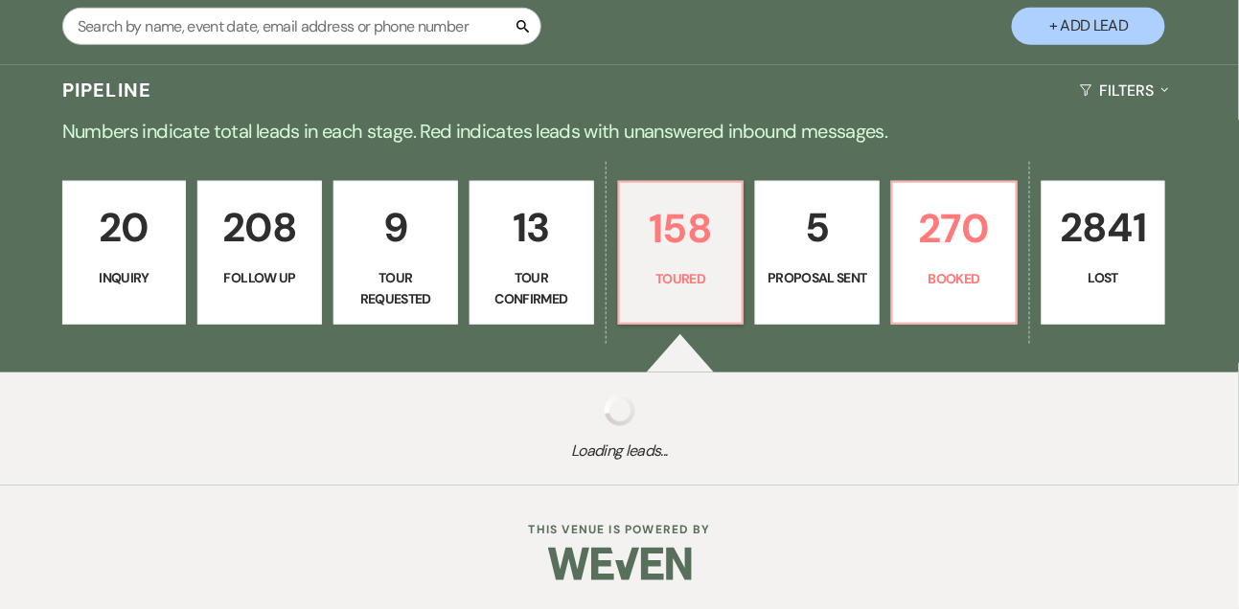
select select "5"
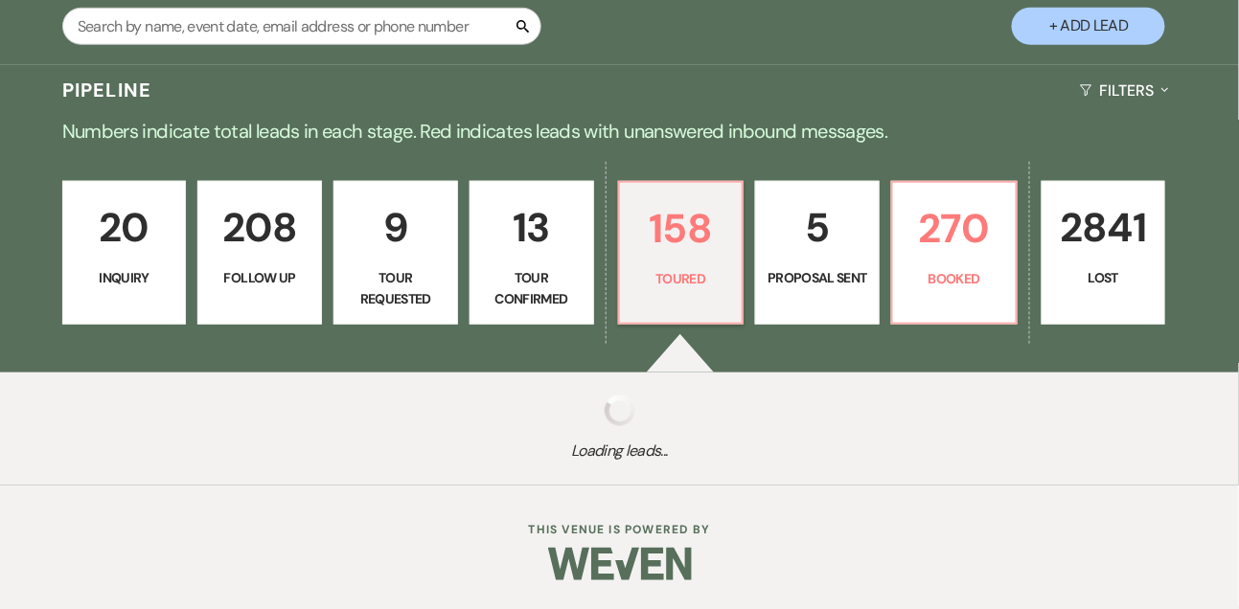
select select "5"
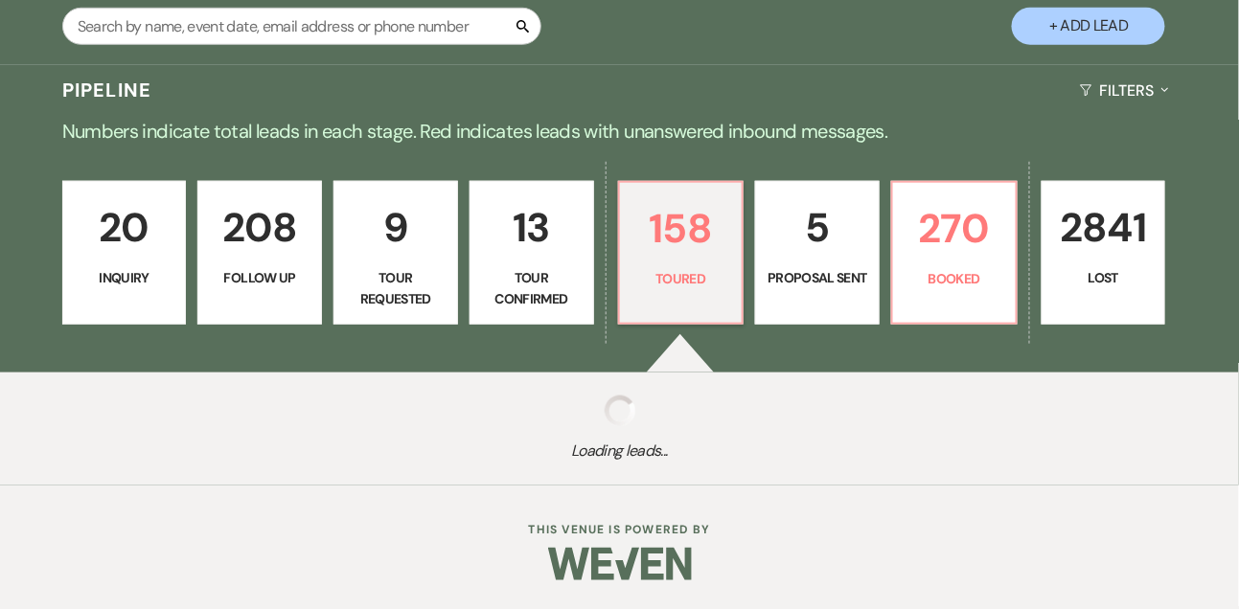
select select "5"
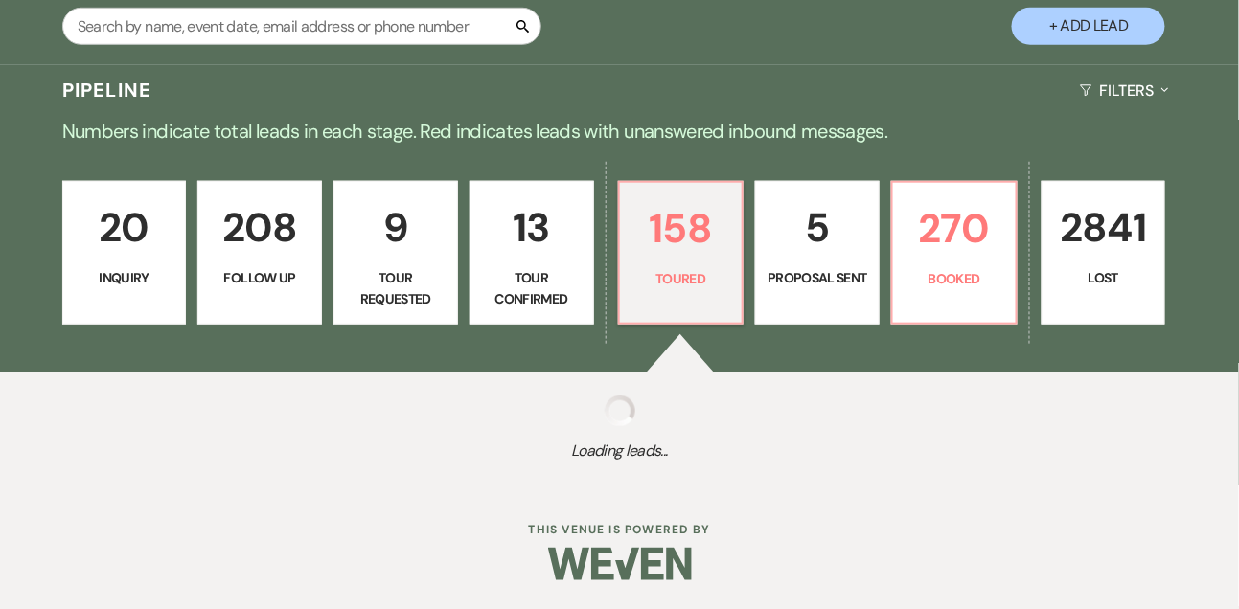
select select "5"
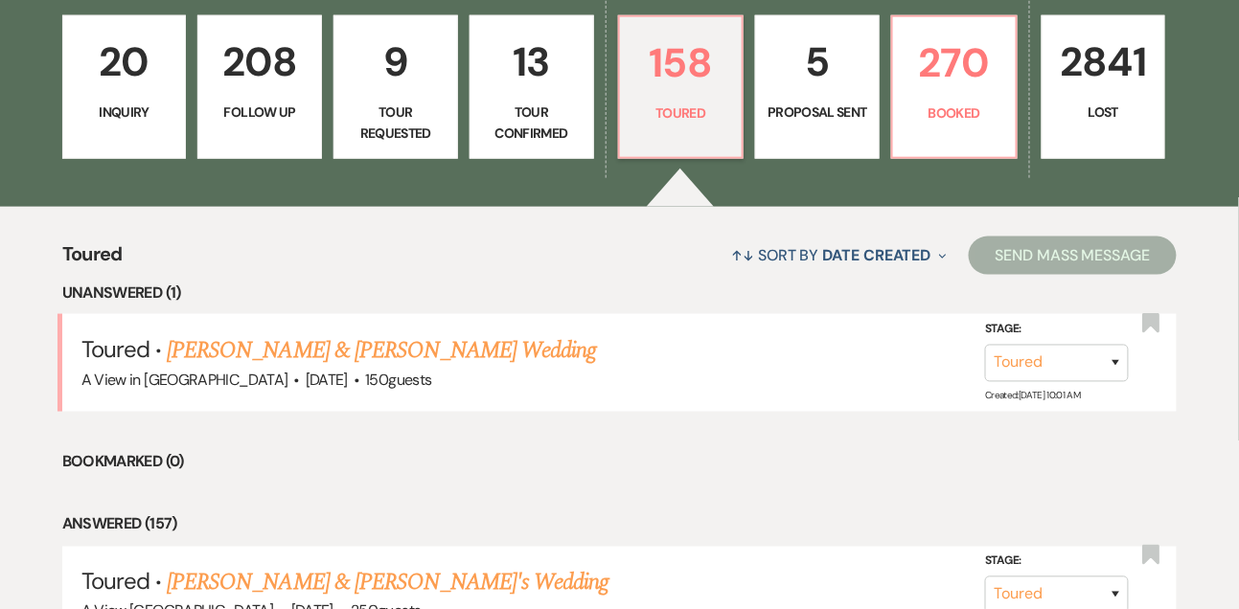
scroll to position [670, 0]
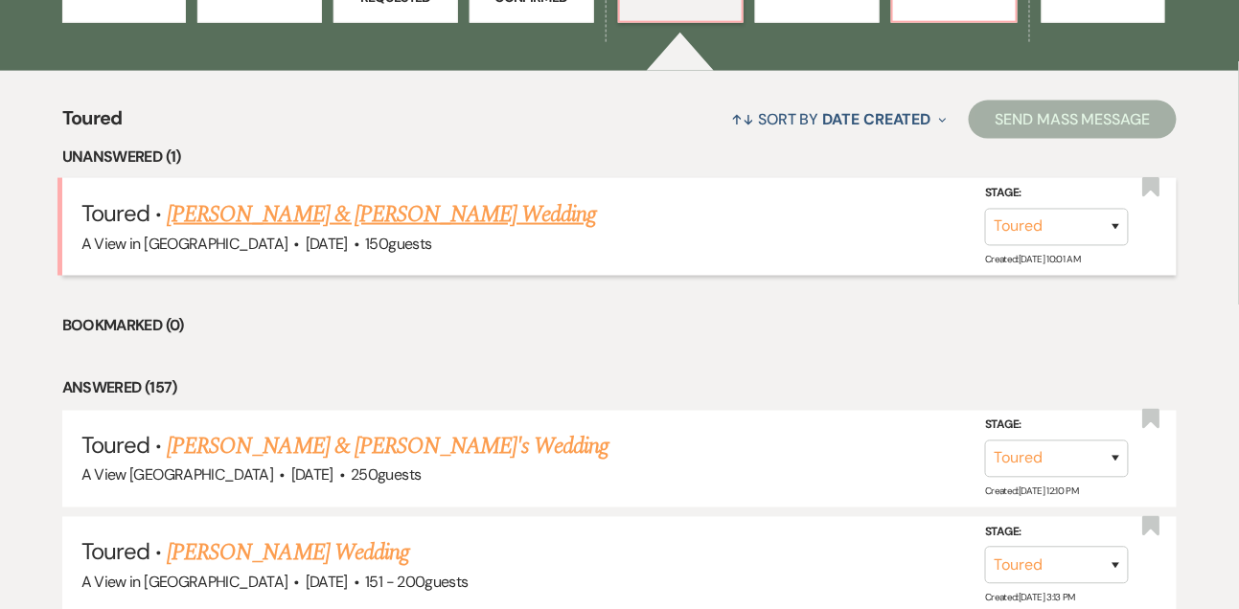
click at [472, 232] on link "[PERSON_NAME] & [PERSON_NAME] Wedding" at bounding box center [381, 214] width 429 height 34
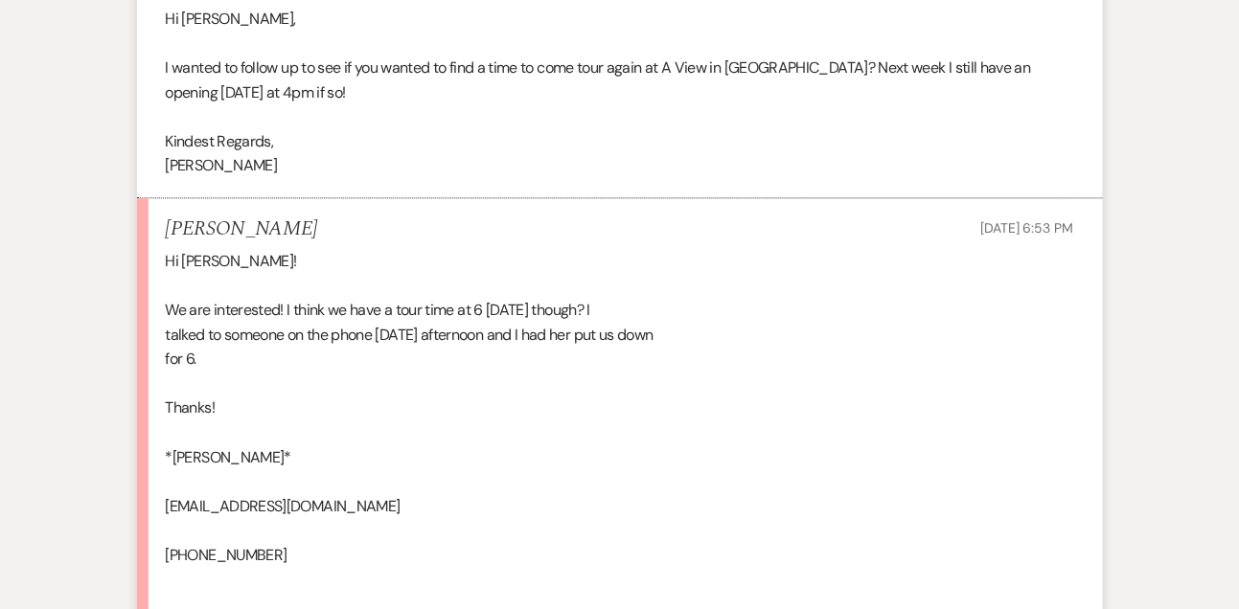
scroll to position [4982, 0]
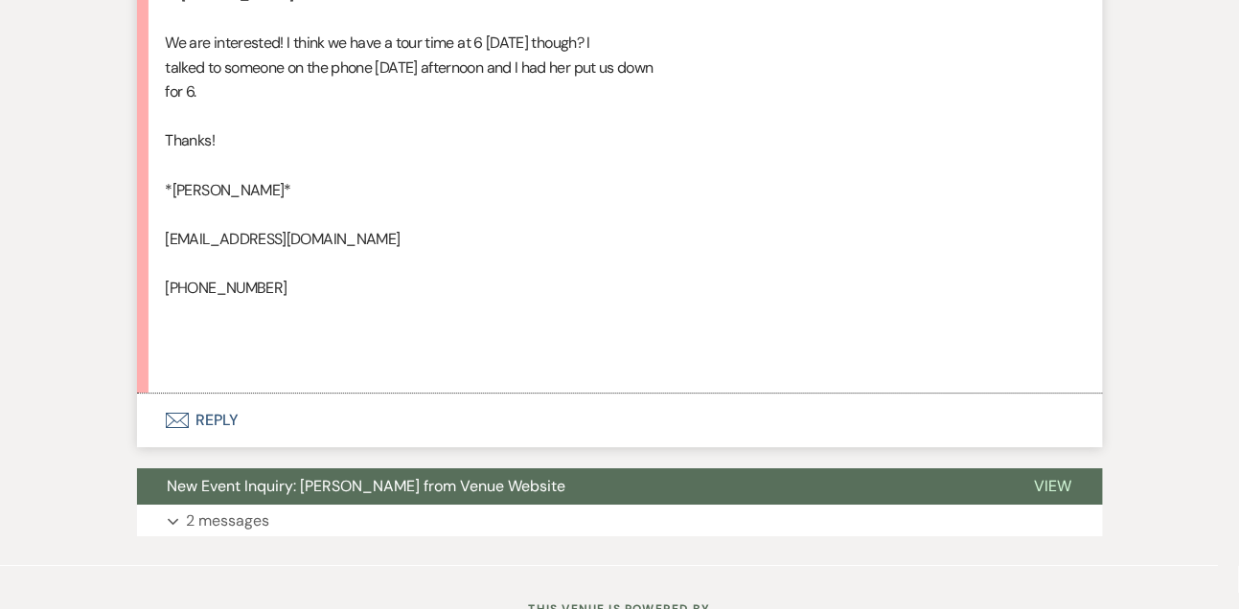
click at [240, 407] on button "Envelope Reply" at bounding box center [620, 421] width 966 height 54
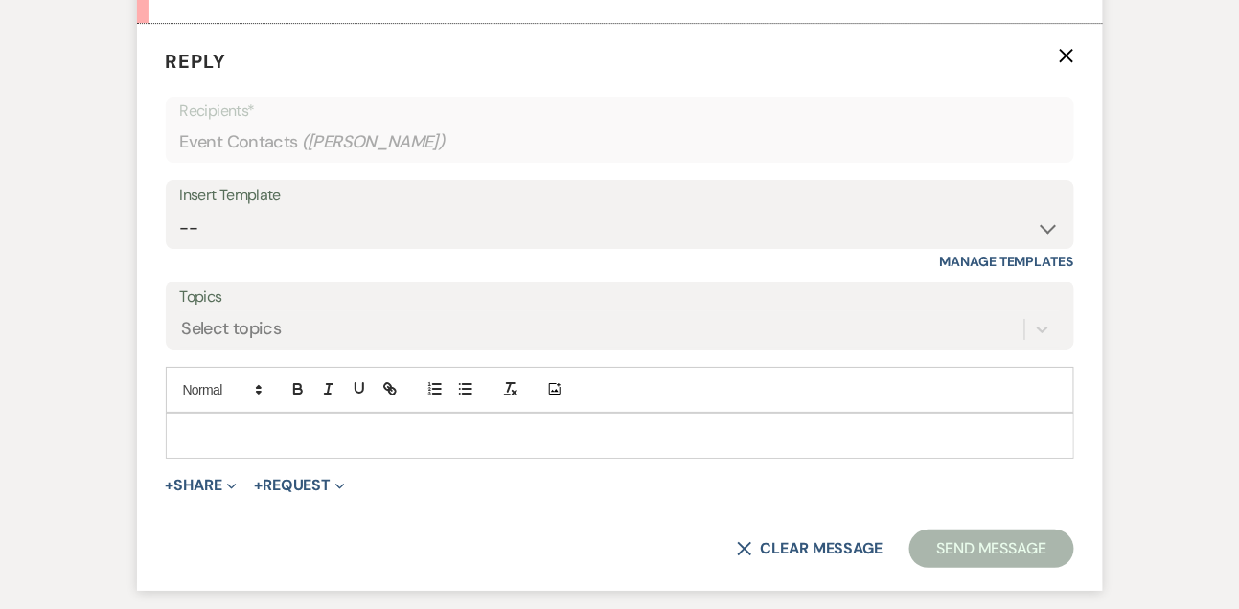
scroll to position [5623, 0]
click at [237, 427] on p at bounding box center [620, 433] width 878 height 21
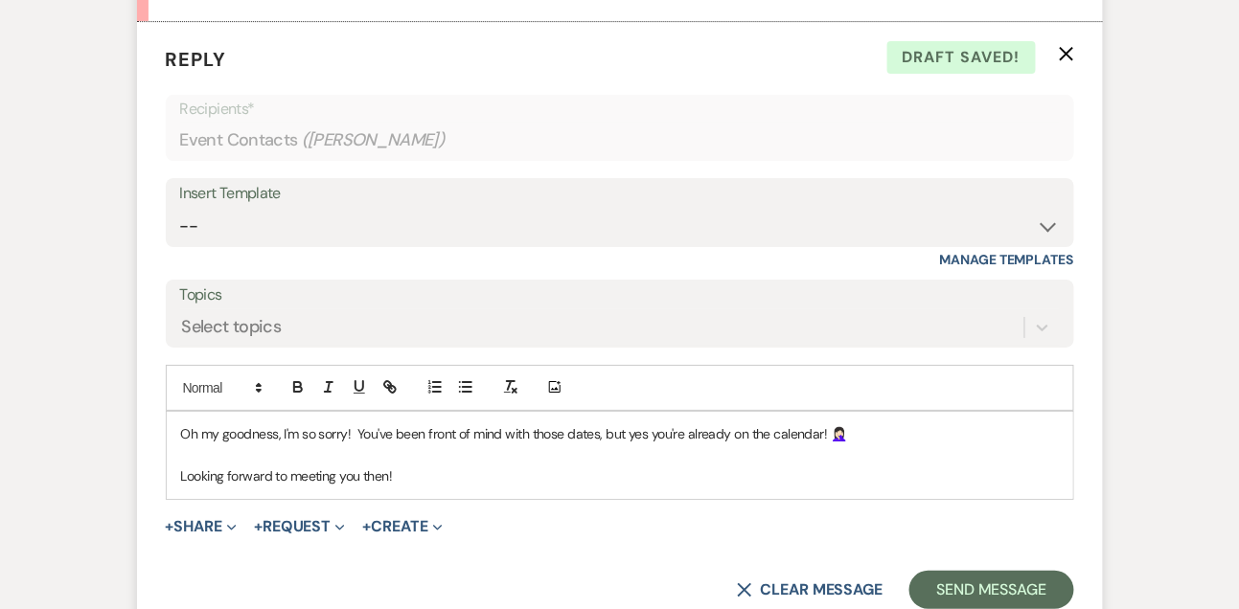
click at [823, 426] on p "Oh my goodness, I'm so sorry! You've been front of mind with those dates, but y…" at bounding box center [620, 433] width 878 height 21
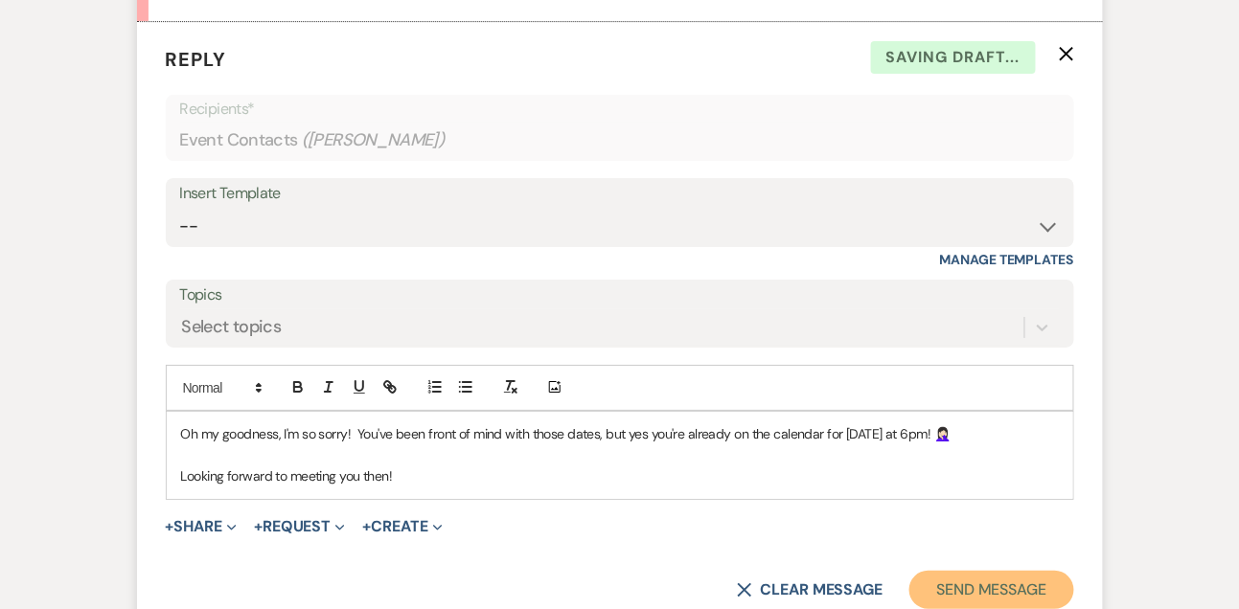
click at [1027, 600] on button "Send Message" at bounding box center [991, 590] width 164 height 38
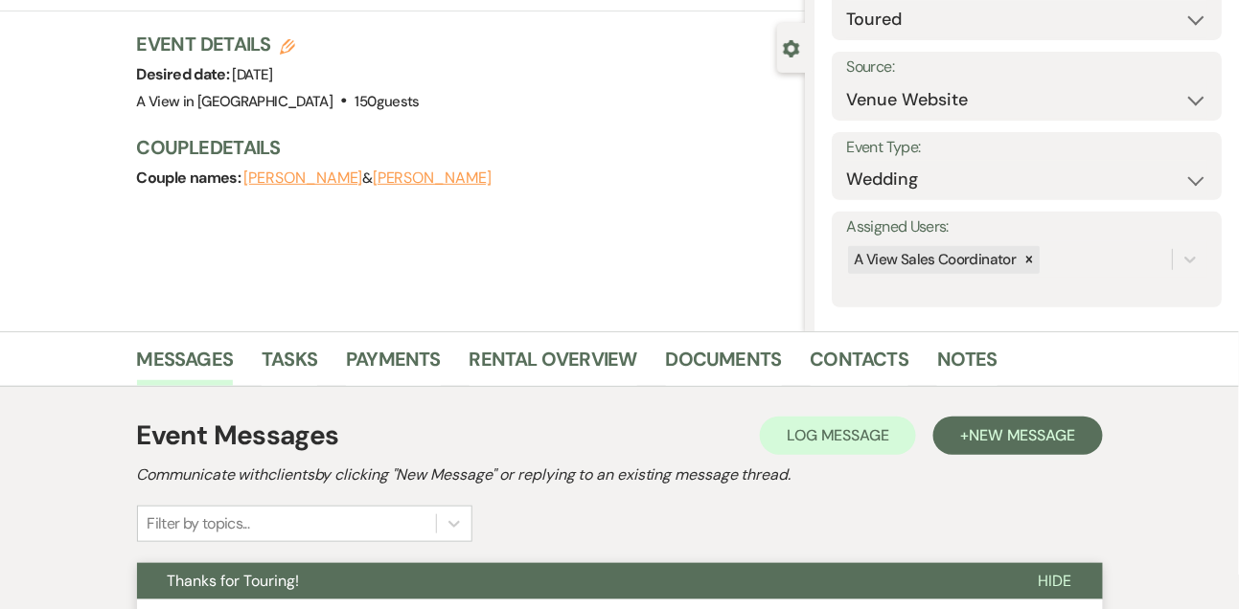
scroll to position [0, 0]
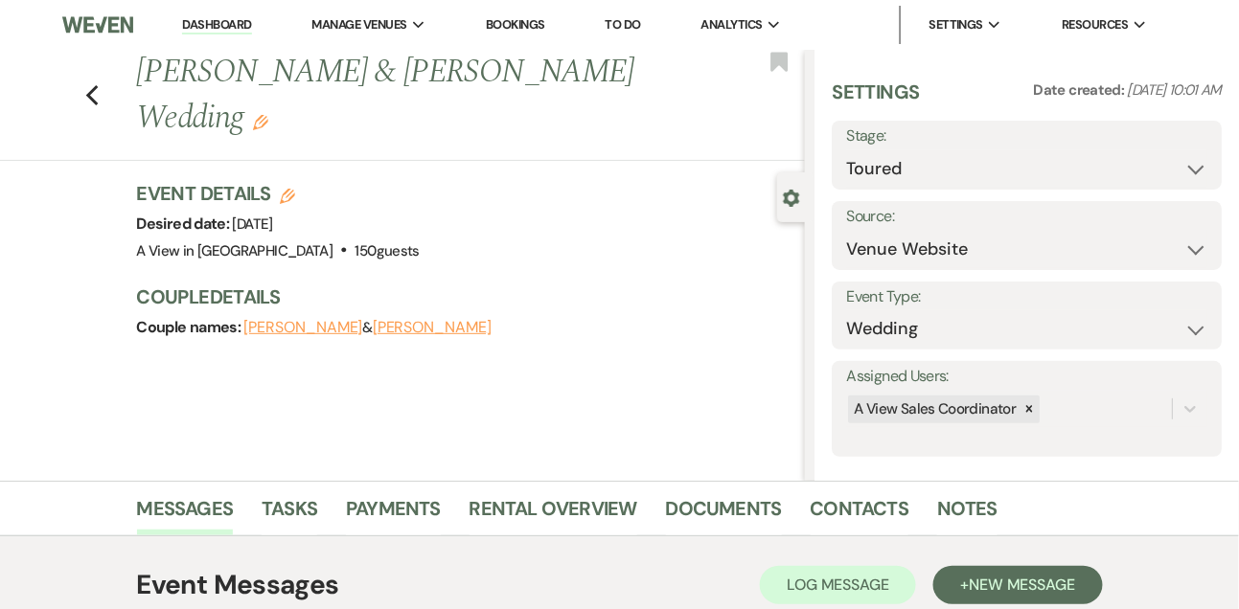
click at [238, 21] on link "Dashboard" at bounding box center [216, 25] width 69 height 18
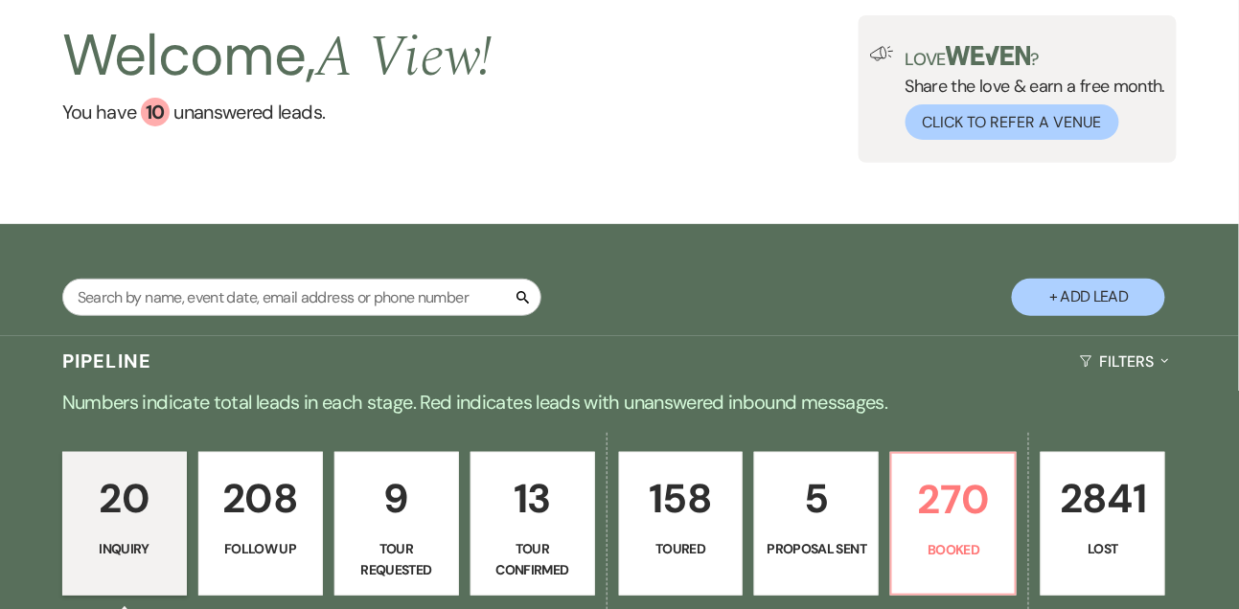
scroll to position [103, 0]
